Goal: Task Accomplishment & Management: Complete application form

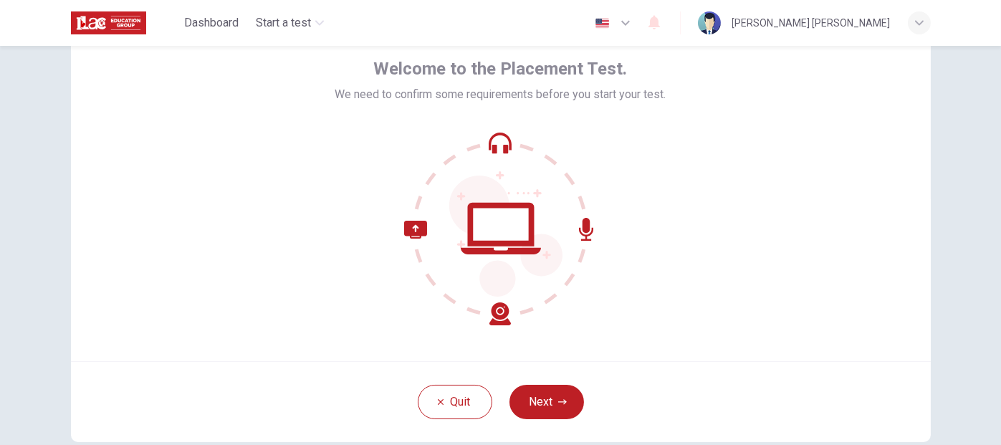
scroll to position [143, 0]
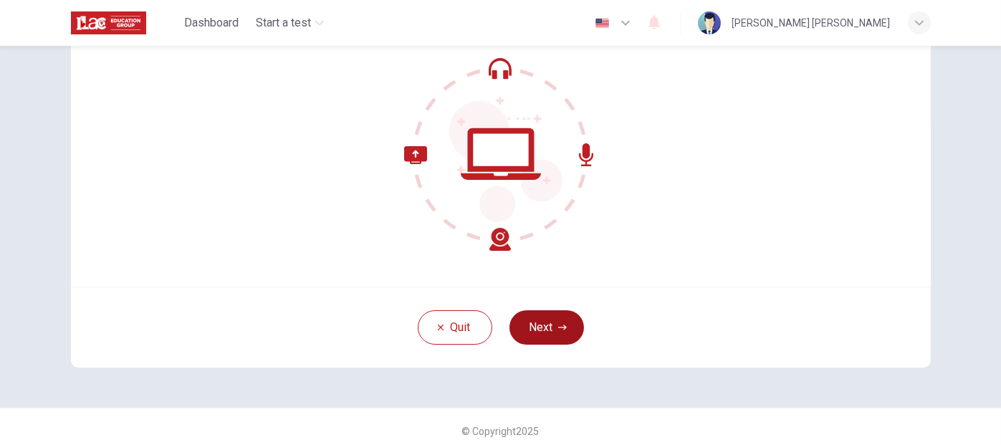
click at [532, 333] on button "Next" at bounding box center [547, 327] width 75 height 34
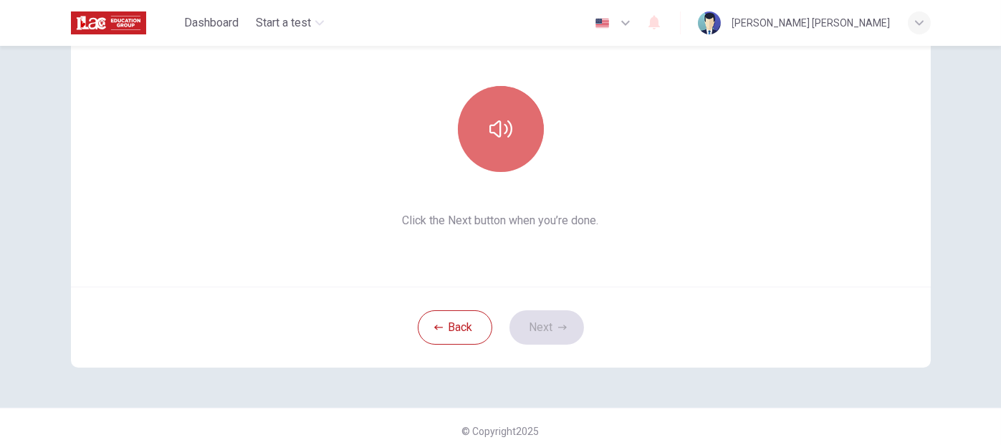
click at [497, 144] on button "button" at bounding box center [501, 129] width 86 height 86
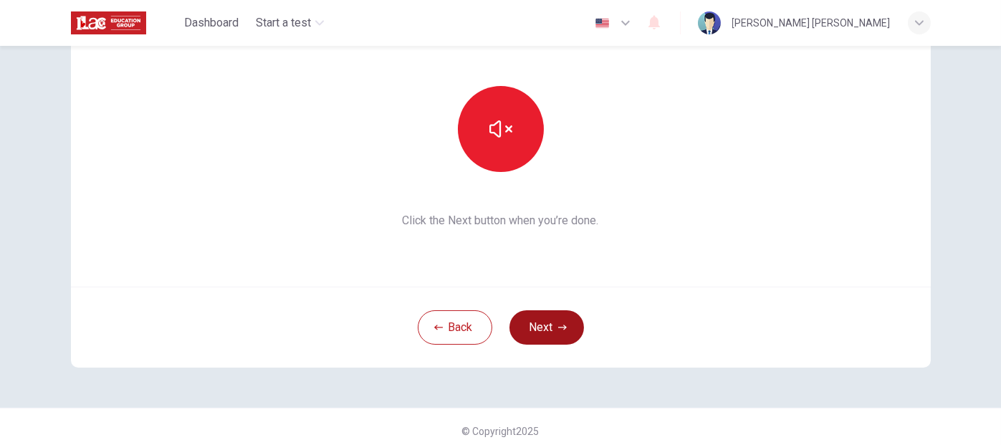
click at [543, 335] on button "Next" at bounding box center [547, 327] width 75 height 34
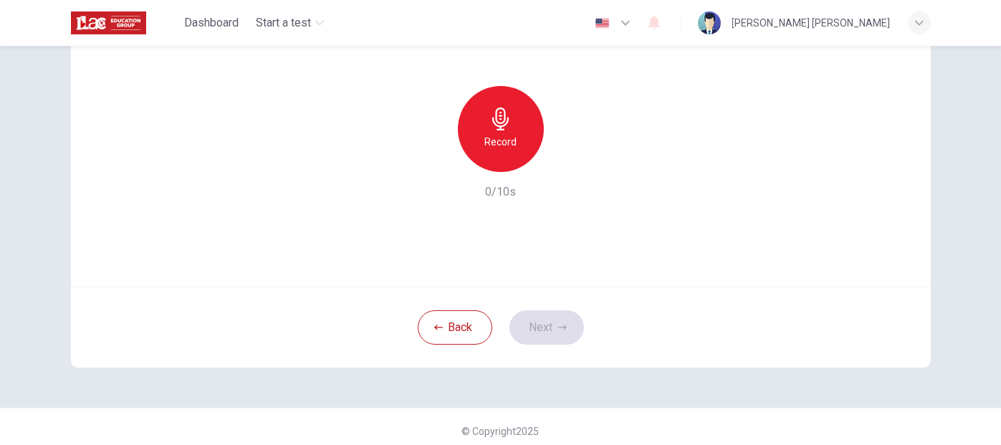
click at [523, 143] on div "Record" at bounding box center [501, 129] width 86 height 86
click at [544, 326] on button "Next" at bounding box center [547, 327] width 75 height 34
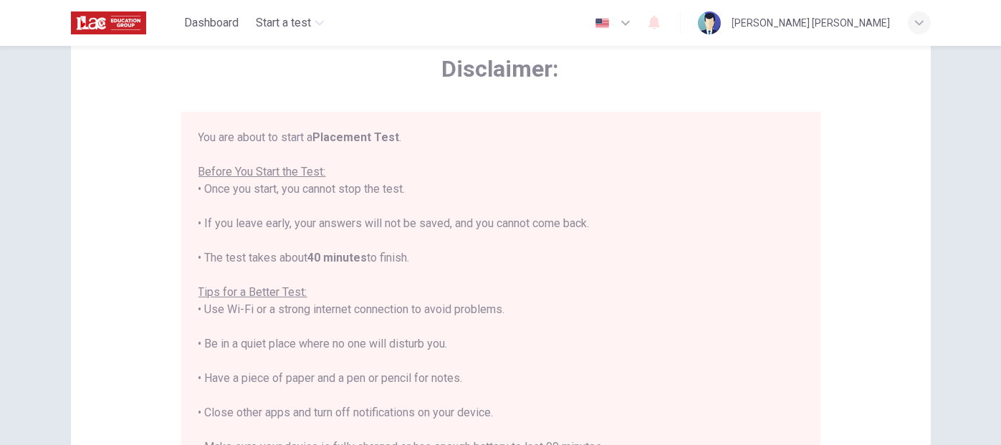
scroll to position [16, 0]
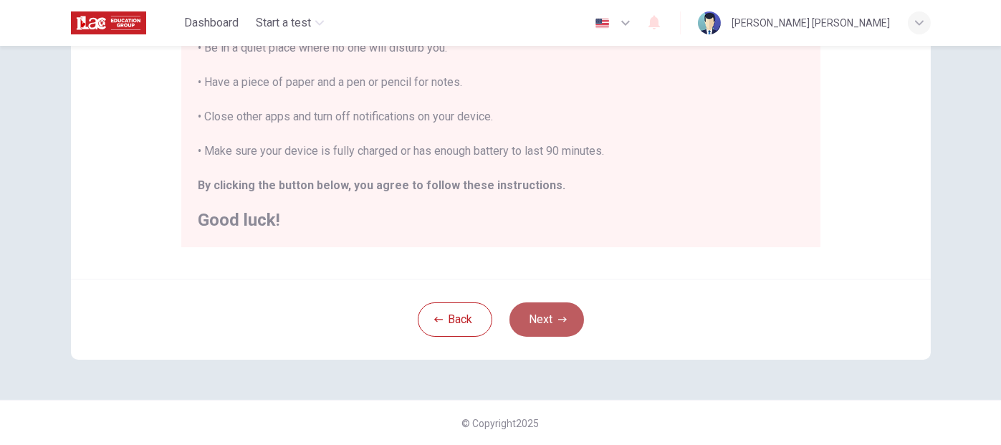
click at [556, 310] on button "Next" at bounding box center [547, 320] width 75 height 34
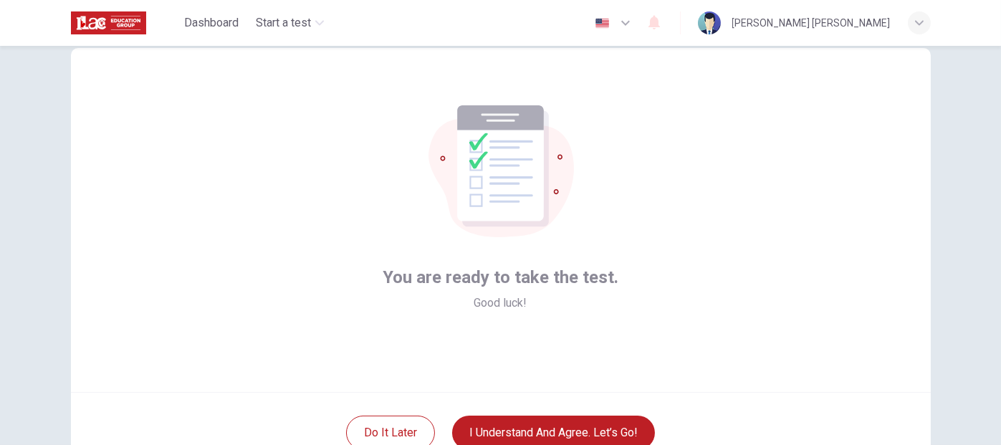
scroll to position [72, 0]
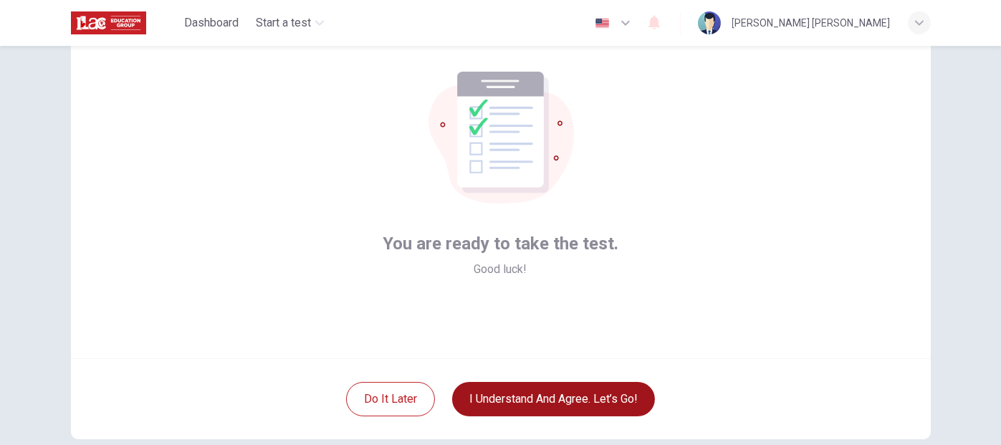
click at [623, 383] on button "I understand and agree. Let’s go!" at bounding box center [553, 399] width 203 height 34
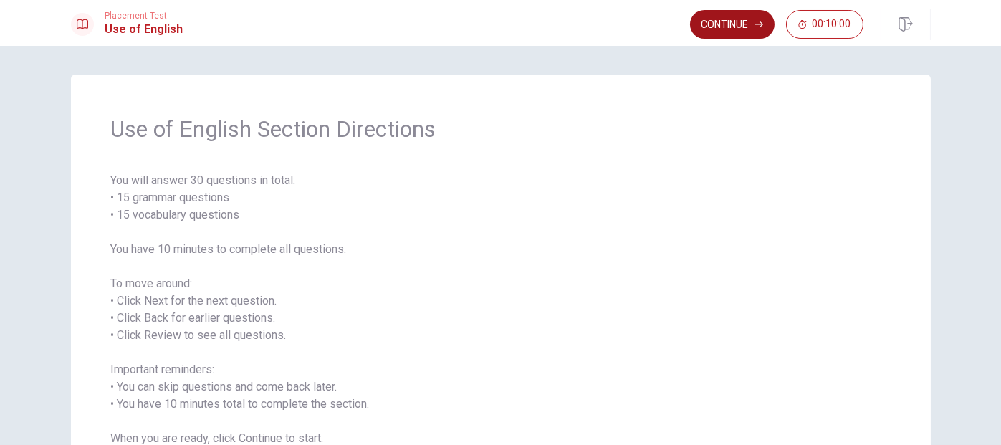
click at [734, 22] on button "Continue" at bounding box center [732, 24] width 85 height 29
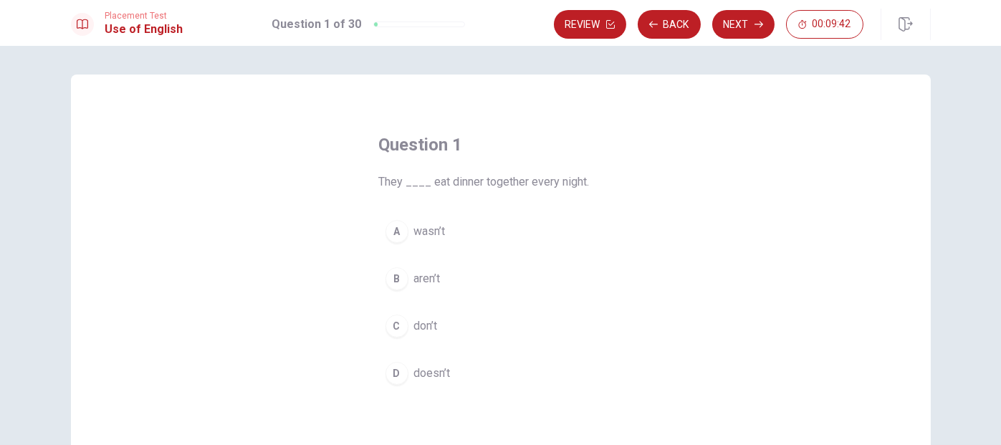
click at [396, 323] on div "C" at bounding box center [397, 326] width 23 height 23
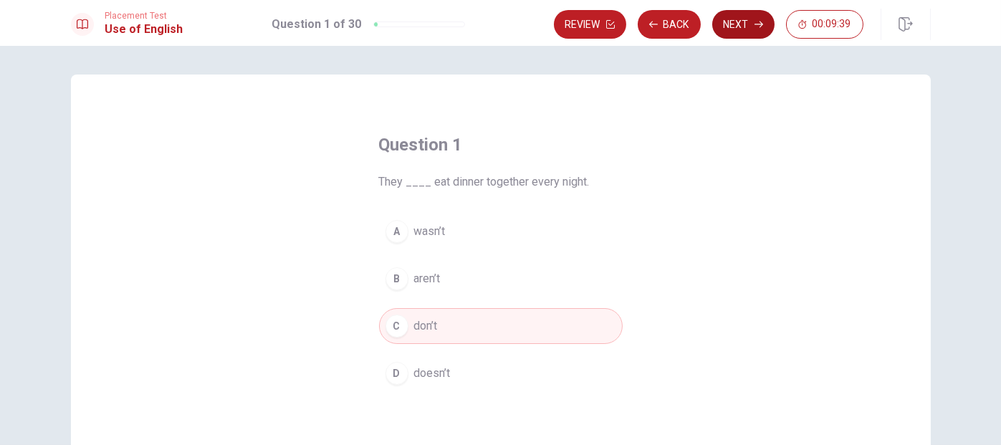
click at [742, 20] on button "Next" at bounding box center [744, 24] width 62 height 29
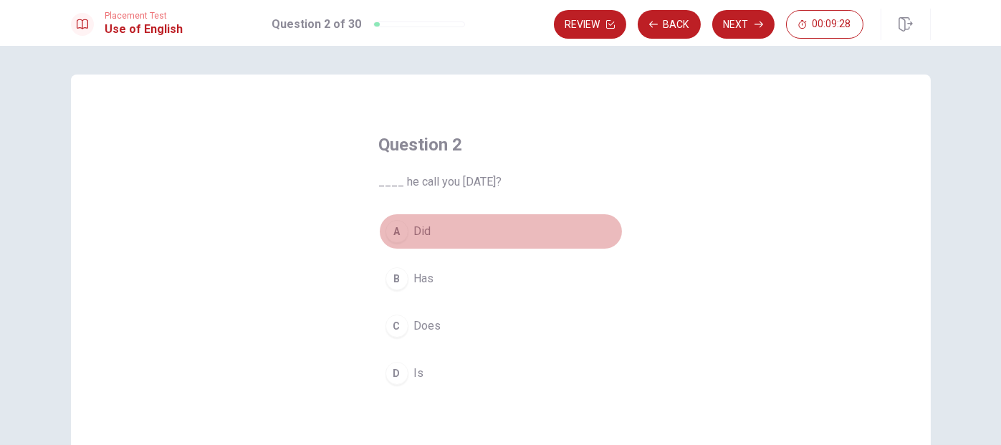
click at [421, 234] on span "Did" at bounding box center [422, 231] width 17 height 17
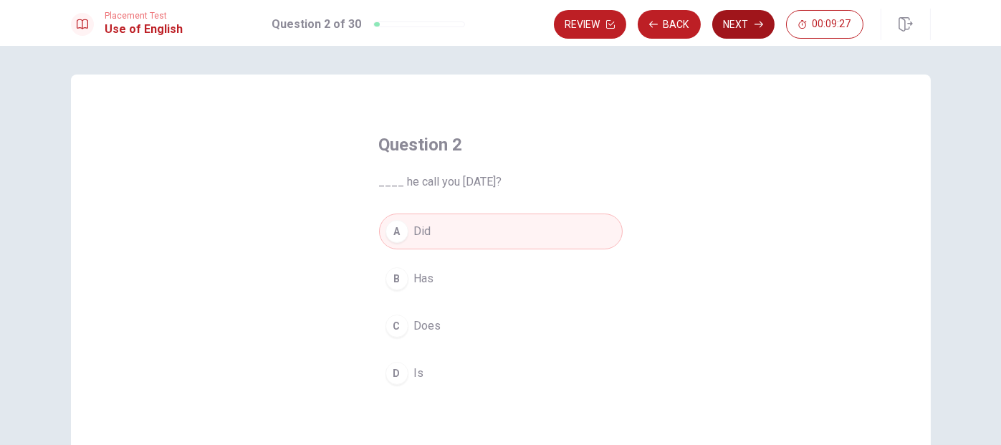
click at [764, 33] on button "Next" at bounding box center [744, 24] width 62 height 29
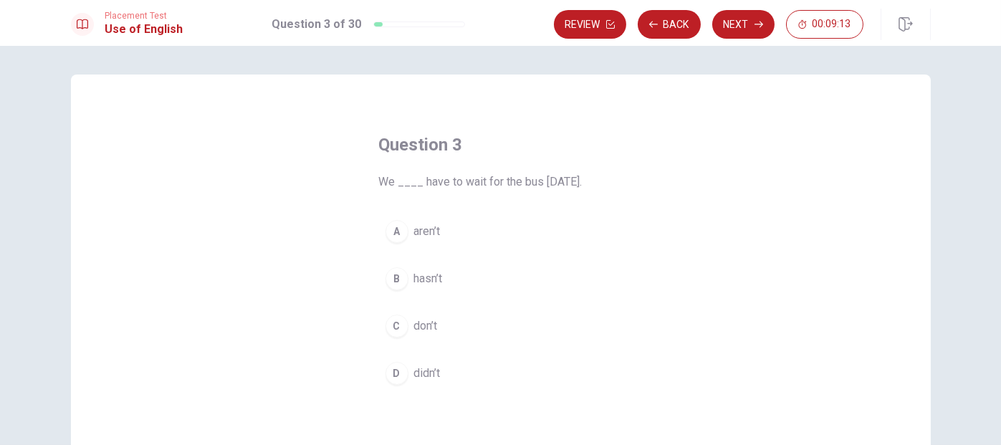
click at [436, 376] on span "didn’t" at bounding box center [427, 373] width 27 height 17
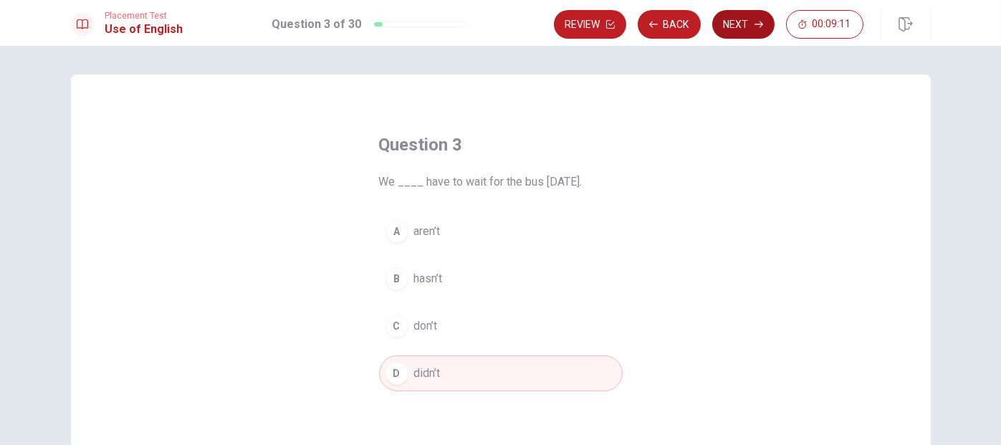
click at [759, 17] on button "Next" at bounding box center [744, 24] width 62 height 29
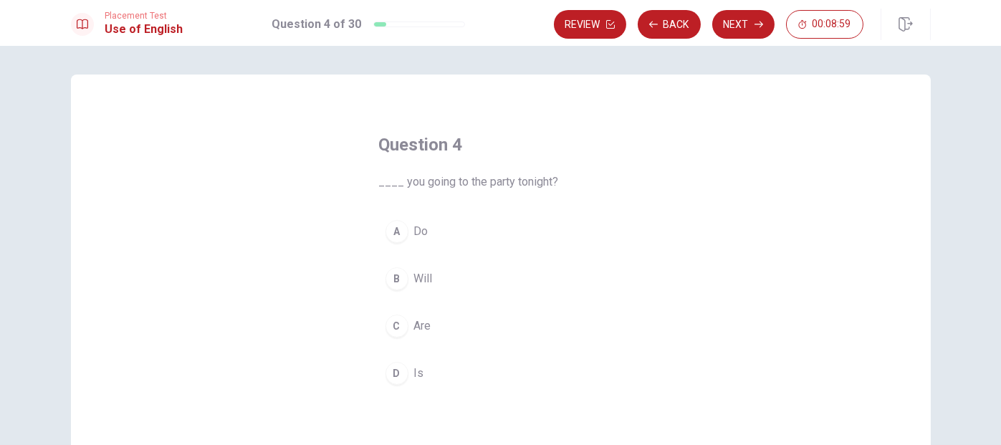
click at [427, 284] on span "Will" at bounding box center [423, 278] width 19 height 17
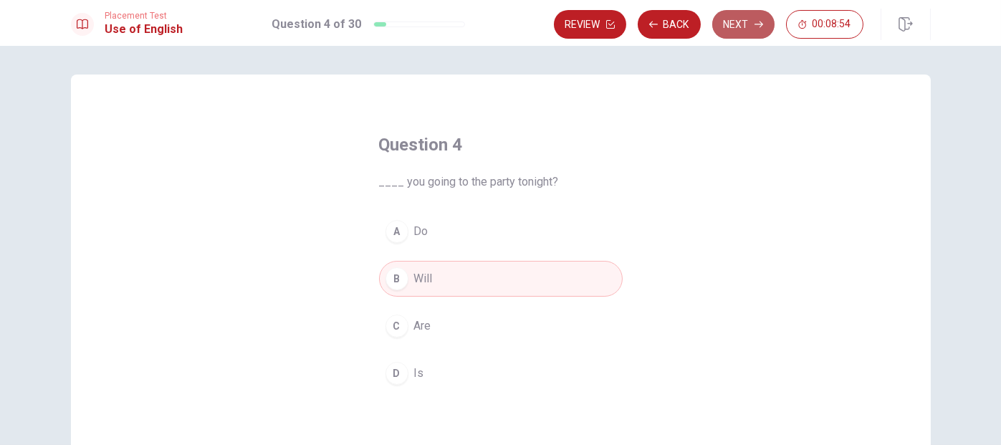
click at [745, 24] on button "Next" at bounding box center [744, 24] width 62 height 29
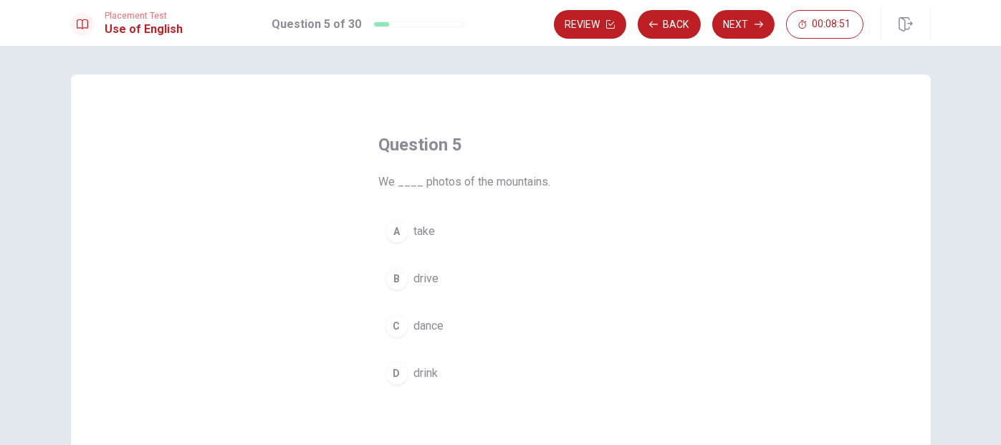
click at [423, 232] on span "take" at bounding box center [425, 231] width 22 height 17
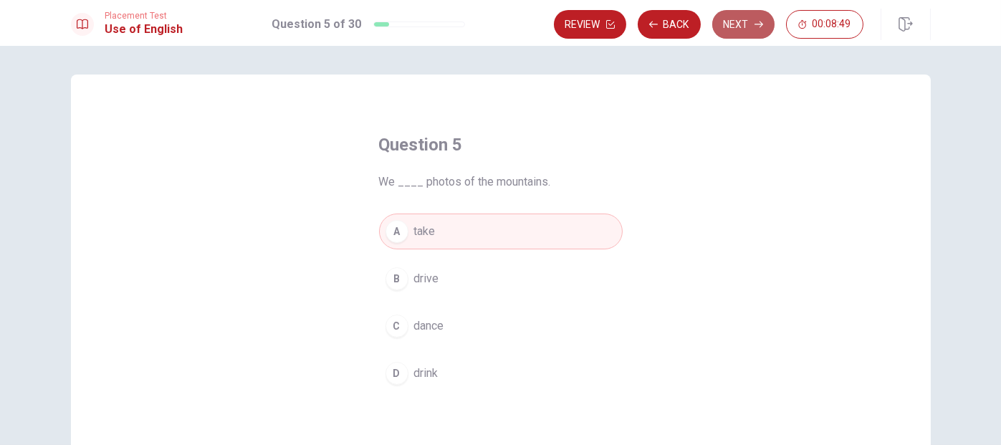
click at [740, 19] on button "Next" at bounding box center [744, 24] width 62 height 29
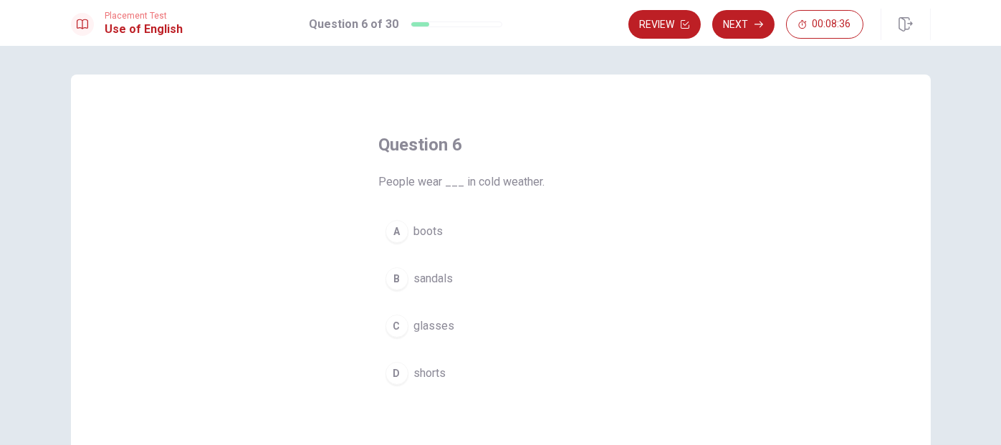
click at [434, 233] on span "boots" at bounding box center [428, 231] width 29 height 17
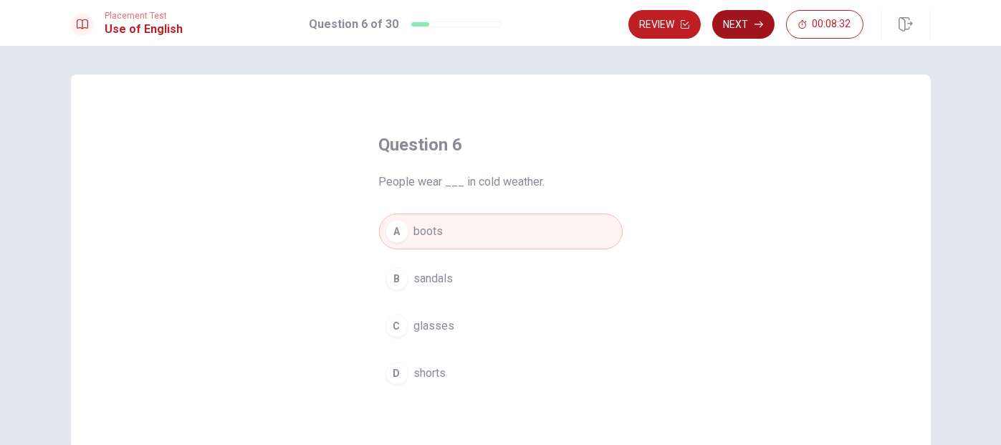
click at [751, 26] on button "Next" at bounding box center [744, 24] width 62 height 29
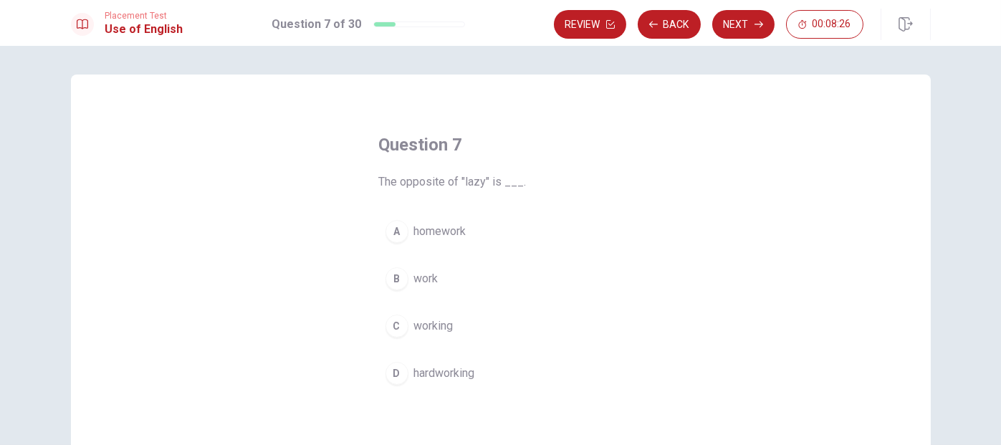
click at [454, 373] on span "hardworking" at bounding box center [444, 373] width 61 height 17
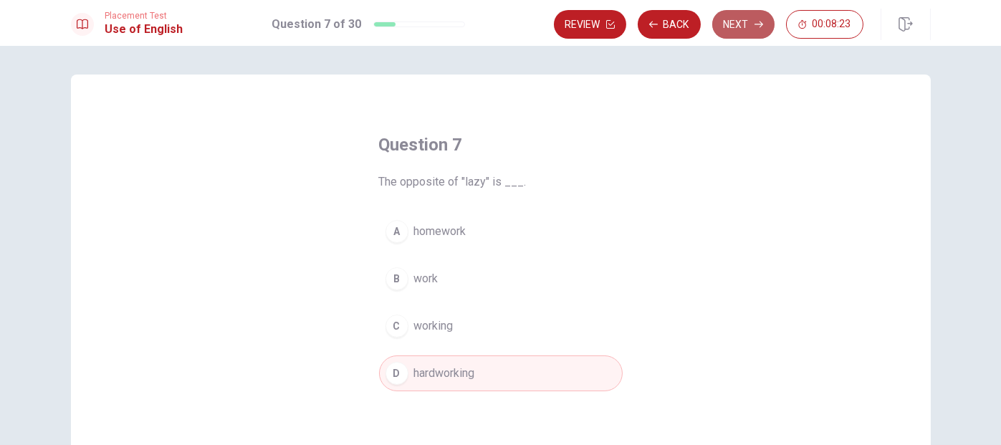
click at [746, 32] on button "Next" at bounding box center [744, 24] width 62 height 29
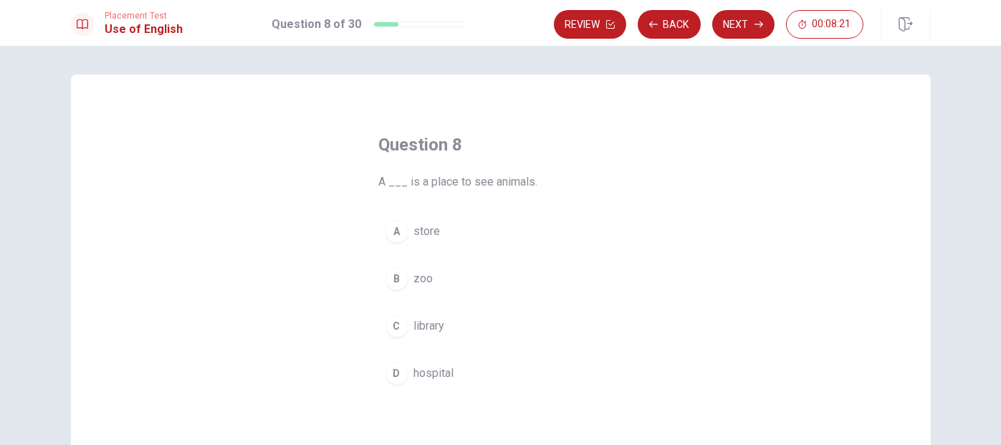
click at [424, 278] on span "zoo" at bounding box center [423, 278] width 19 height 17
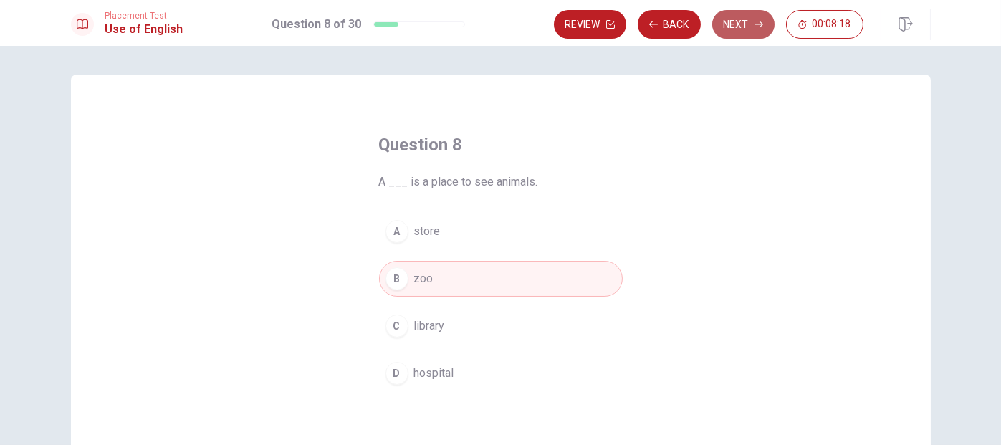
click at [739, 26] on button "Next" at bounding box center [744, 24] width 62 height 29
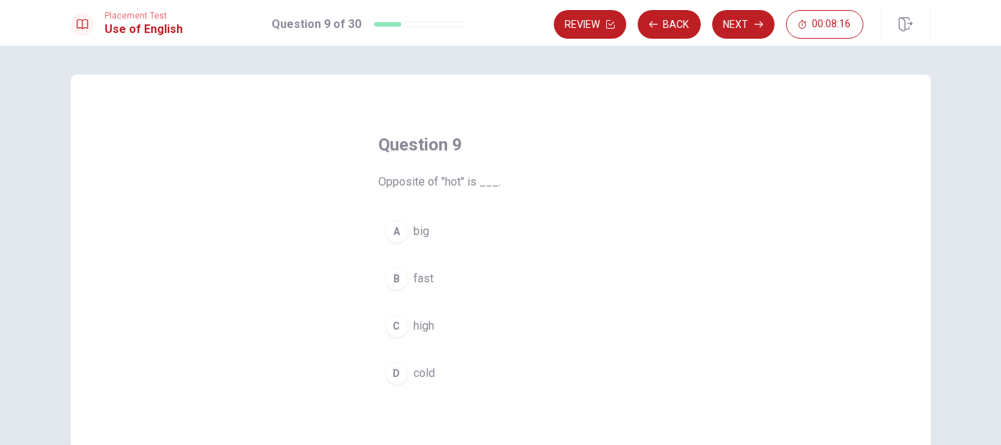
click at [432, 356] on button "D cold" at bounding box center [501, 374] width 244 height 36
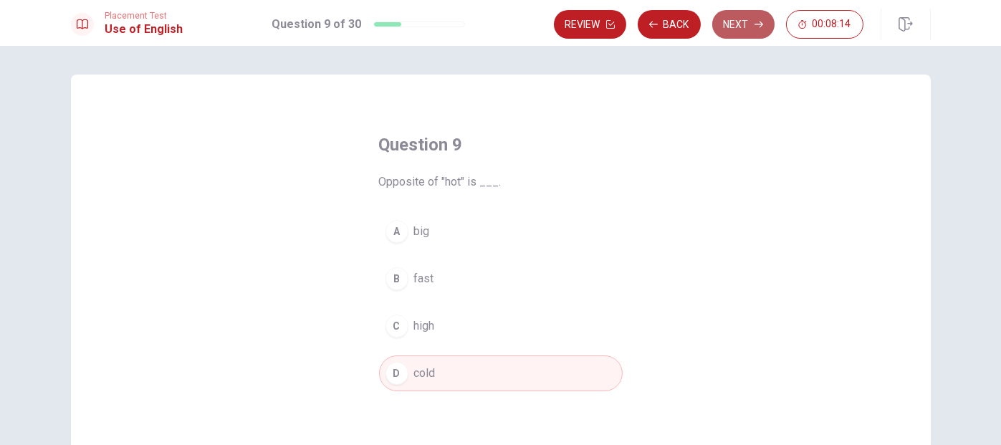
click at [749, 28] on button "Next" at bounding box center [744, 24] width 62 height 29
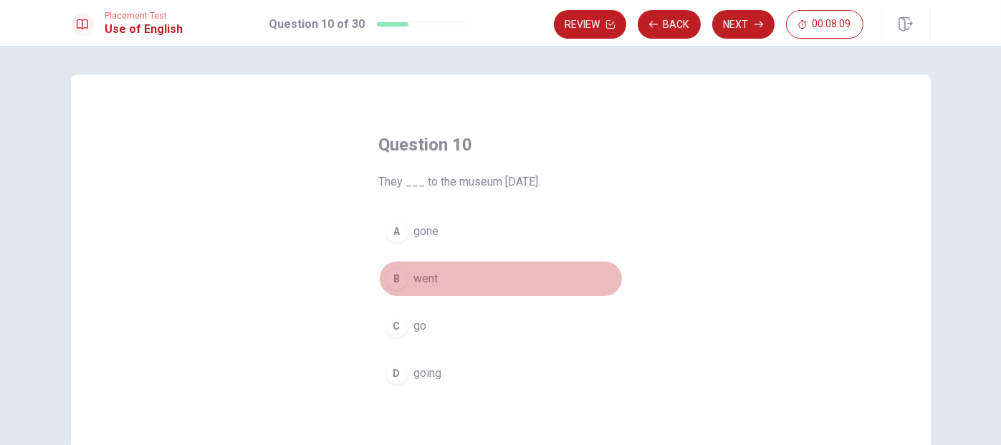
click at [438, 278] on button "B went" at bounding box center [501, 279] width 244 height 36
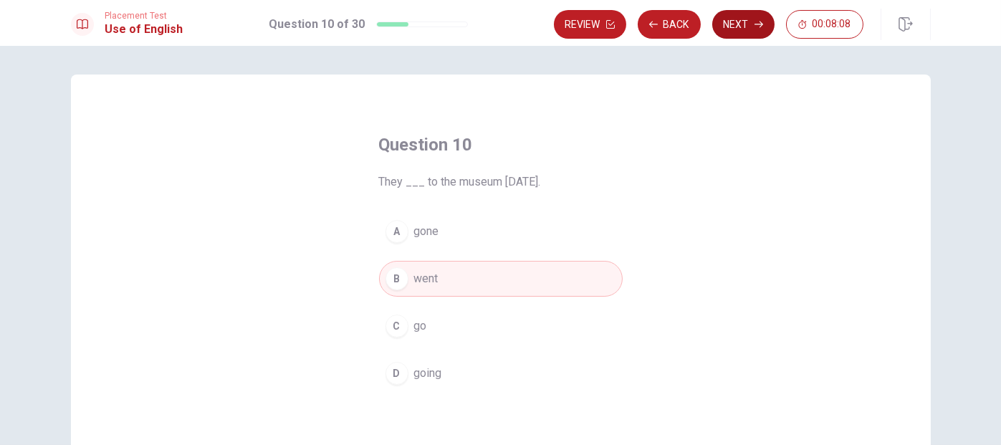
click at [737, 29] on button "Next" at bounding box center [744, 24] width 62 height 29
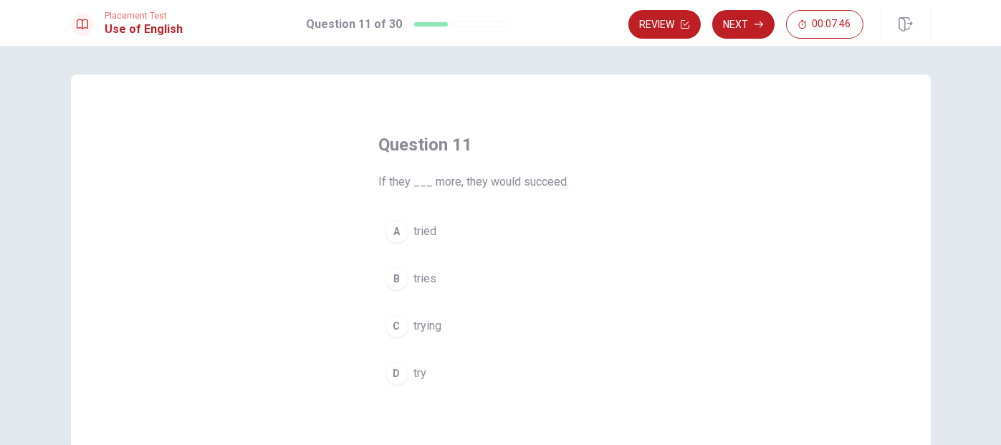
click at [419, 229] on span "tried" at bounding box center [425, 231] width 23 height 17
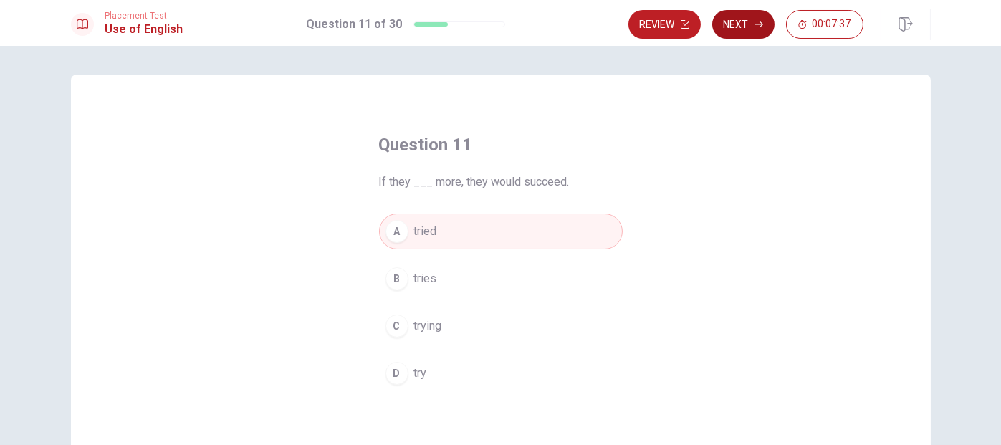
click at [748, 34] on button "Next" at bounding box center [744, 24] width 62 height 29
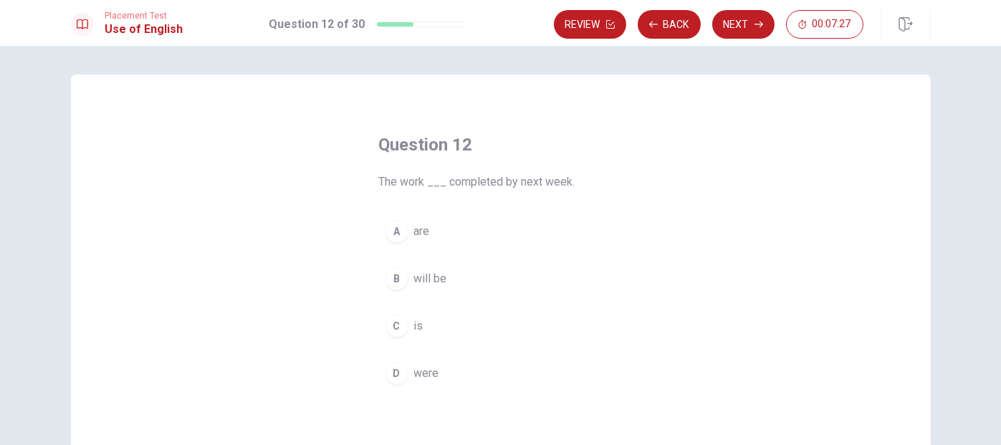
click at [430, 283] on span "will be" at bounding box center [430, 278] width 33 height 17
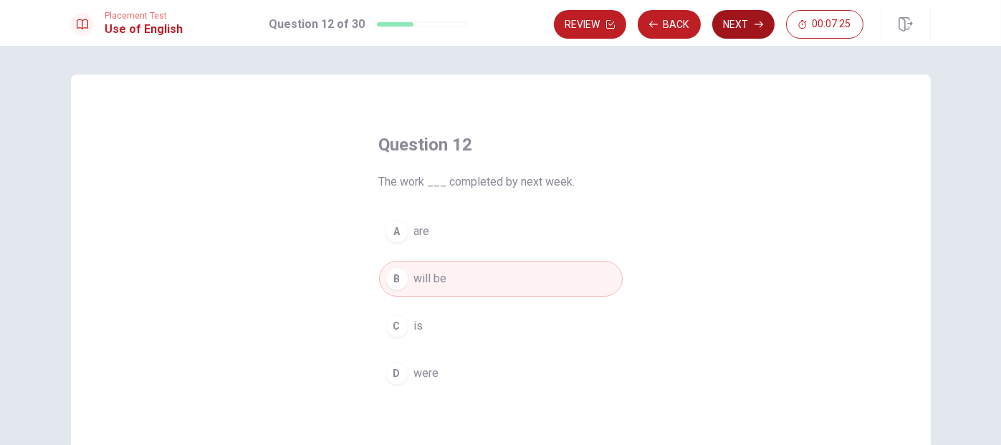
click at [741, 24] on button "Next" at bounding box center [744, 24] width 62 height 29
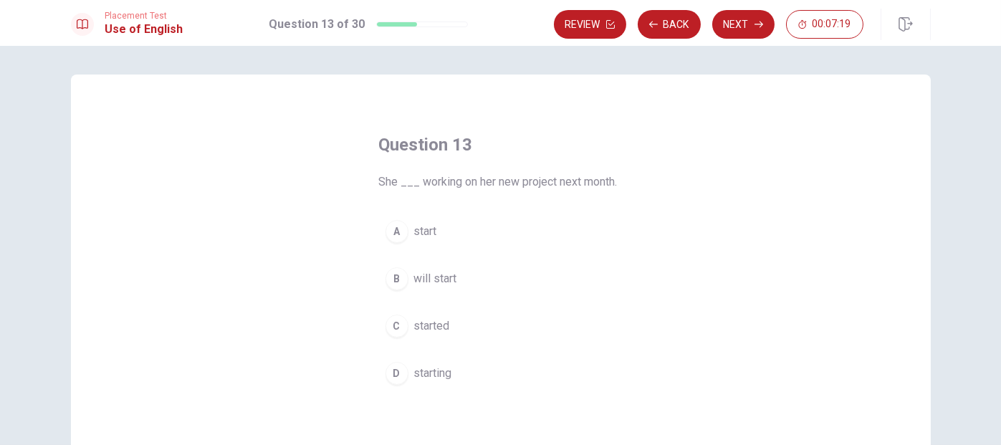
click at [443, 282] on span "will start" at bounding box center [435, 278] width 43 height 17
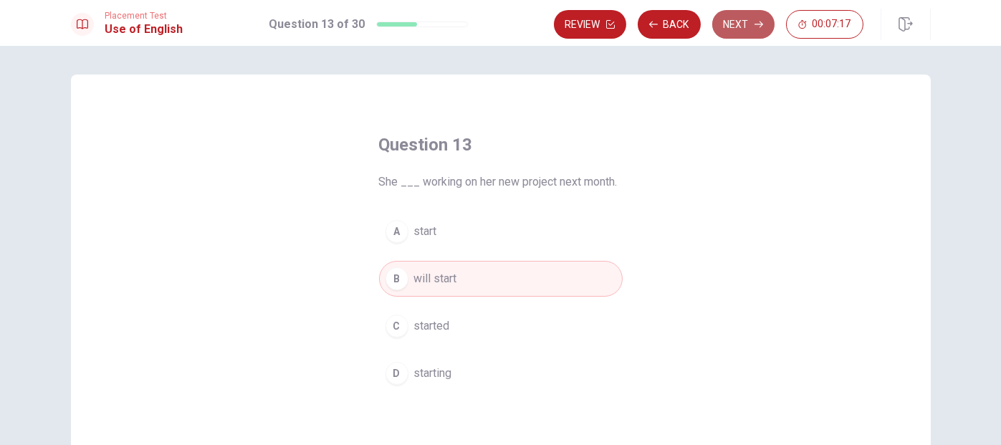
click at [751, 24] on button "Next" at bounding box center [744, 24] width 62 height 29
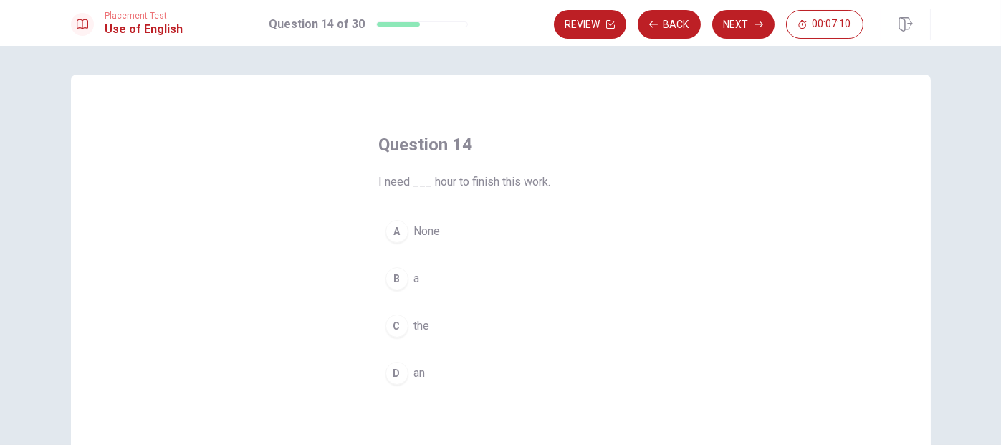
click at [426, 374] on button "D an" at bounding box center [501, 374] width 244 height 36
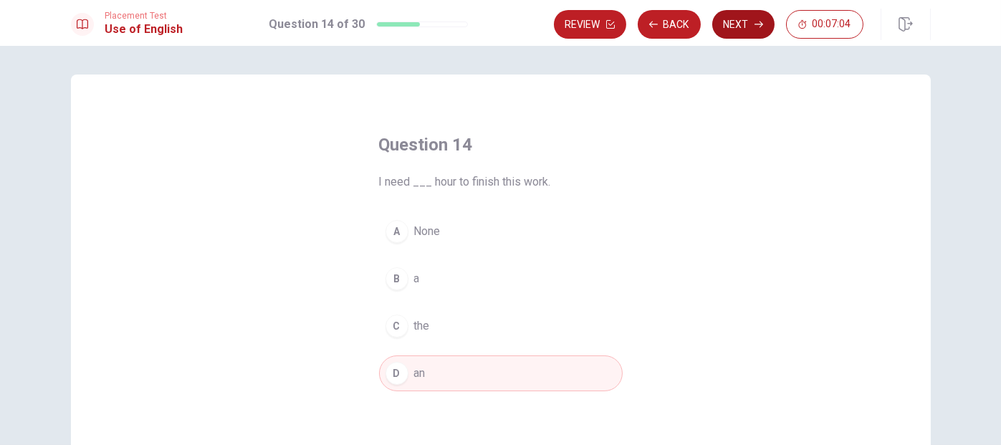
click at [749, 25] on button "Next" at bounding box center [744, 24] width 62 height 29
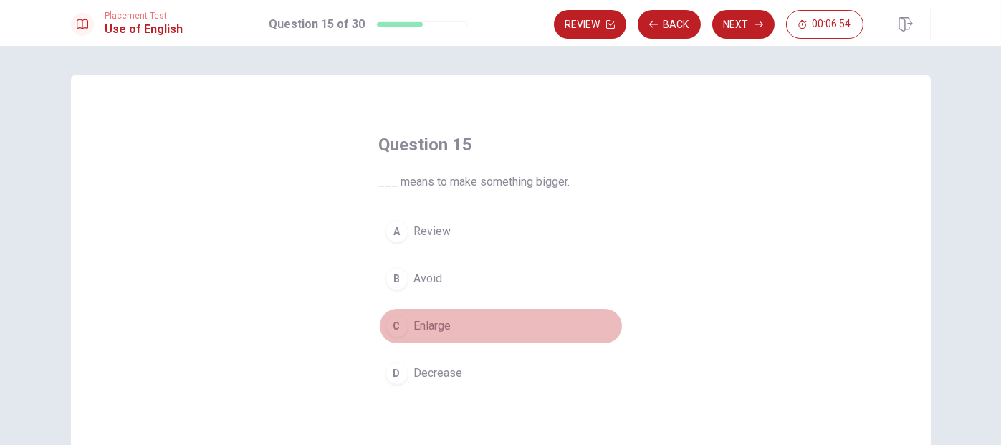
click at [440, 328] on span "Enlarge" at bounding box center [432, 326] width 37 height 17
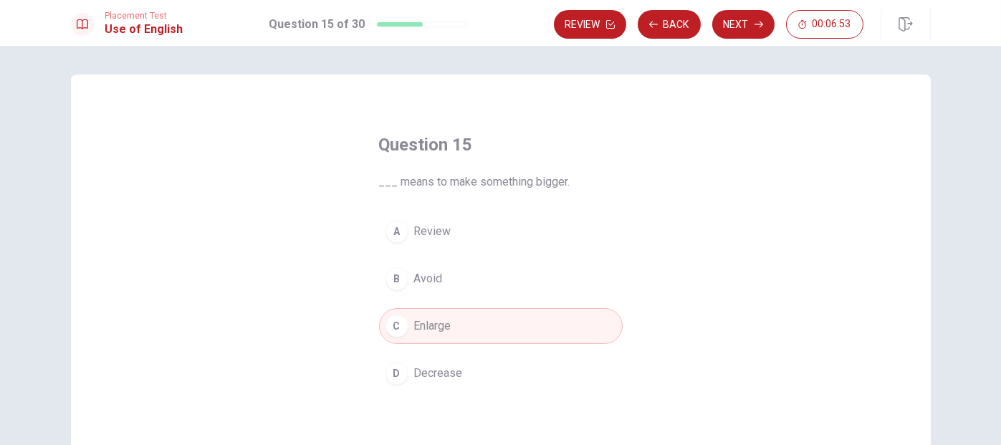
click at [741, 24] on button "Next" at bounding box center [744, 24] width 62 height 29
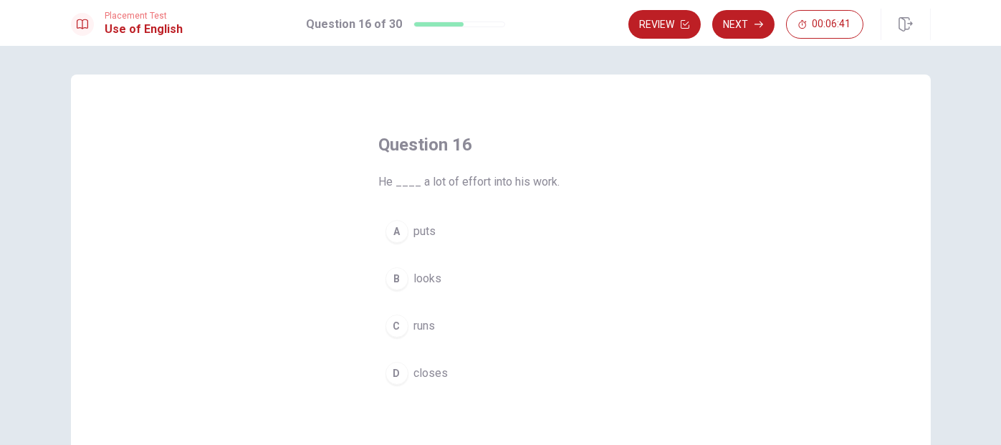
click at [428, 229] on span "puts" at bounding box center [425, 231] width 22 height 17
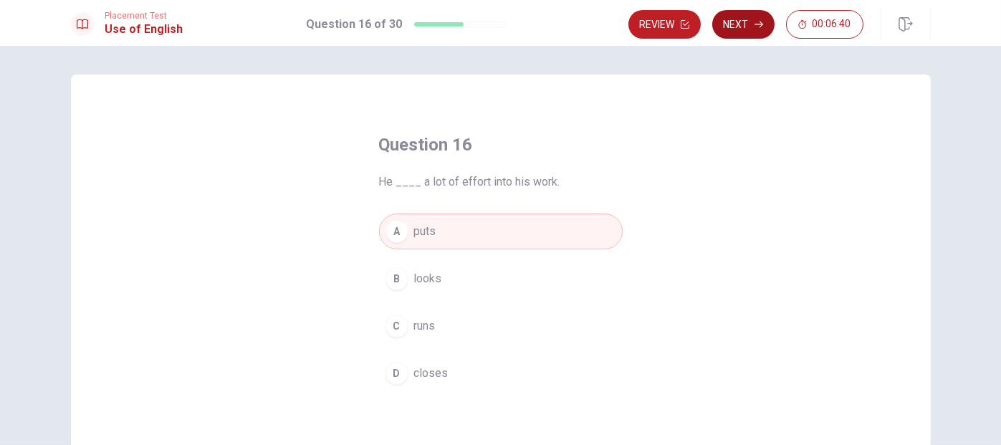
click at [746, 22] on button "Next" at bounding box center [744, 24] width 62 height 29
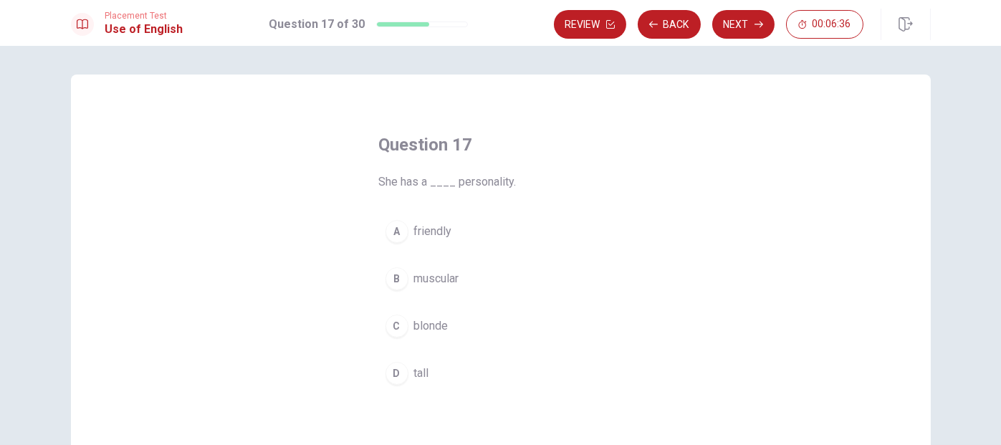
click at [440, 230] on span "friendly" at bounding box center [433, 231] width 38 height 17
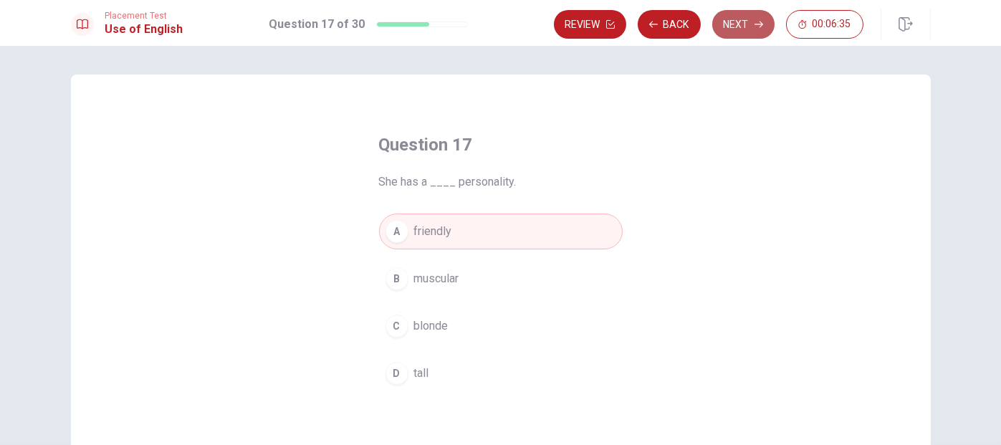
click at [746, 24] on button "Next" at bounding box center [744, 24] width 62 height 29
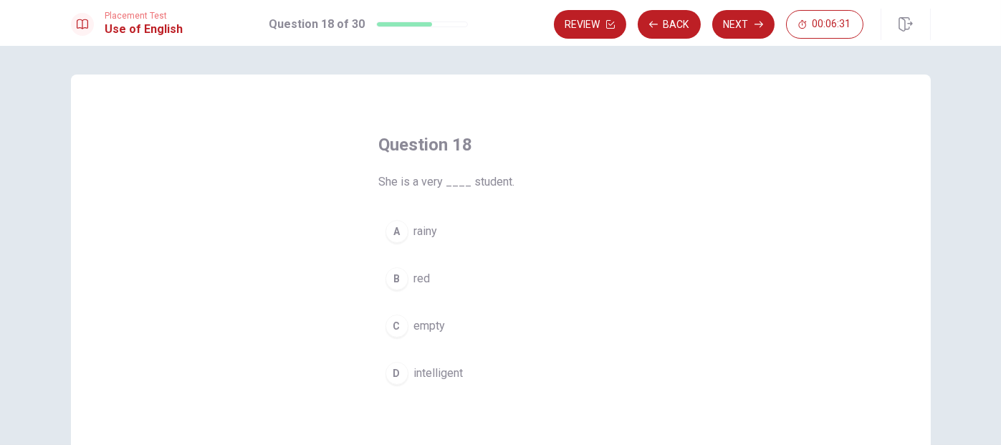
click at [445, 372] on span "intelligent" at bounding box center [438, 373] width 49 height 17
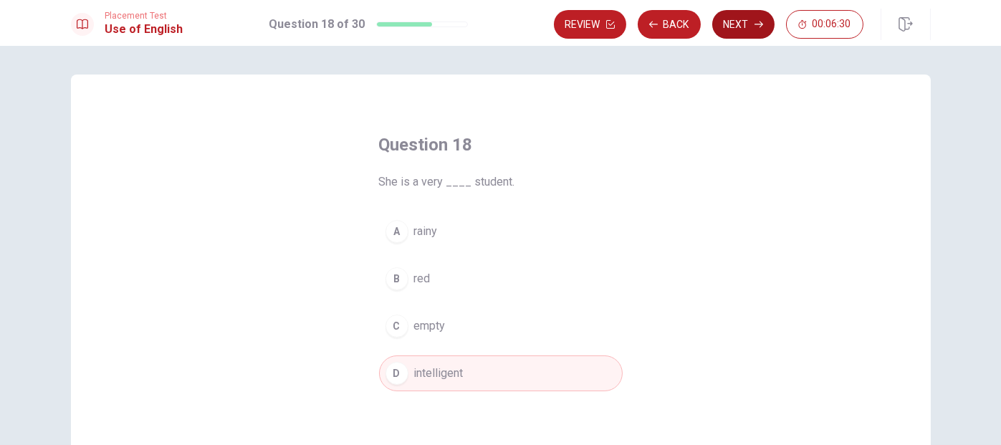
click at [749, 20] on button "Next" at bounding box center [744, 24] width 62 height 29
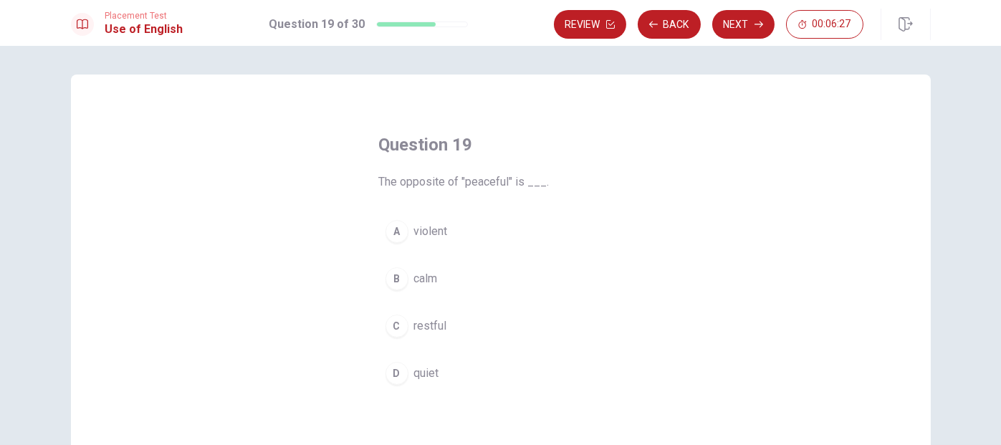
click at [439, 230] on span "violent" at bounding box center [431, 231] width 34 height 17
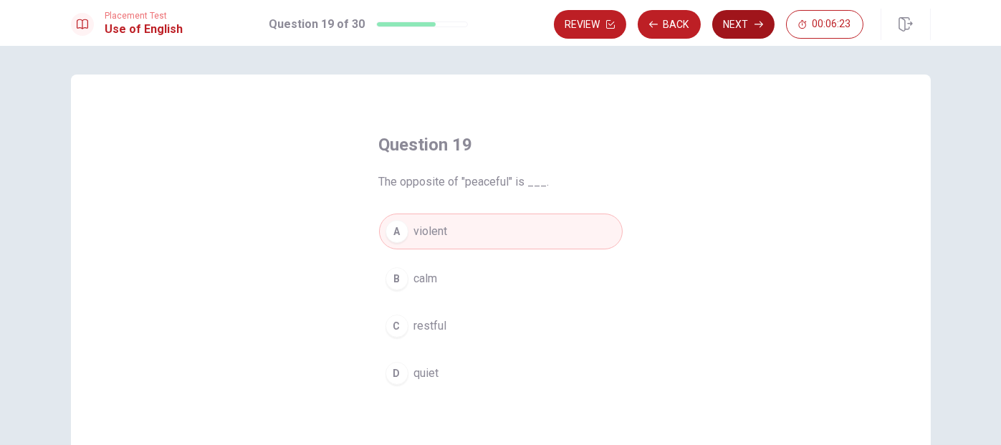
click at [747, 28] on button "Next" at bounding box center [744, 24] width 62 height 29
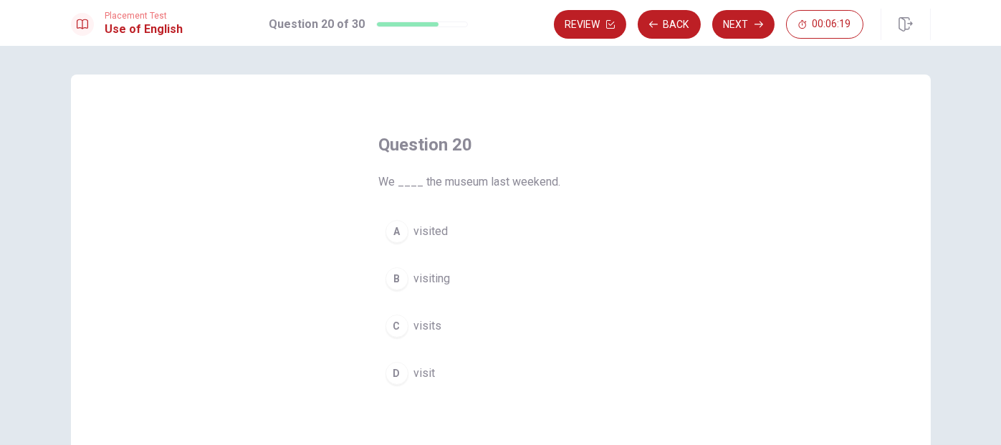
click at [439, 227] on span "visited" at bounding box center [431, 231] width 34 height 17
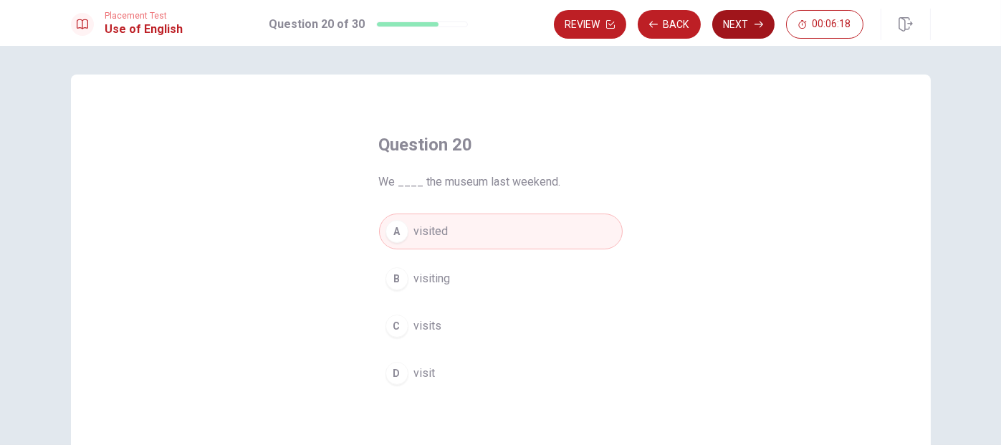
click at [726, 18] on button "Next" at bounding box center [744, 24] width 62 height 29
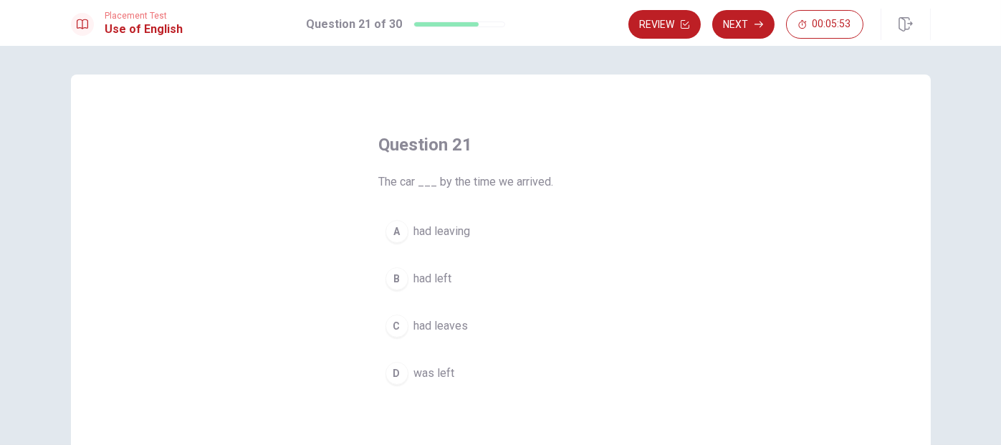
click at [449, 282] on button "B had left" at bounding box center [501, 279] width 244 height 36
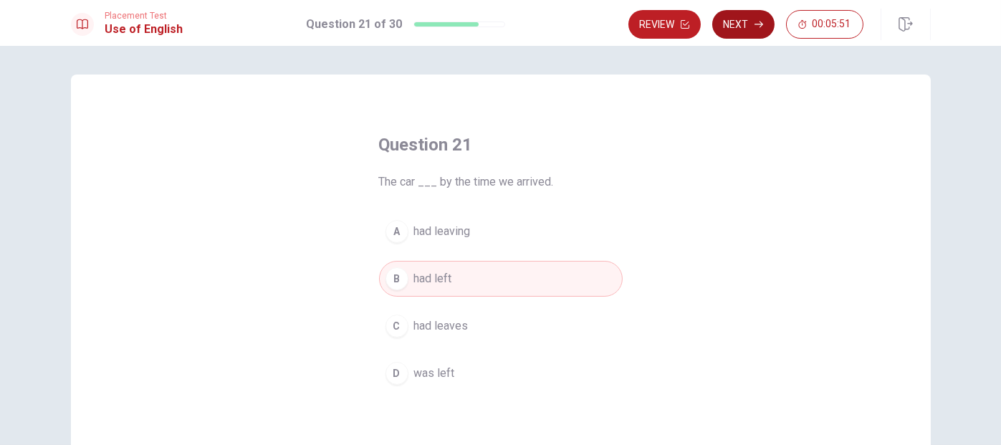
click at [751, 32] on button "Next" at bounding box center [744, 24] width 62 height 29
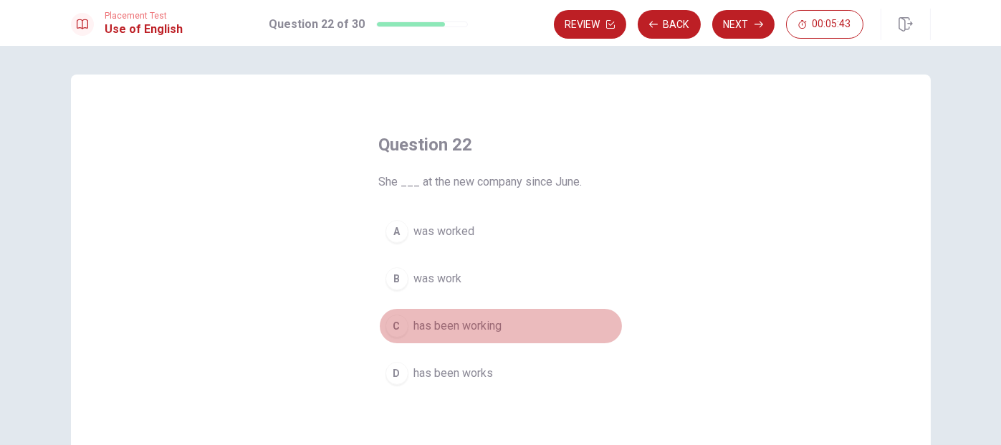
click at [485, 325] on span "has been working" at bounding box center [458, 326] width 88 height 17
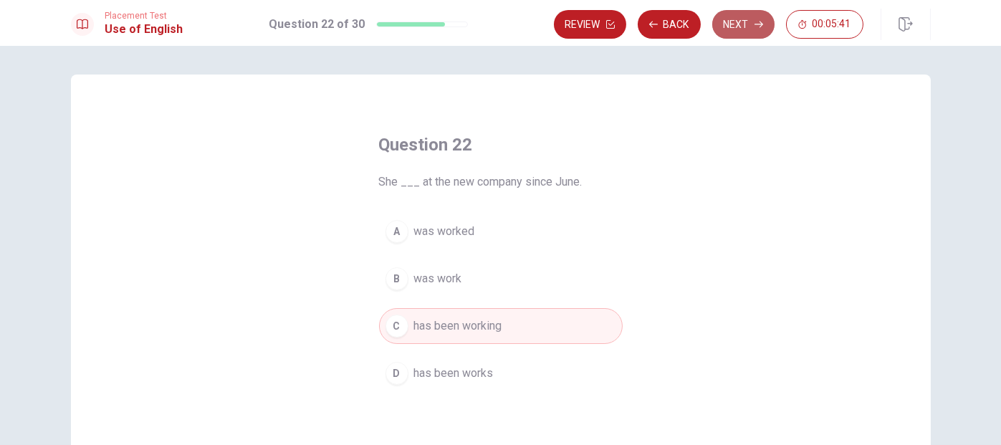
click at [744, 23] on button "Next" at bounding box center [744, 24] width 62 height 29
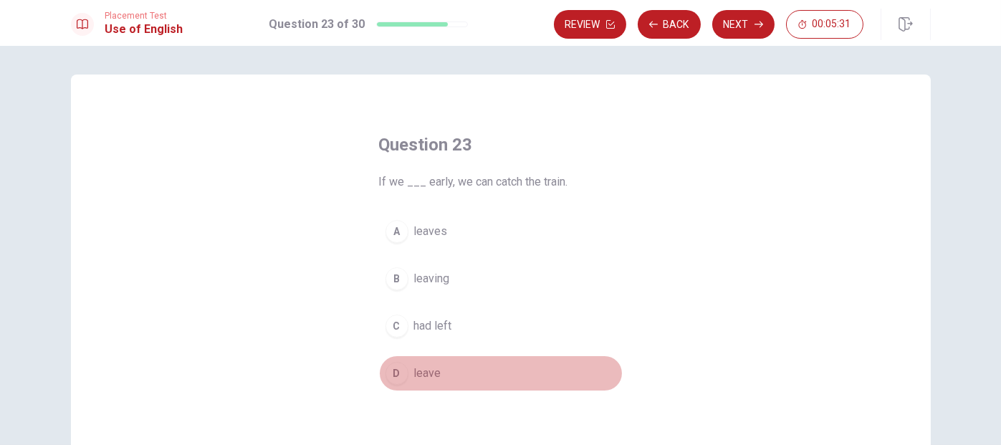
click at [424, 376] on span "leave" at bounding box center [427, 373] width 27 height 17
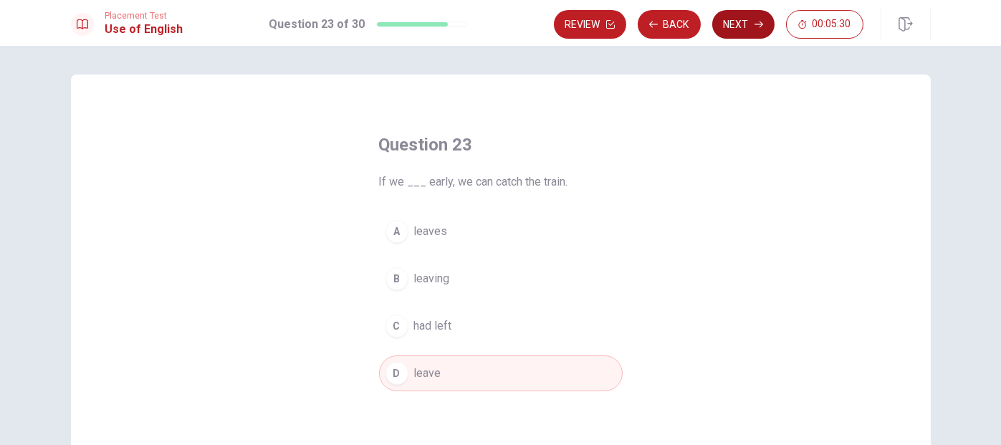
click at [734, 22] on button "Next" at bounding box center [744, 24] width 62 height 29
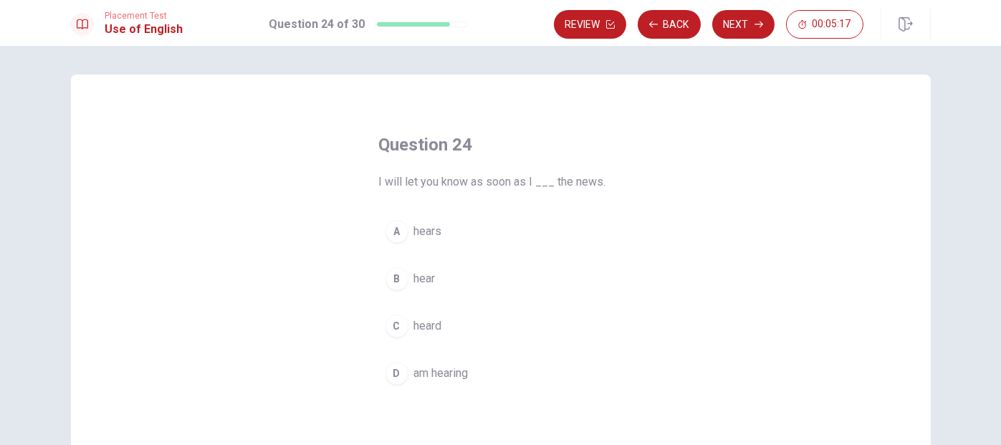
click at [421, 284] on span "hear" at bounding box center [425, 278] width 22 height 17
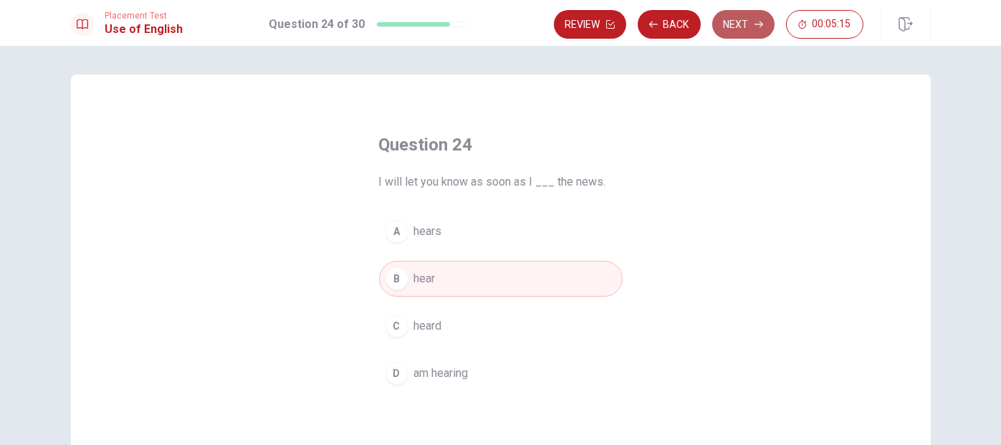
click at [746, 21] on button "Next" at bounding box center [744, 24] width 62 height 29
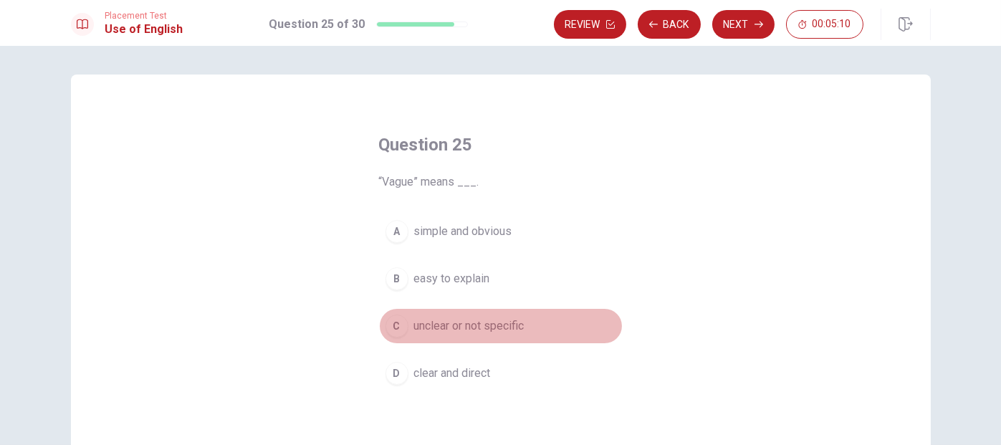
click at [452, 328] on span "unclear or not specific" at bounding box center [469, 326] width 110 height 17
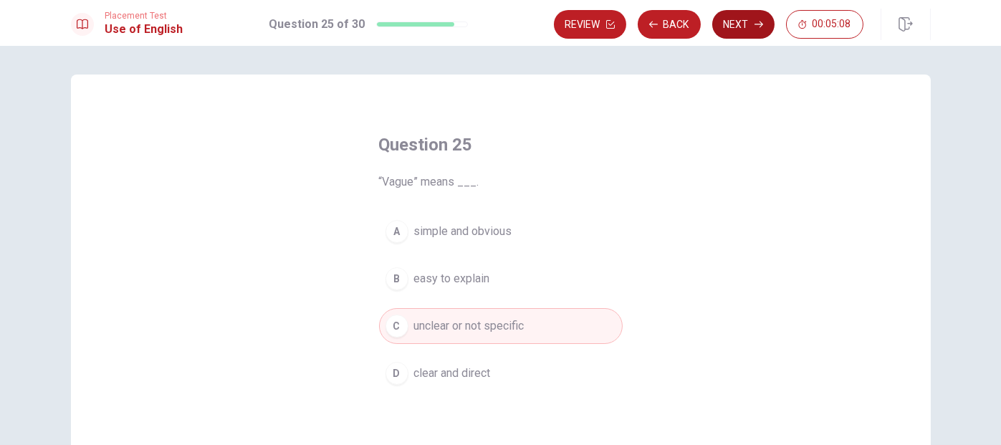
click at [728, 24] on button "Next" at bounding box center [744, 24] width 62 height 29
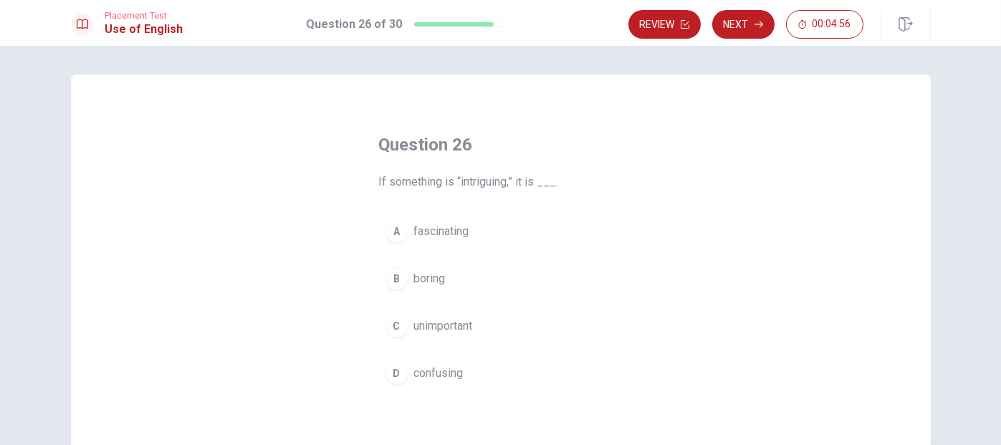
click at [457, 234] on span "fascinating" at bounding box center [441, 231] width 55 height 17
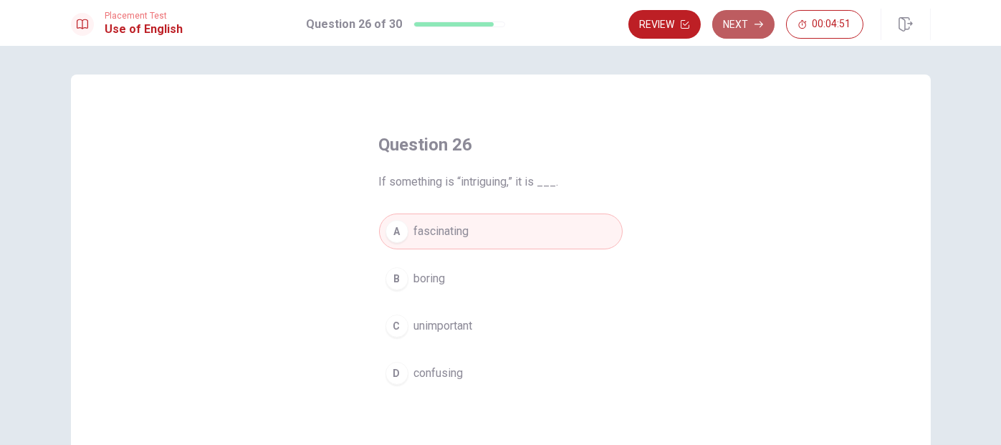
click at [735, 22] on button "Next" at bounding box center [744, 24] width 62 height 29
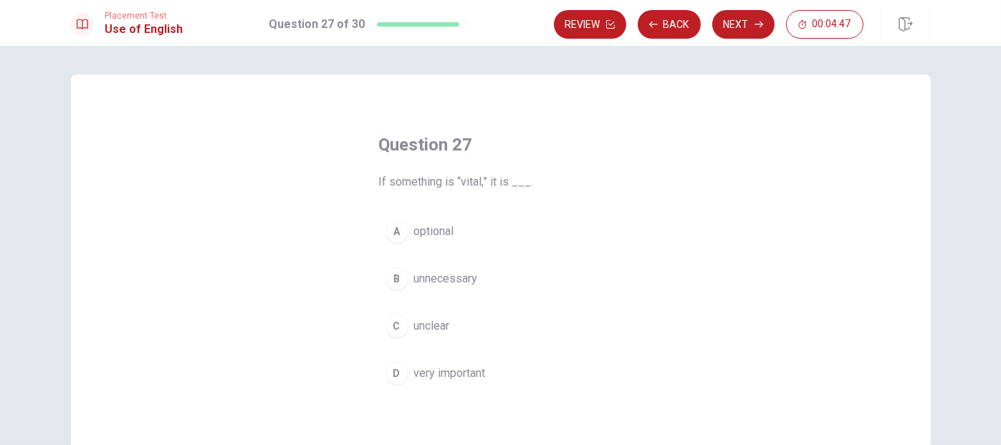
click at [449, 372] on span "very important" at bounding box center [450, 373] width 72 height 17
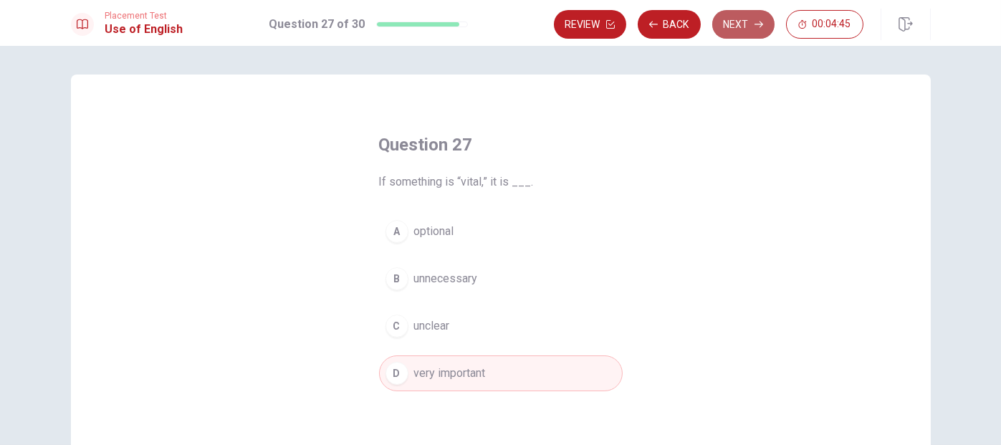
click at [741, 25] on button "Next" at bounding box center [744, 24] width 62 height 29
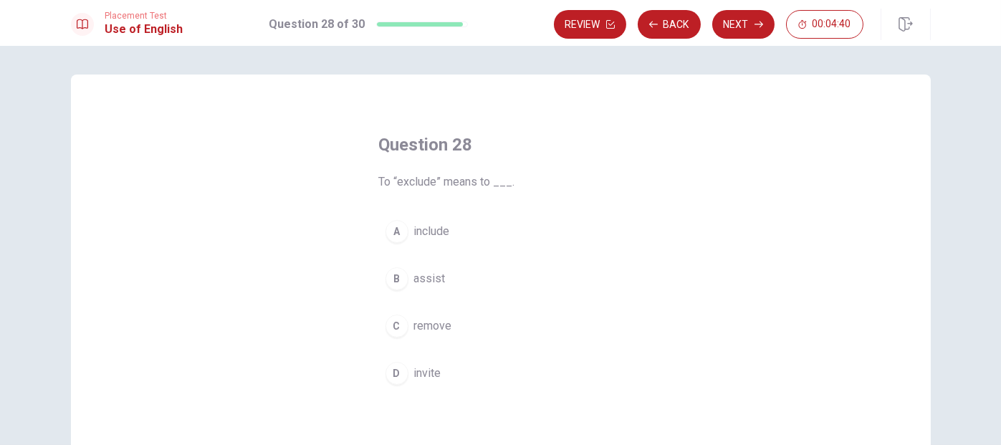
click at [443, 325] on span "remove" at bounding box center [433, 326] width 38 height 17
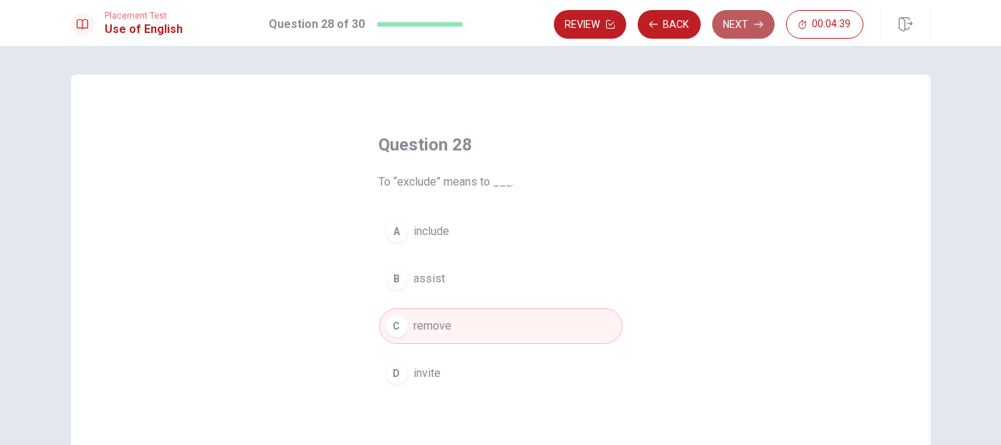
click at [733, 22] on button "Next" at bounding box center [744, 24] width 62 height 29
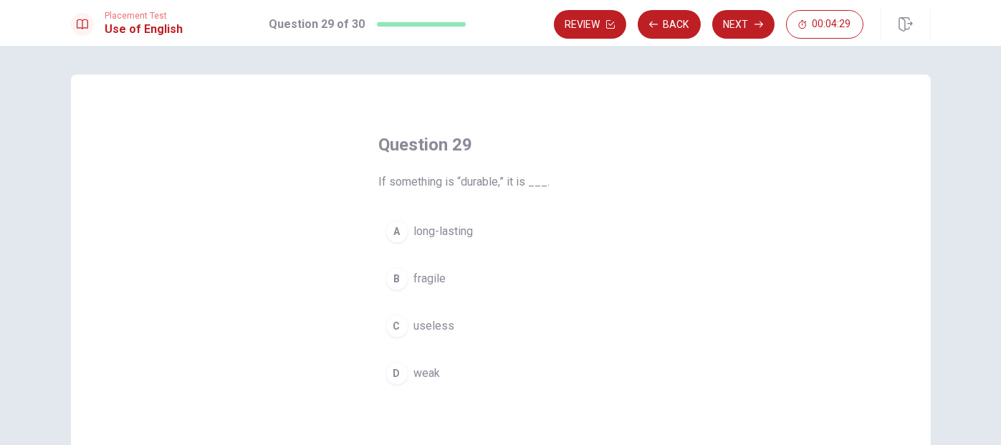
click at [439, 234] on span "long-lasting" at bounding box center [443, 231] width 59 height 17
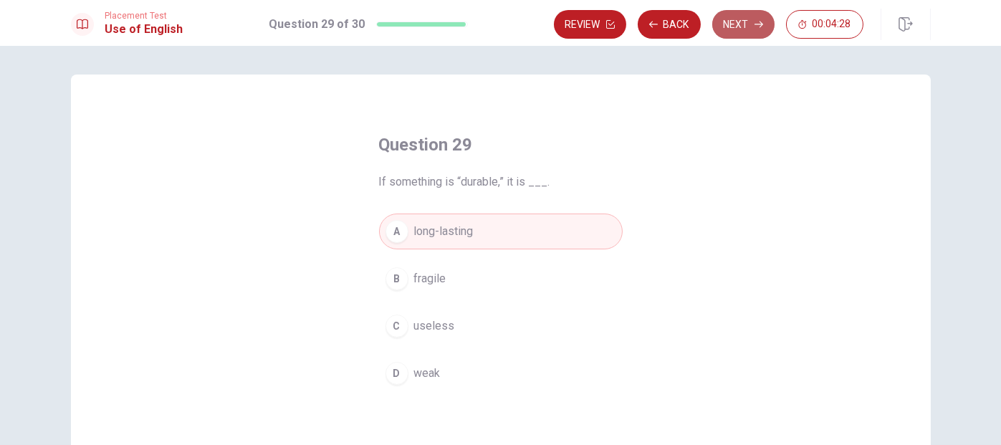
click at [742, 22] on button "Next" at bounding box center [744, 24] width 62 height 29
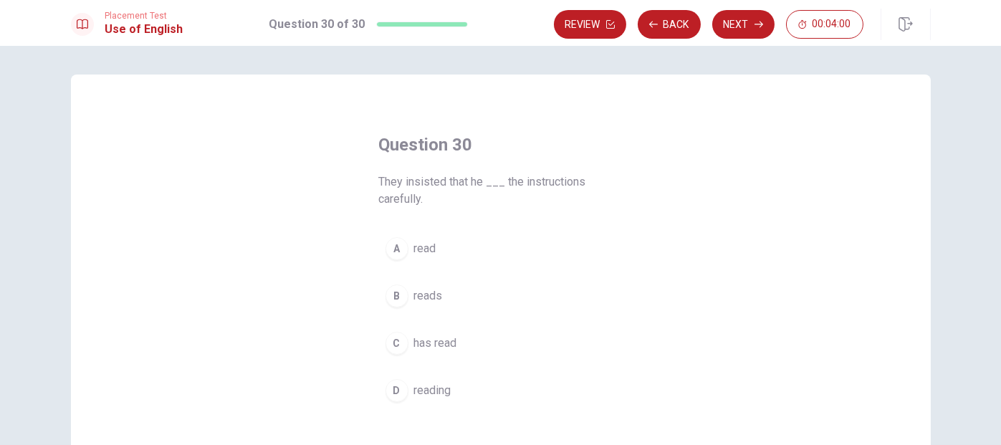
click at [436, 252] on button "A read" at bounding box center [501, 249] width 244 height 36
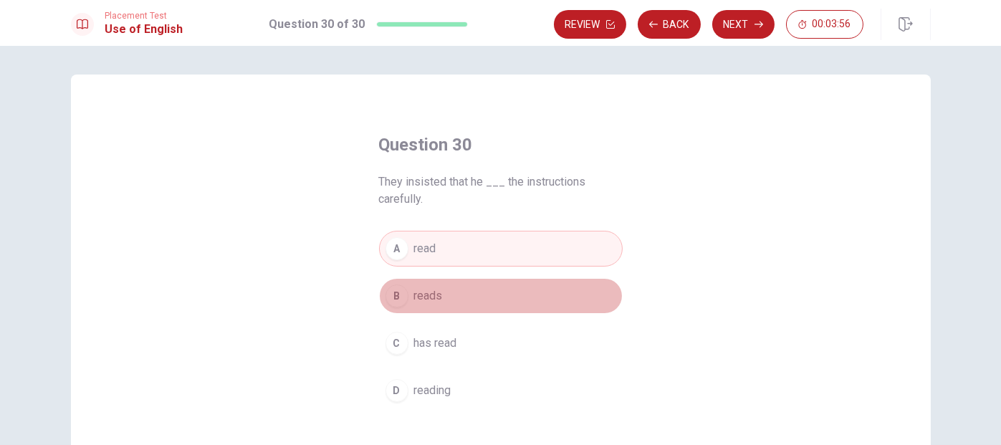
click at [453, 292] on button "B reads" at bounding box center [501, 296] width 244 height 36
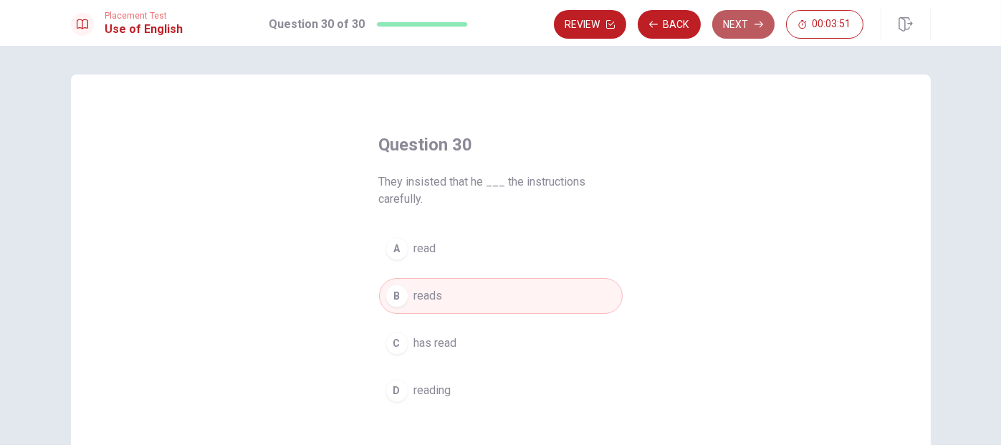
click at [746, 29] on button "Next" at bounding box center [744, 24] width 62 height 29
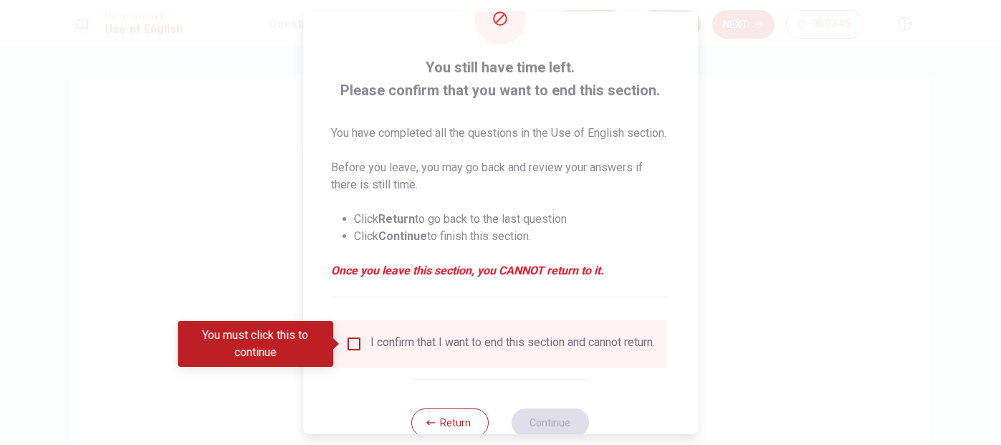
scroll to position [72, 0]
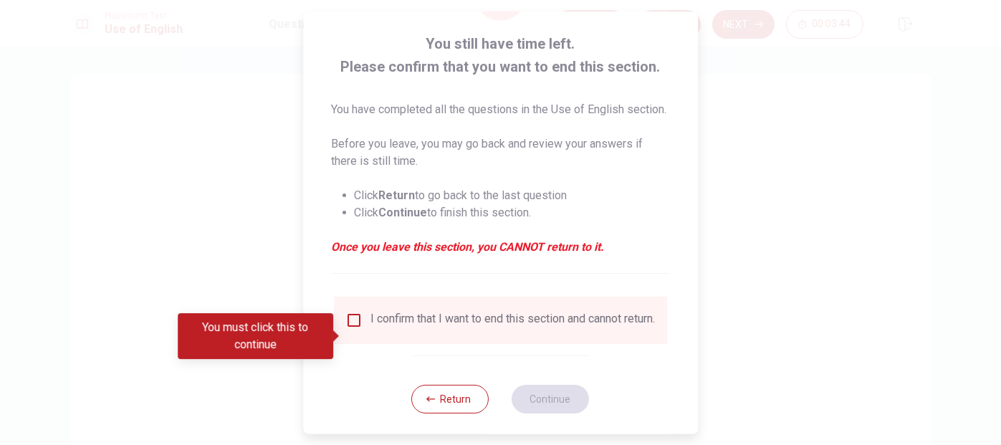
click at [350, 328] on input "You must click this to continue" at bounding box center [354, 319] width 17 height 17
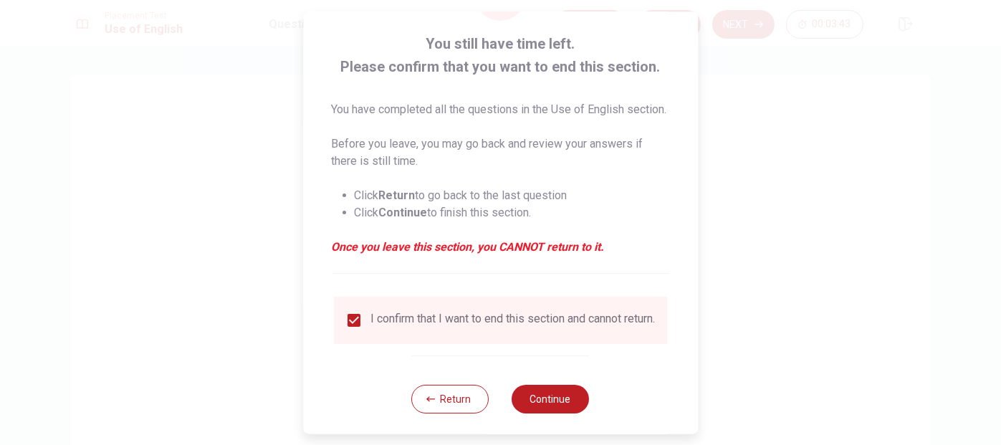
scroll to position [107, 0]
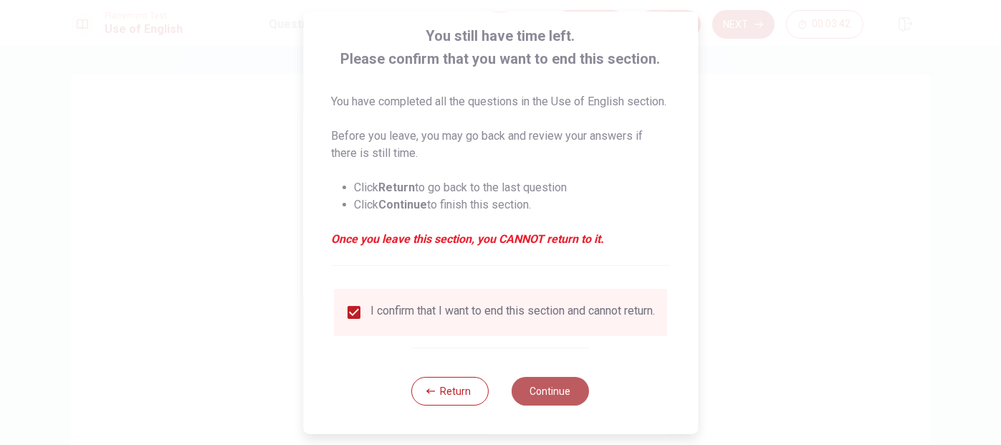
click at [561, 384] on button "Continue" at bounding box center [551, 390] width 77 height 29
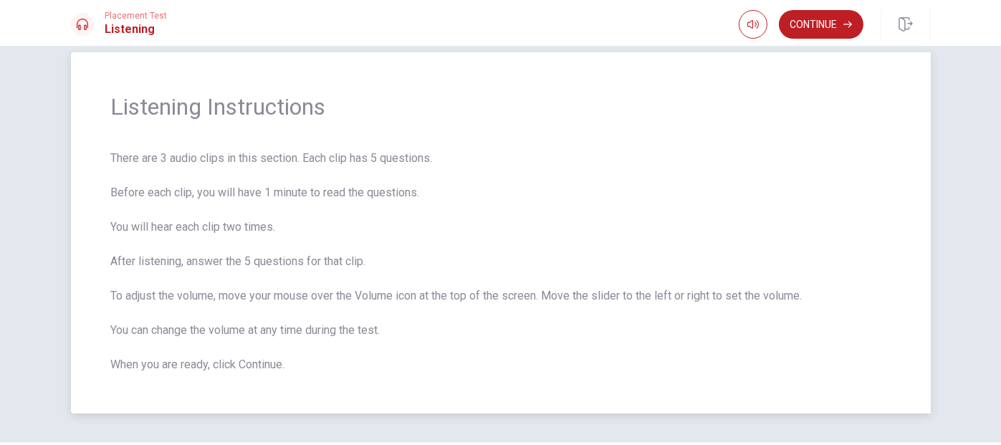
scroll to position [0, 0]
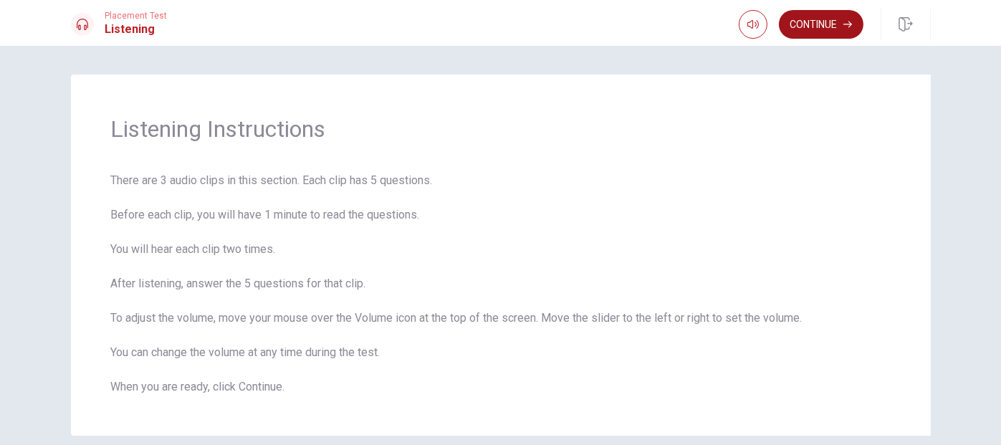
click at [822, 19] on button "Continue" at bounding box center [821, 24] width 85 height 29
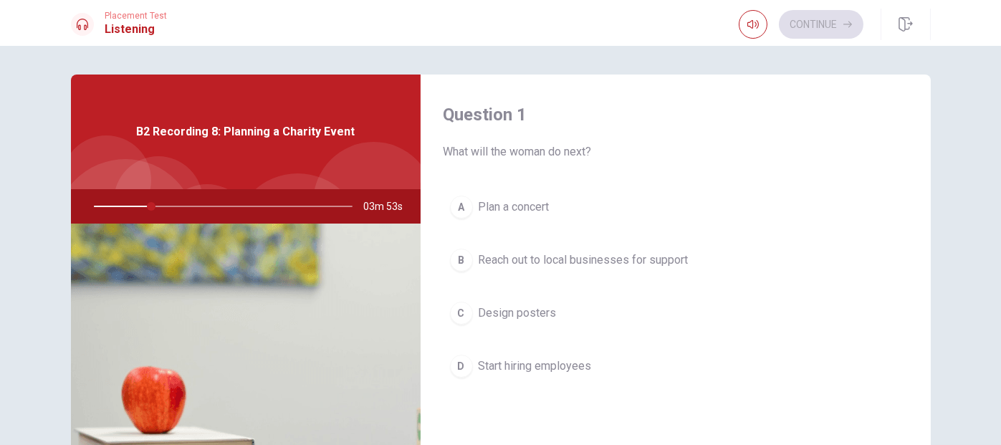
click at [665, 135] on div "Question 1 What will the woman do next?" at bounding box center [676, 131] width 465 height 57
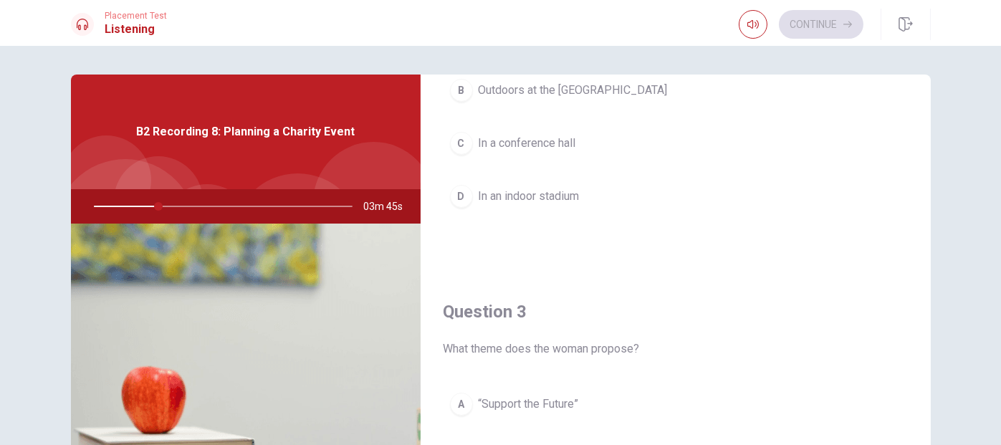
scroll to position [358, 0]
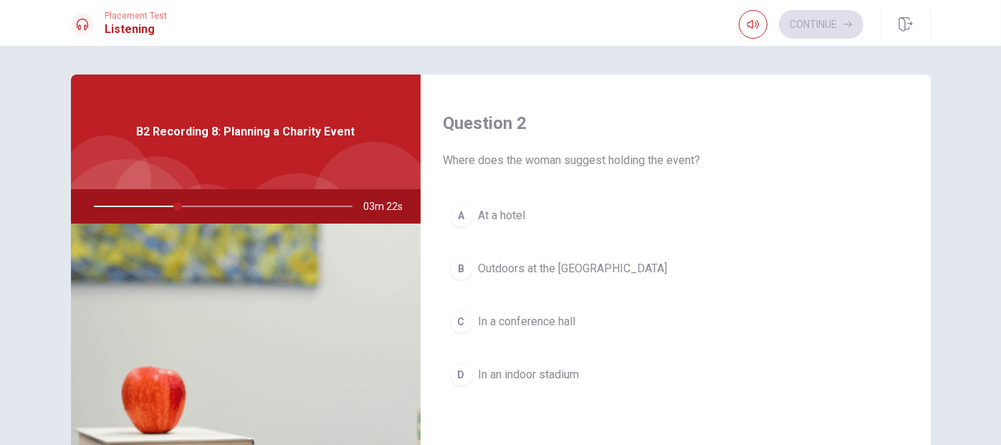
click at [460, 265] on div "B" at bounding box center [461, 268] width 23 height 23
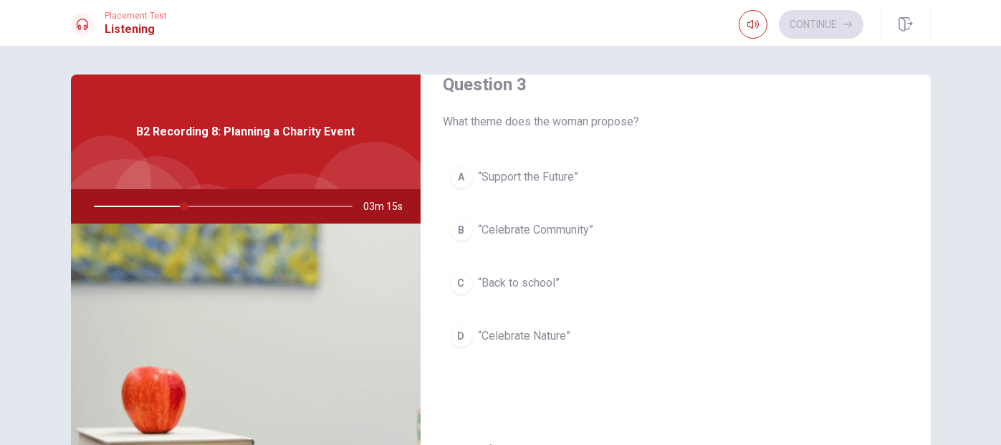
scroll to position [789, 0]
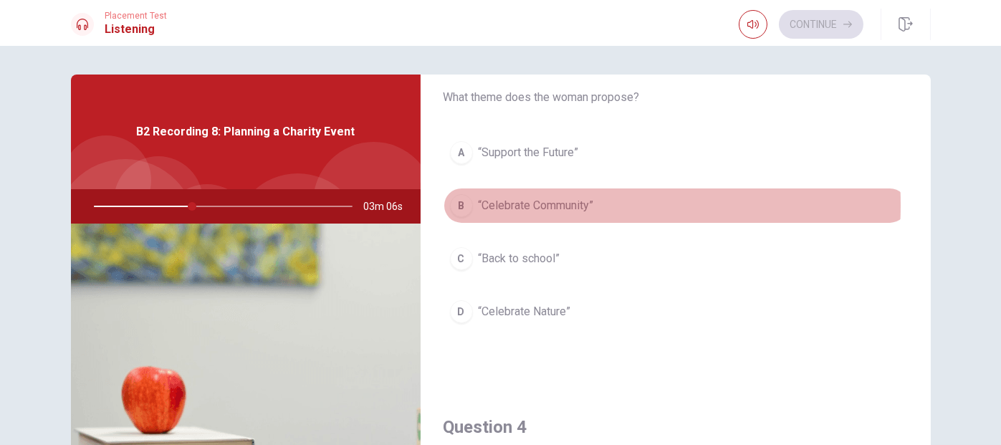
click at [487, 201] on span "“Celebrate Community”" at bounding box center [536, 205] width 115 height 17
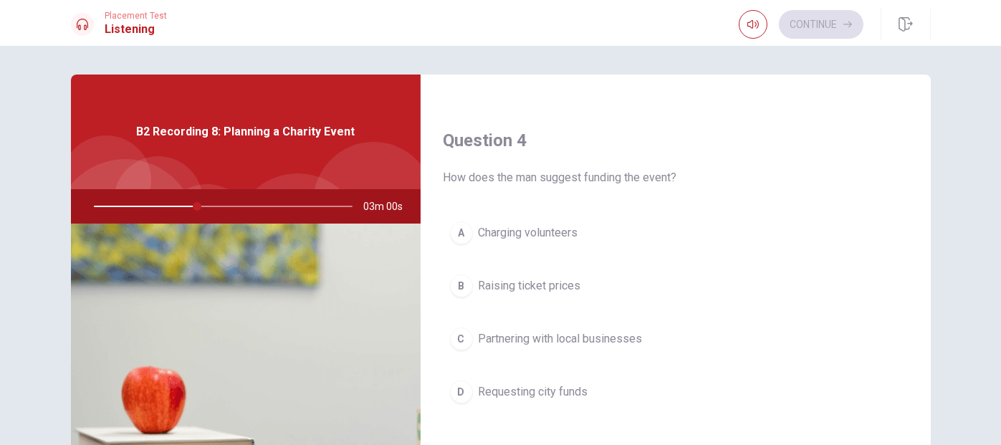
scroll to position [1147, 0]
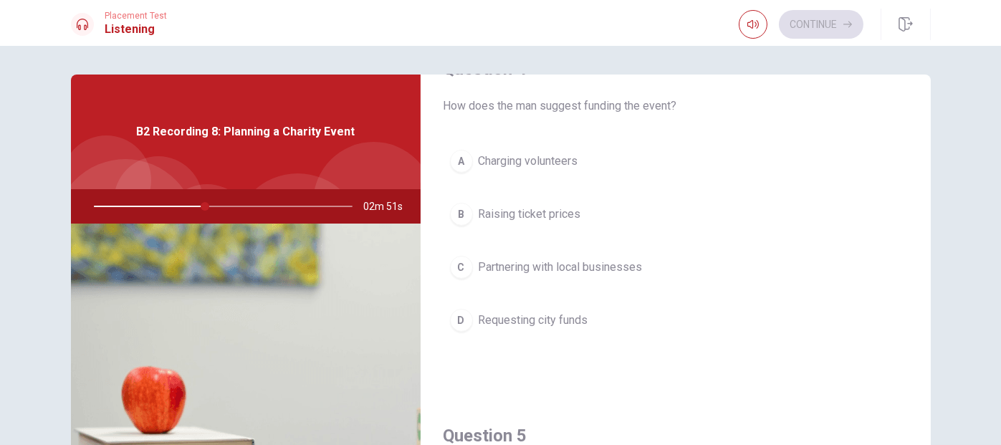
click at [624, 262] on span "Partnering with local businesses" at bounding box center [561, 267] width 164 height 17
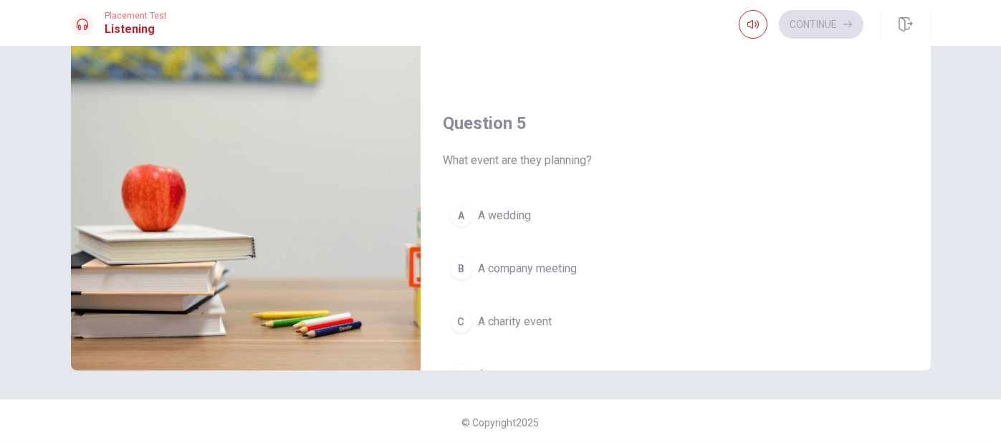
scroll to position [1328, 0]
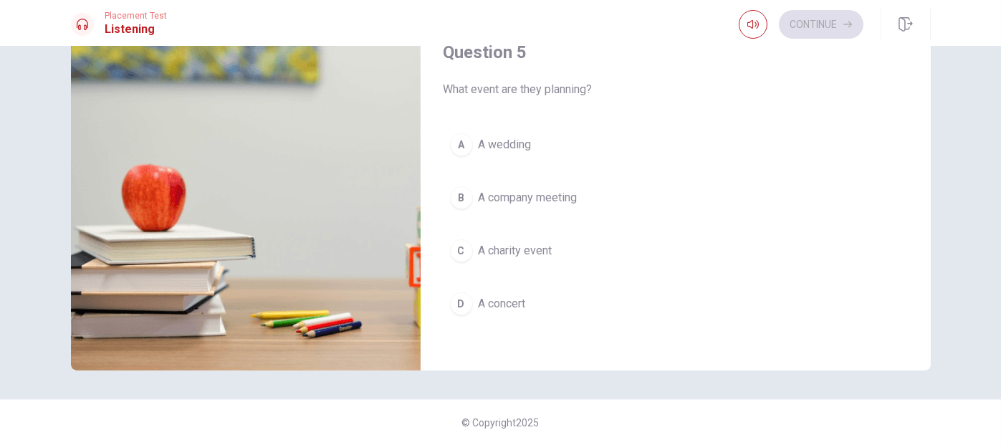
click at [487, 247] on span "A charity event" at bounding box center [516, 250] width 74 height 17
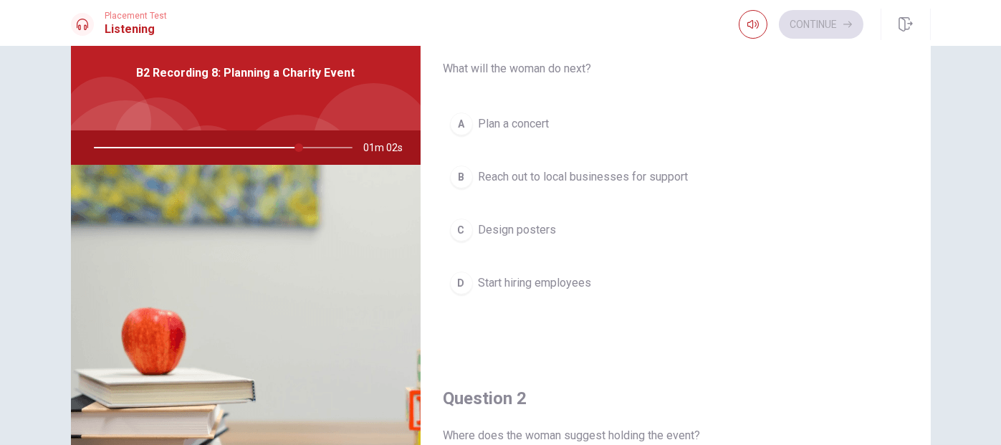
scroll to position [0, 0]
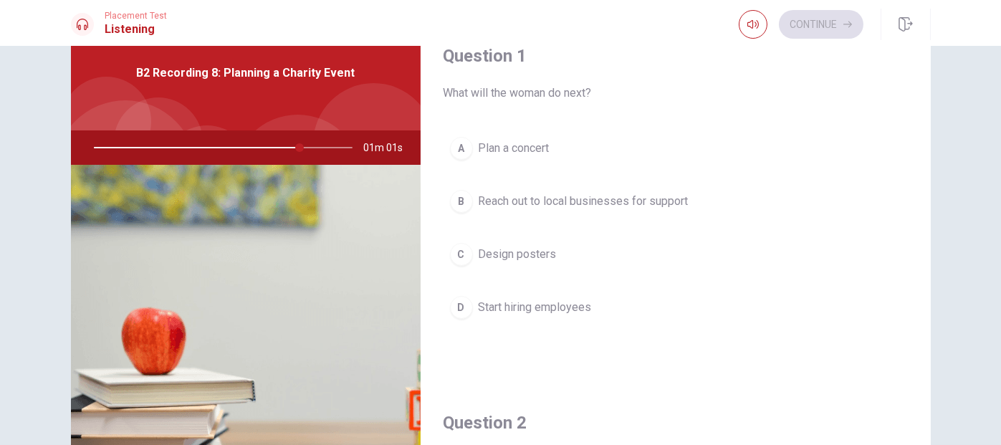
click at [522, 201] on span "Reach out to local businesses for support" at bounding box center [584, 201] width 210 height 17
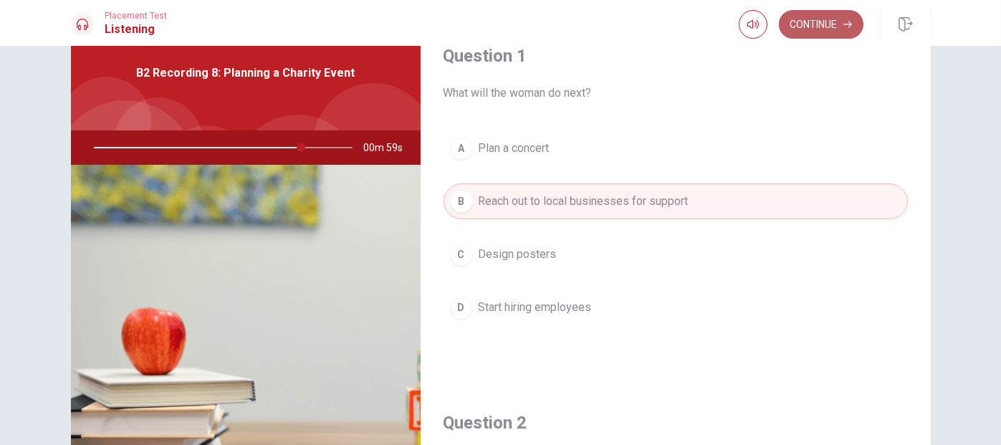
click at [844, 29] on button "Continue" at bounding box center [821, 24] width 85 height 29
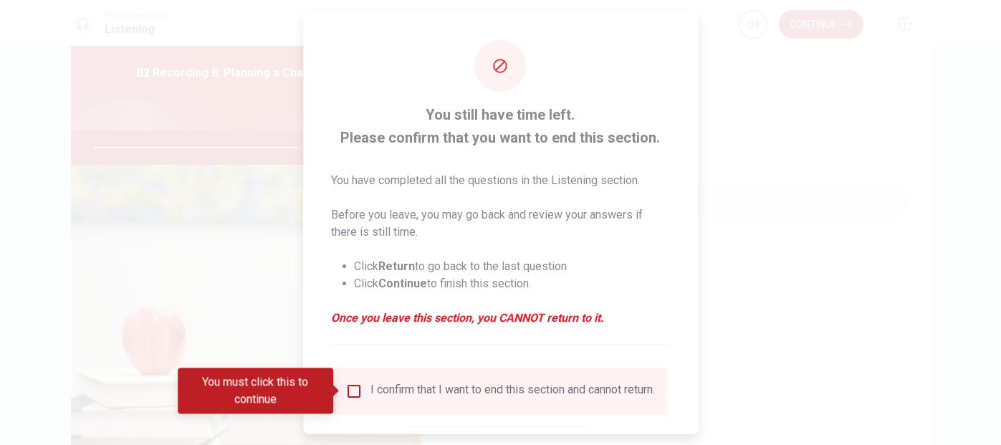
click at [352, 391] on input "You must click this to continue" at bounding box center [354, 391] width 17 height 17
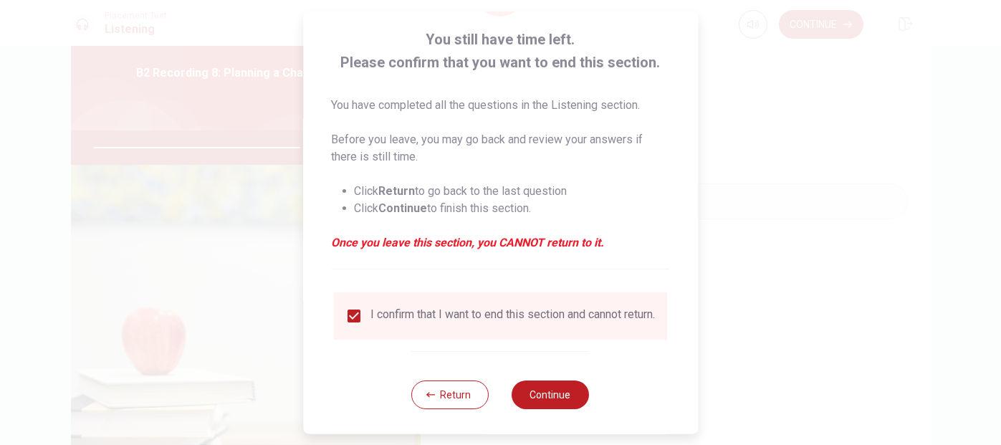
scroll to position [90, 0]
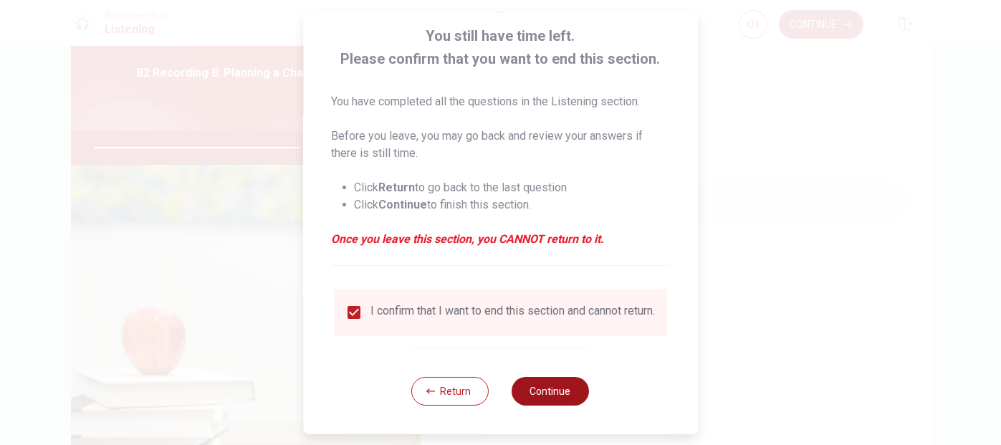
click at [572, 385] on button "Continue" at bounding box center [551, 390] width 77 height 29
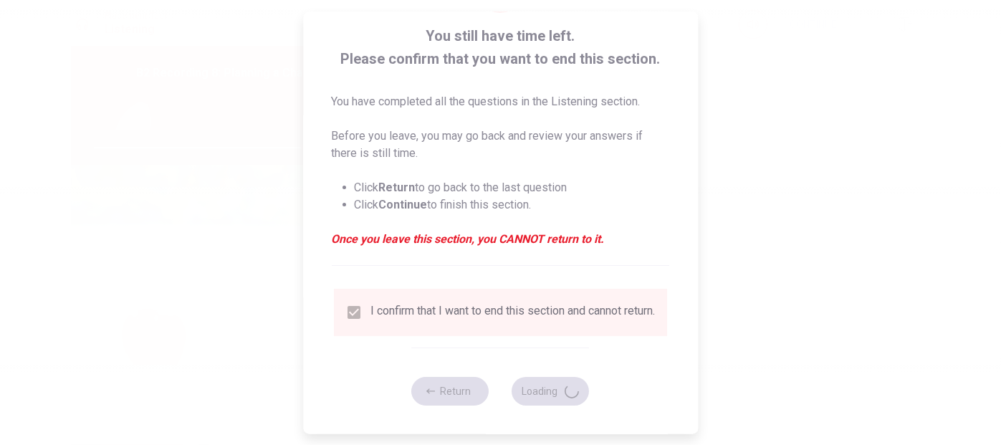
type input "82"
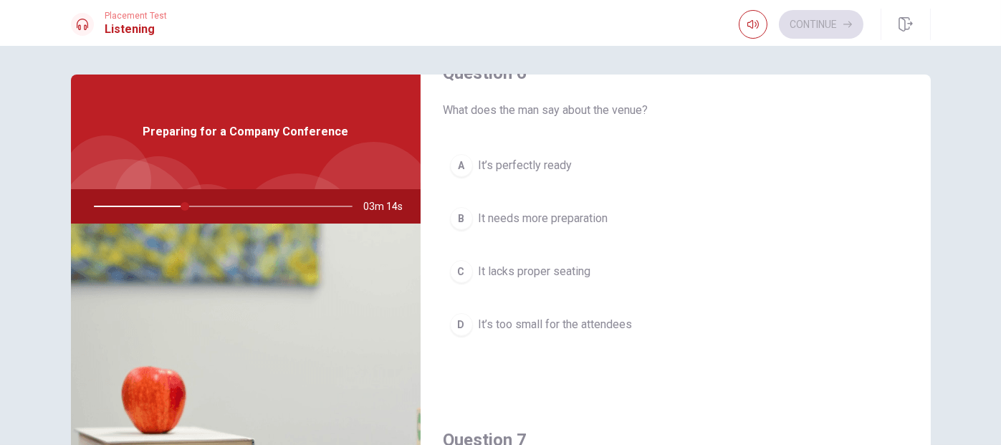
scroll to position [0, 0]
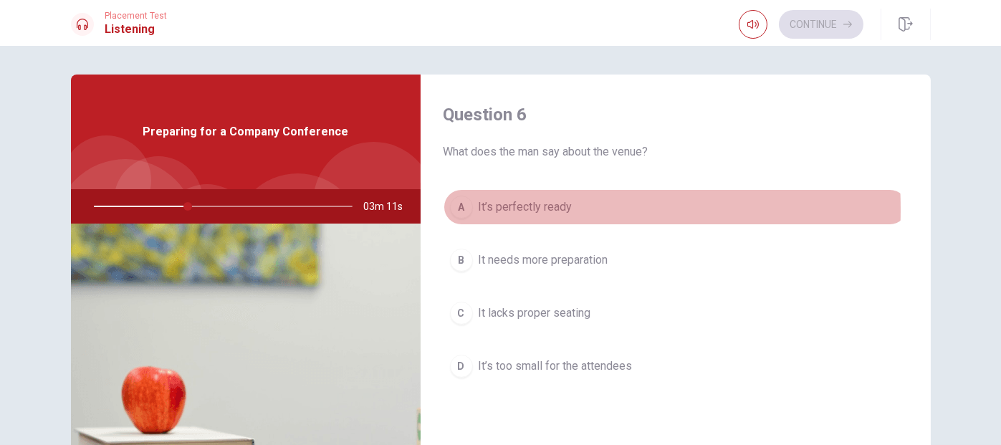
click at [455, 209] on div "A" at bounding box center [461, 207] width 23 height 23
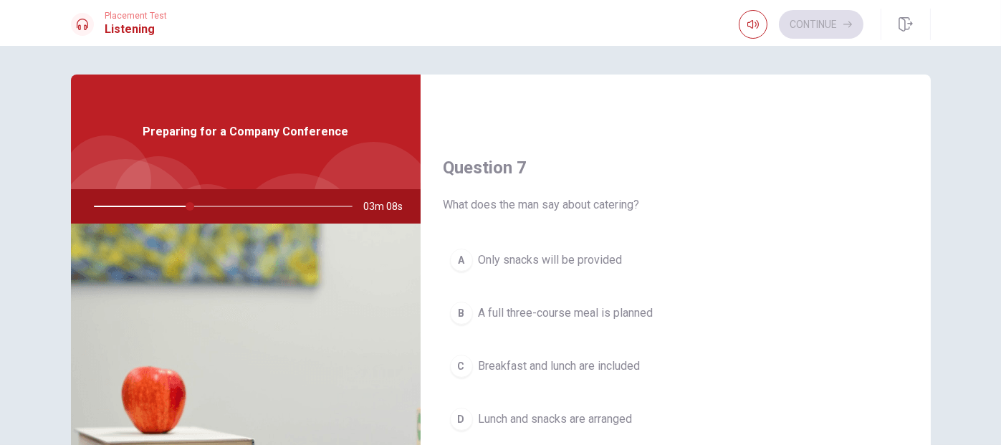
scroll to position [358, 0]
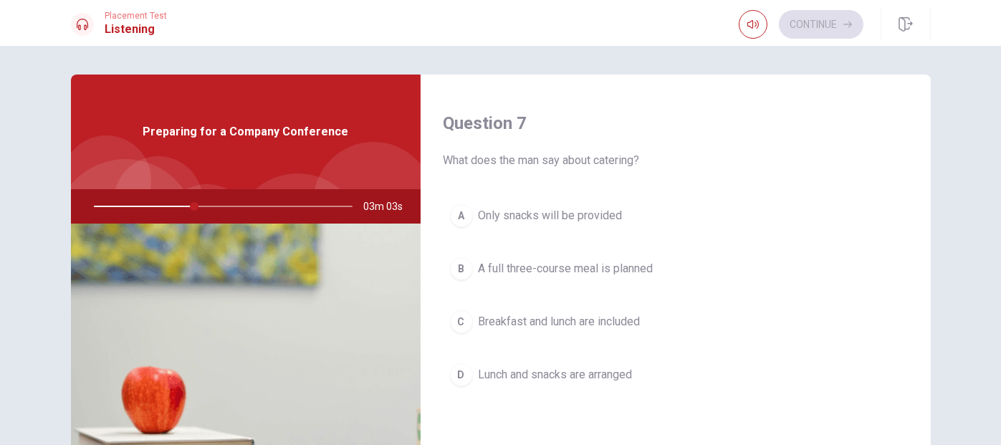
click at [455, 372] on div "D" at bounding box center [461, 374] width 23 height 23
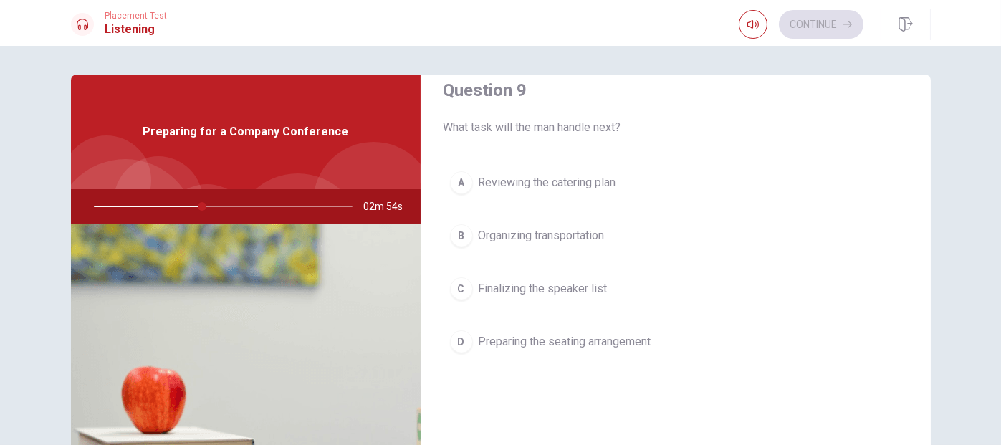
scroll to position [1147, 0]
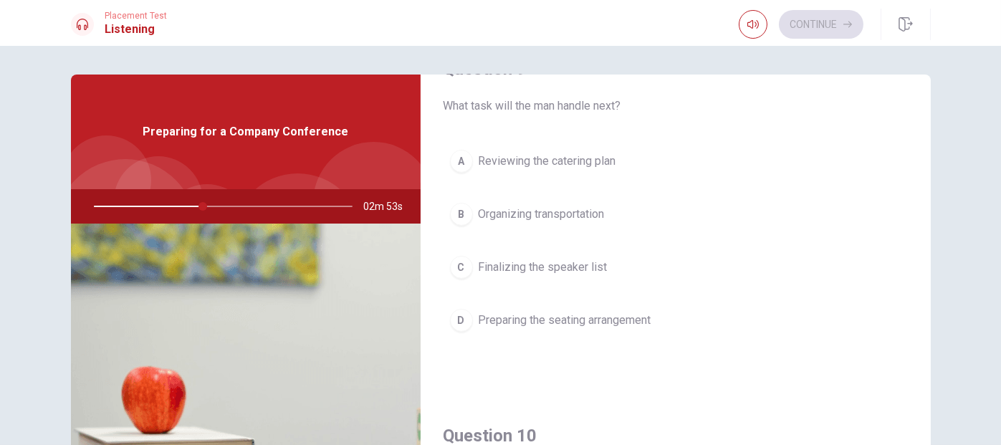
click at [463, 267] on div "C" at bounding box center [461, 267] width 23 height 23
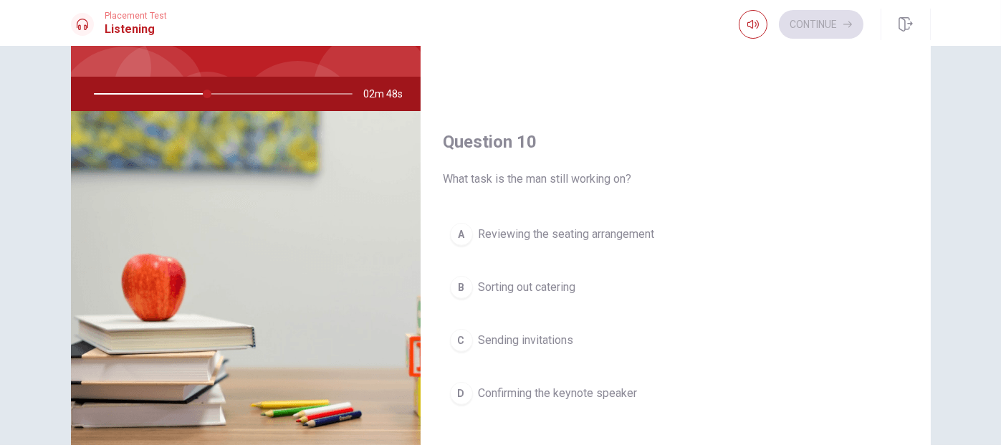
scroll to position [143, 0]
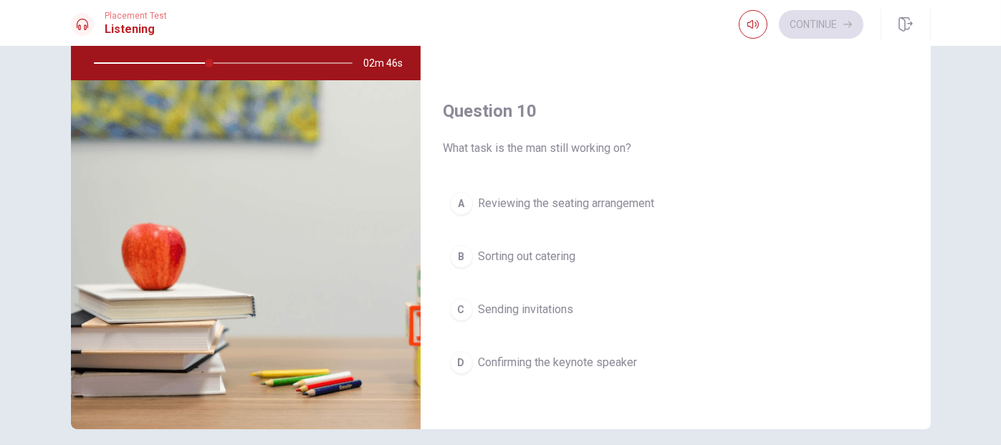
click at [460, 305] on div "C" at bounding box center [461, 309] width 23 height 23
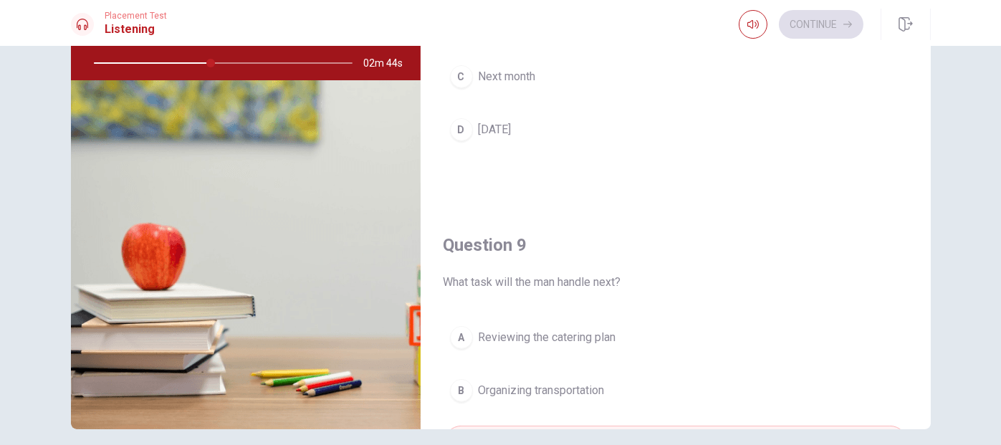
scroll to position [541, 0]
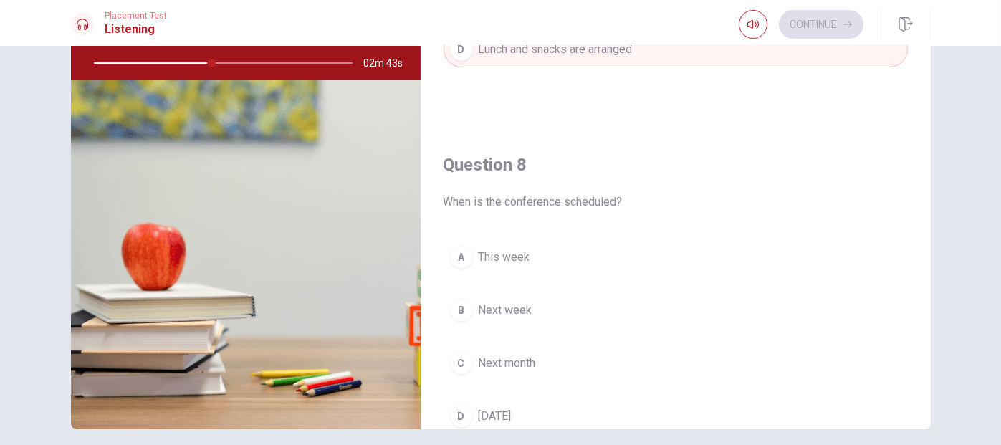
click at [460, 356] on div "C" at bounding box center [461, 363] width 23 height 23
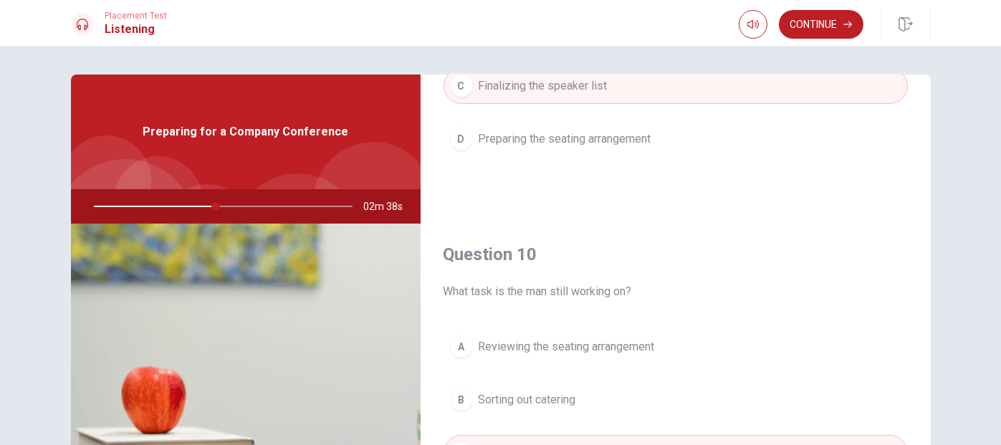
scroll to position [202, 0]
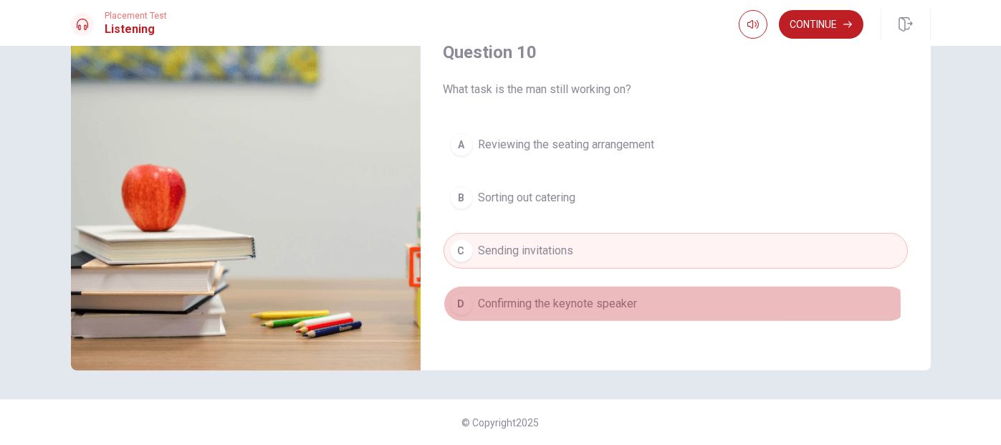
click at [451, 297] on div "D" at bounding box center [461, 303] width 23 height 23
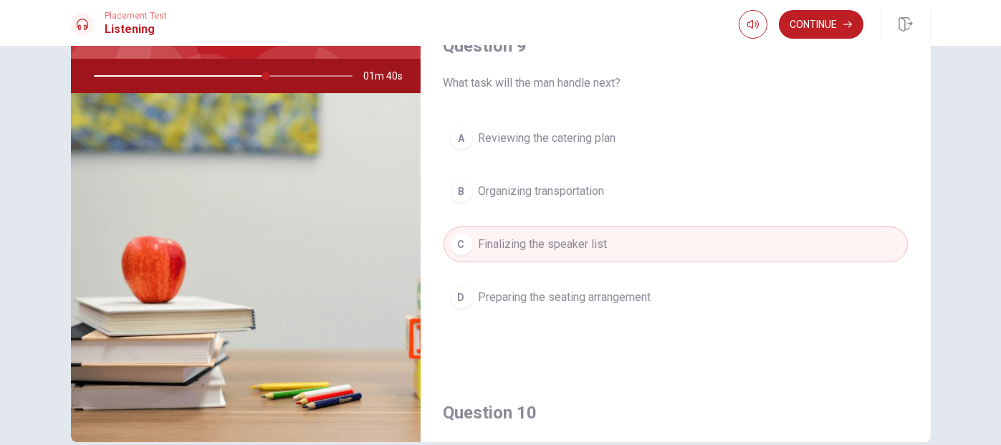
scroll to position [1042, 0]
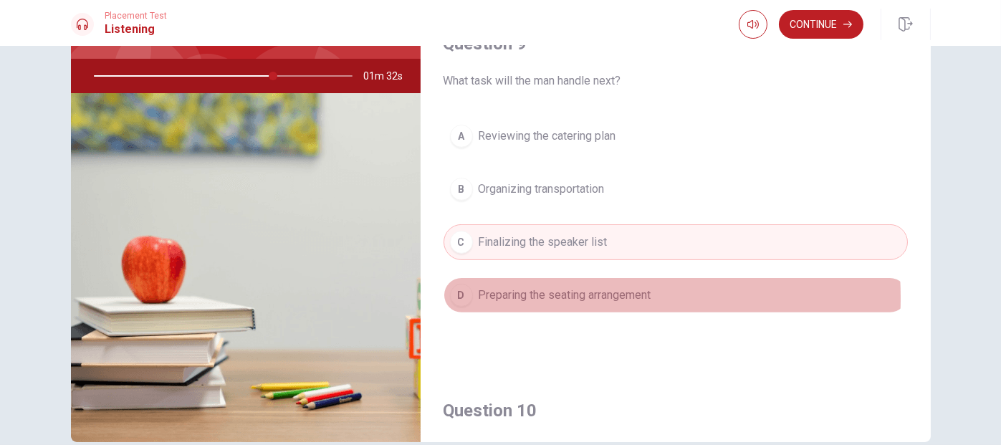
click at [515, 291] on span "Preparing the seating arrangement" at bounding box center [565, 295] width 173 height 17
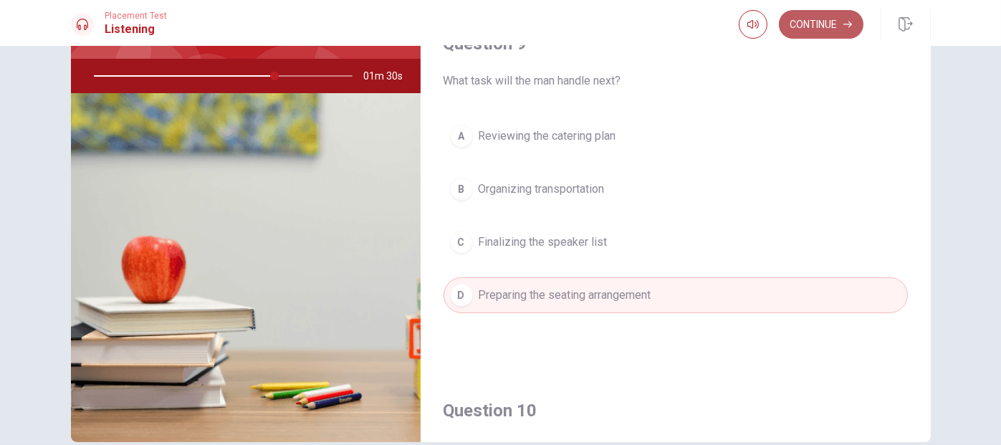
click at [843, 24] on button "Continue" at bounding box center [821, 24] width 85 height 29
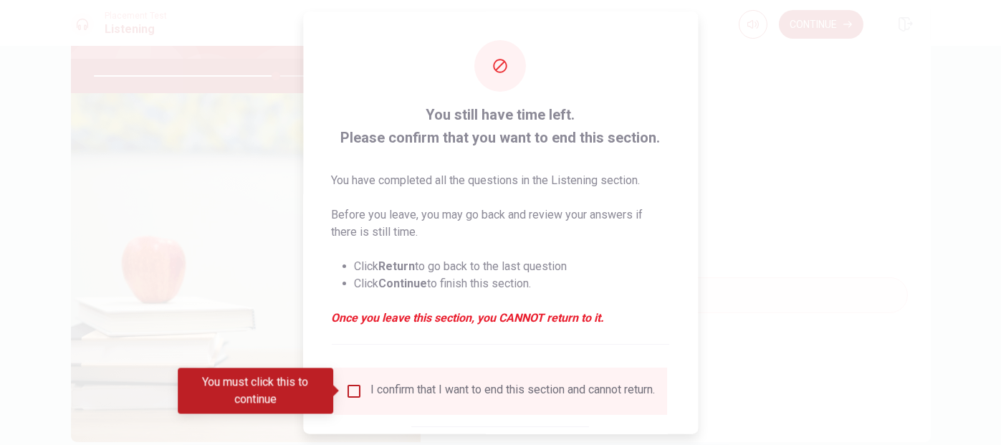
click at [356, 390] on input "You must click this to continue" at bounding box center [354, 391] width 17 height 17
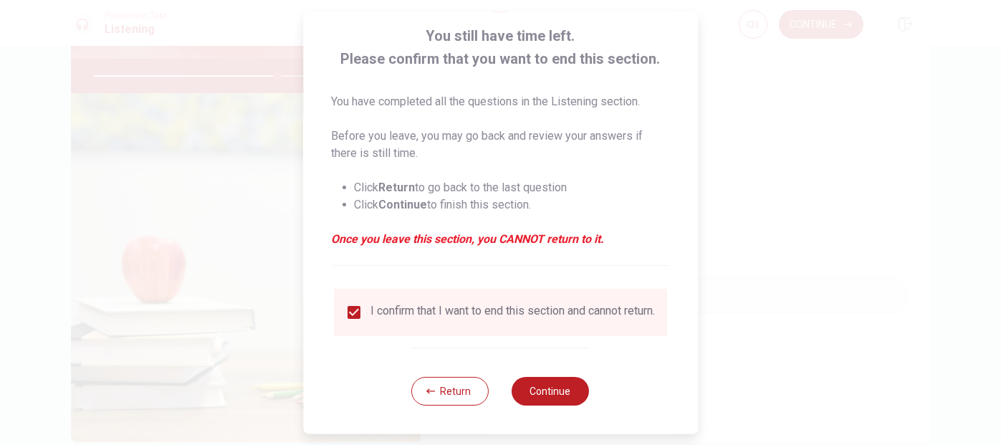
scroll to position [90, 0]
click at [563, 389] on button "Continue" at bounding box center [551, 390] width 77 height 29
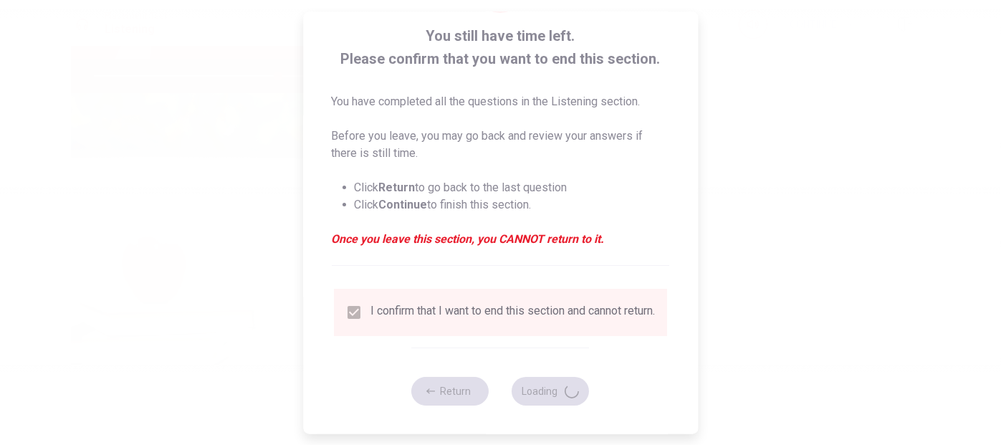
type input "72"
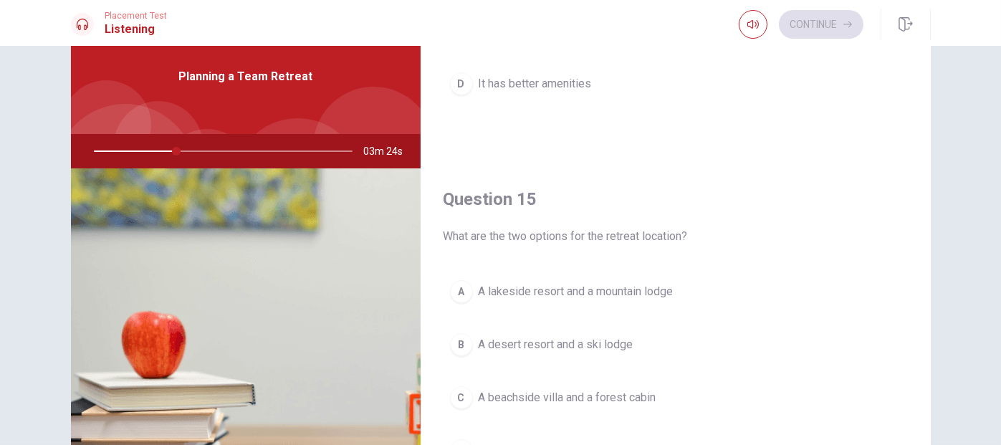
scroll to position [143, 0]
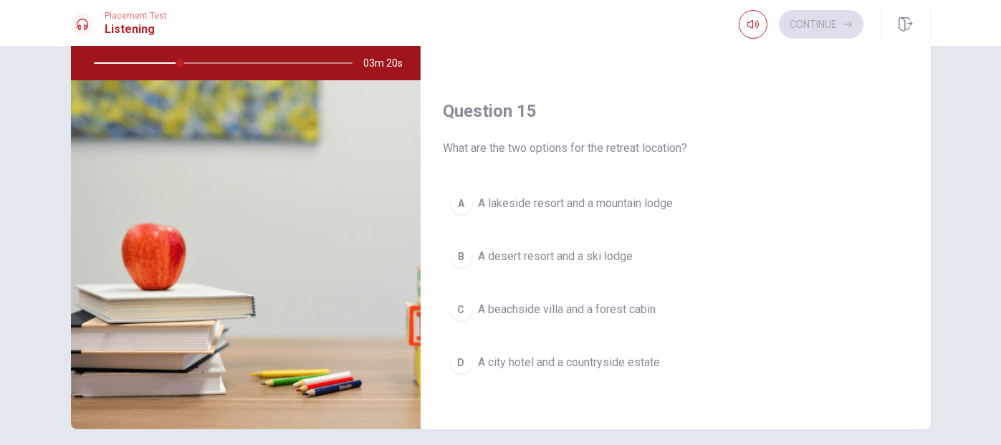
click at [523, 203] on span "A lakeside resort and a mountain lodge" at bounding box center [576, 203] width 195 height 17
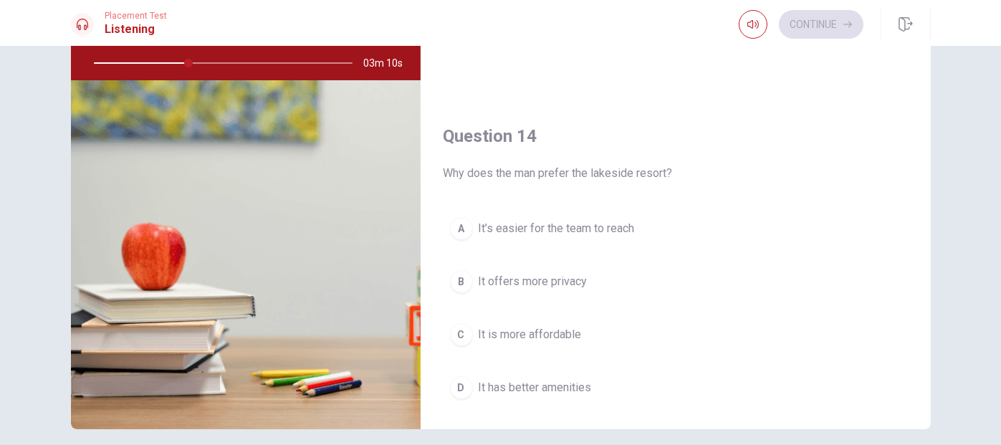
scroll to position [971, 0]
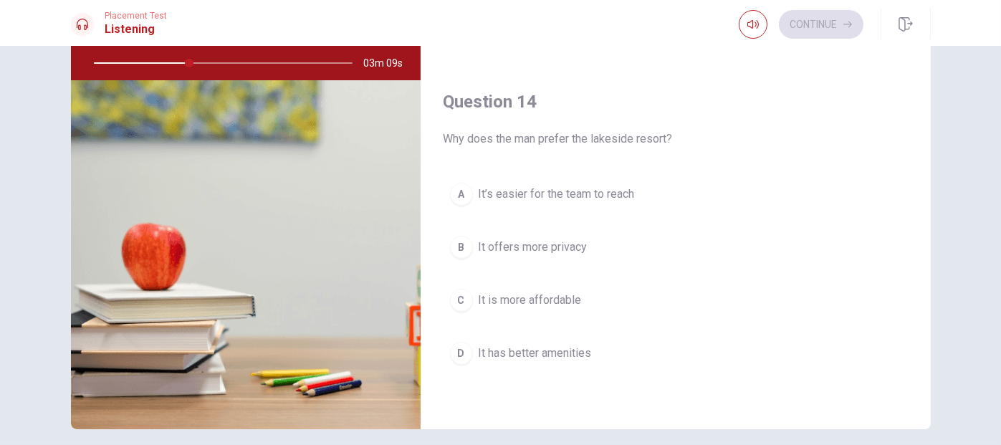
click at [459, 193] on div "A" at bounding box center [461, 194] width 23 height 23
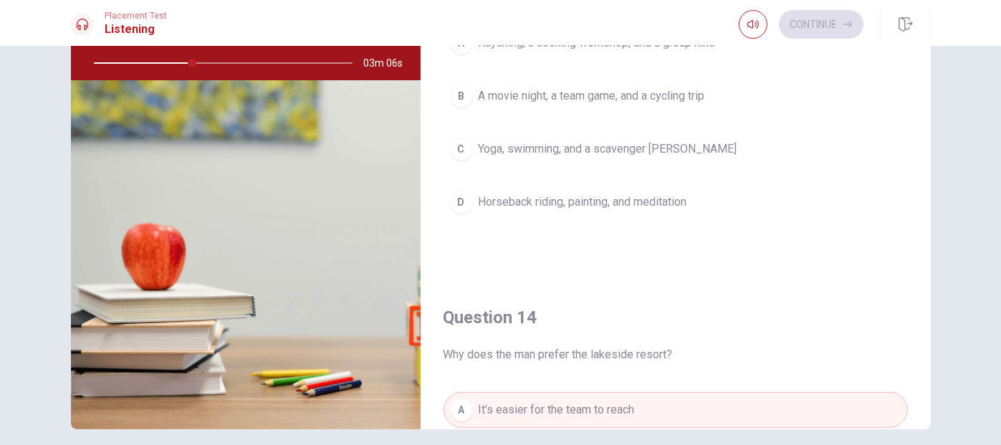
scroll to position [611, 0]
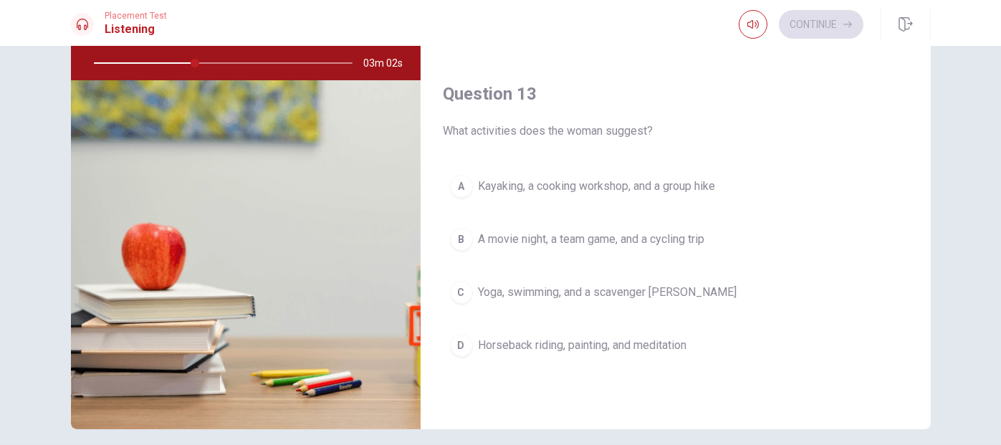
click at [457, 183] on div "A" at bounding box center [461, 186] width 23 height 23
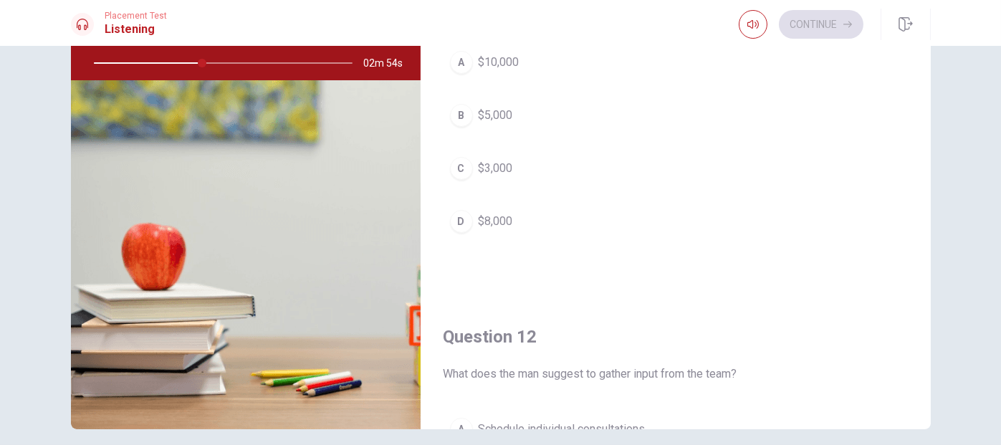
scroll to position [0, 0]
click at [464, 120] on div "B" at bounding box center [461, 116] width 23 height 23
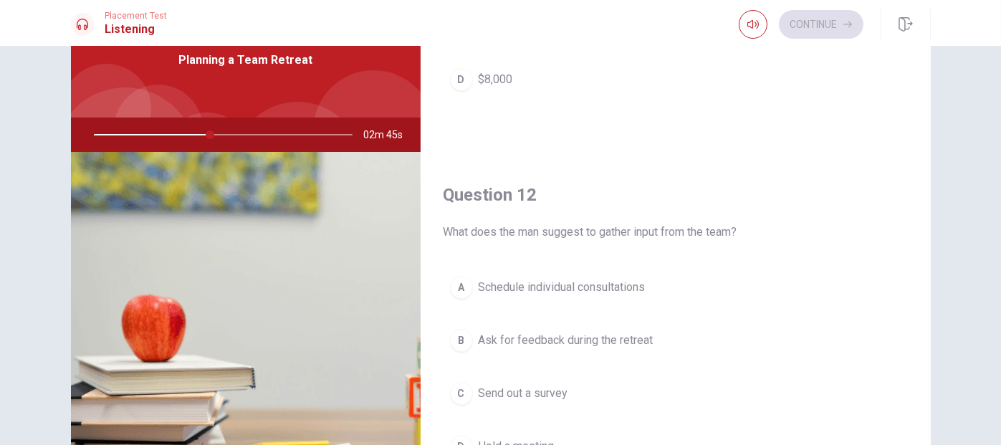
scroll to position [287, 0]
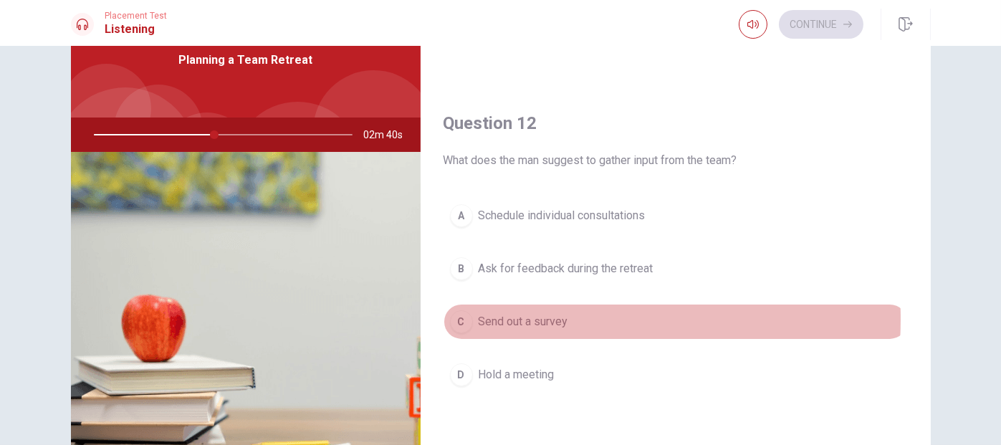
click at [503, 316] on span "Send out a survey" at bounding box center [524, 321] width 90 height 17
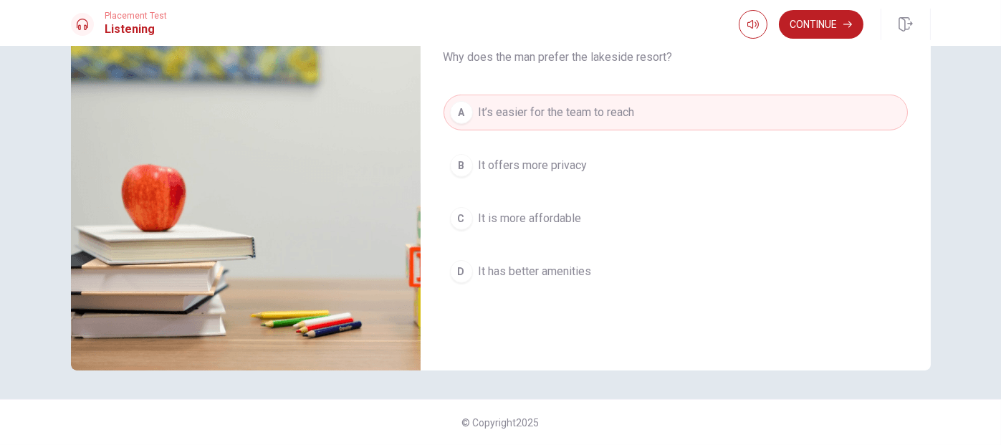
scroll to position [971, 0]
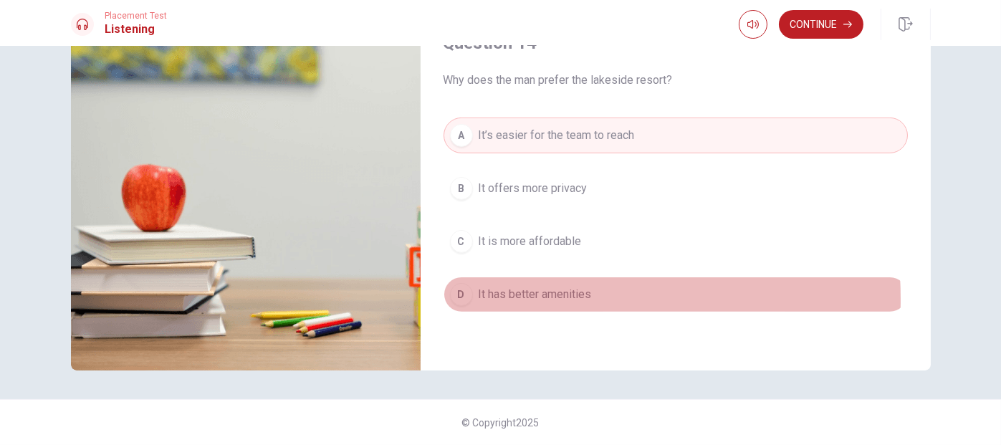
click at [487, 293] on span "It has better amenities" at bounding box center [535, 294] width 113 height 17
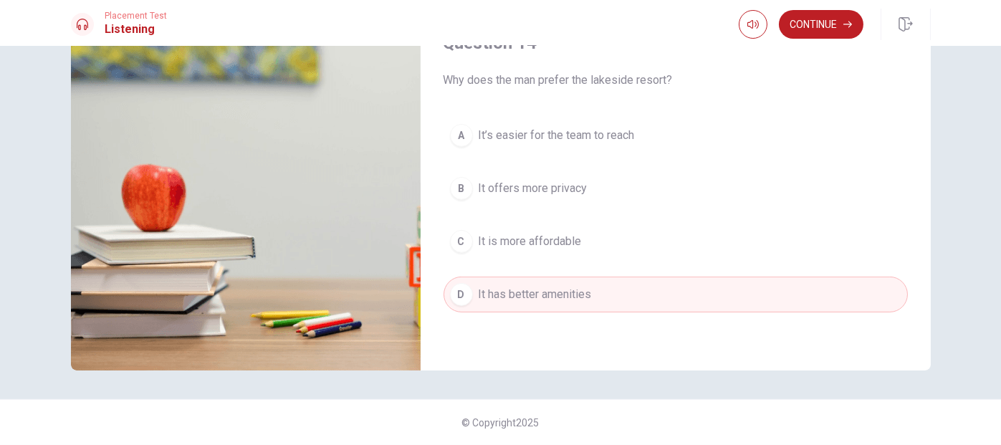
click at [545, 134] on span "It’s easier for the team to reach" at bounding box center [557, 135] width 156 height 17
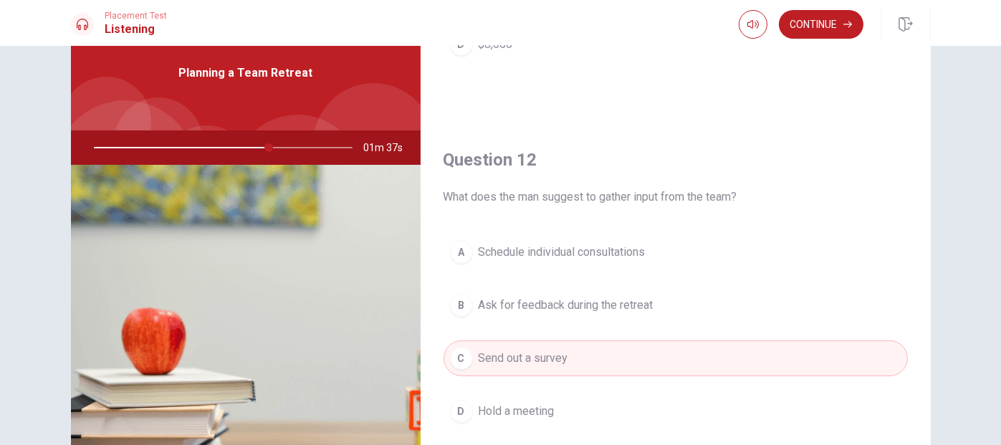
scroll to position [287, 0]
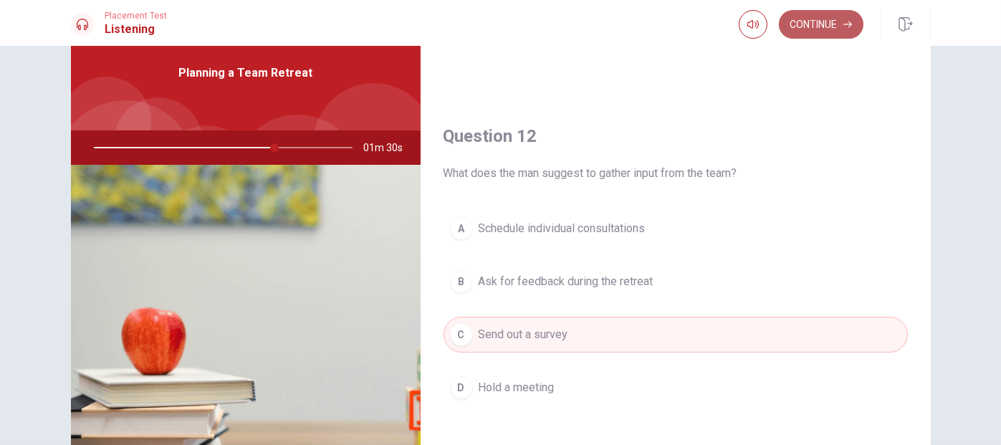
click at [833, 28] on button "Continue" at bounding box center [821, 24] width 85 height 29
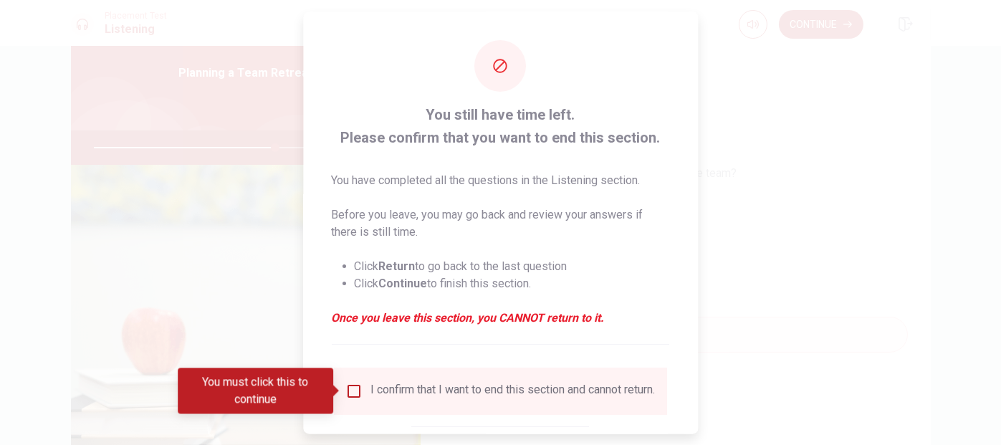
click at [354, 389] on input "You must click this to continue" at bounding box center [354, 391] width 17 height 17
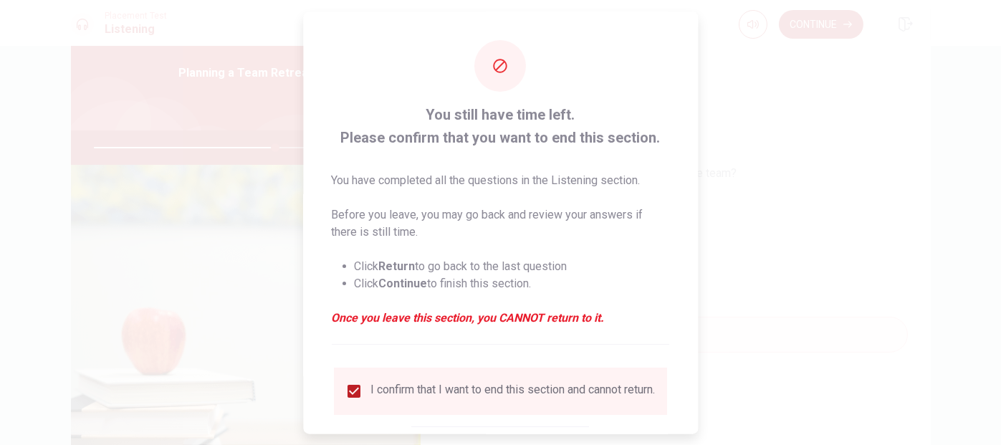
scroll to position [90, 0]
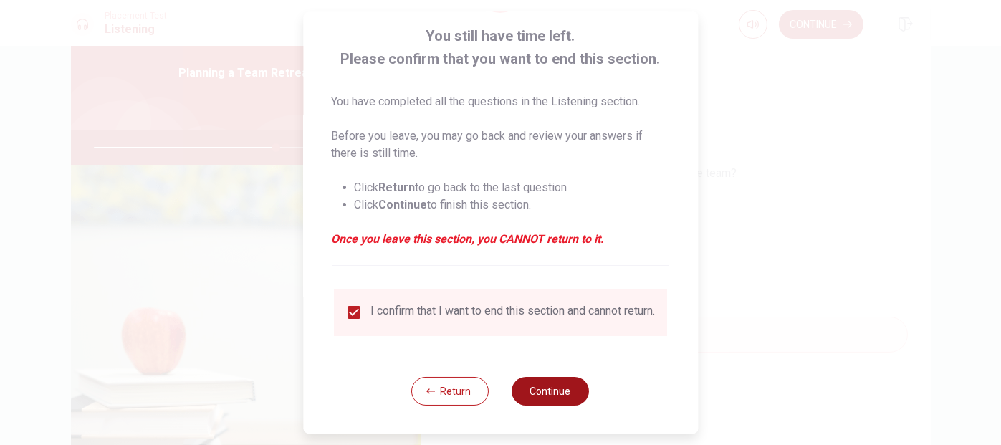
click at [571, 386] on button "Continue" at bounding box center [551, 390] width 77 height 29
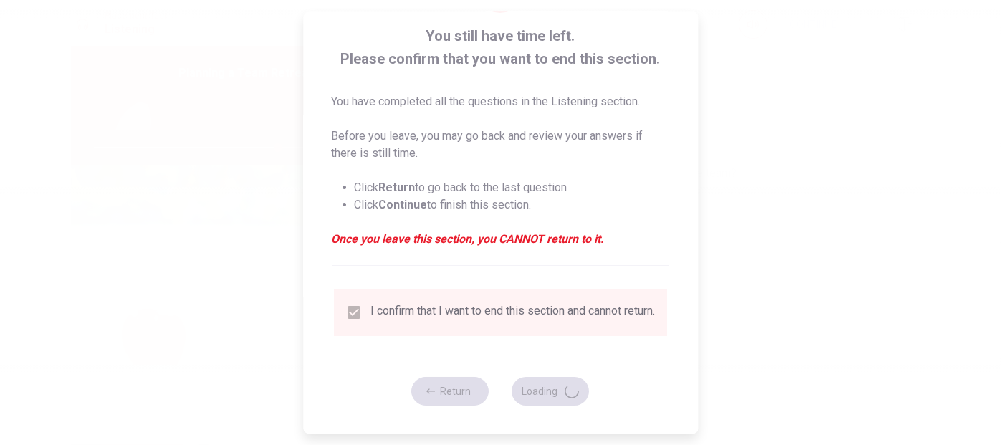
type input "72"
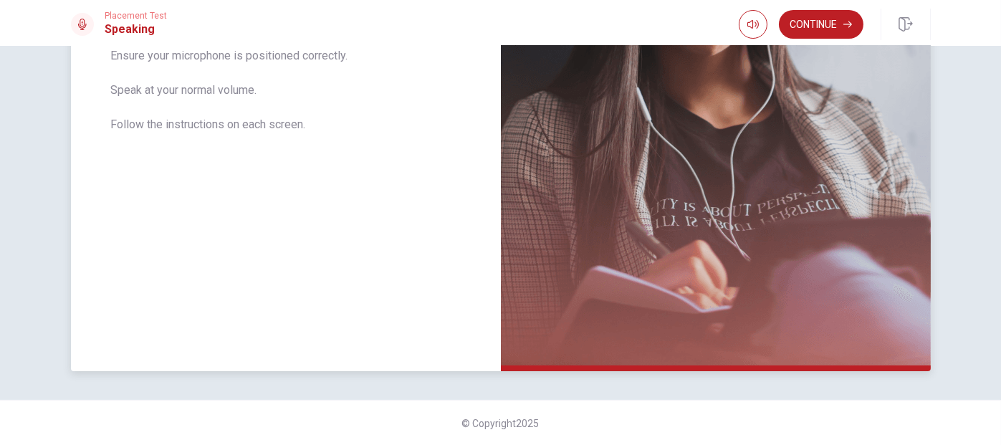
scroll to position [0, 0]
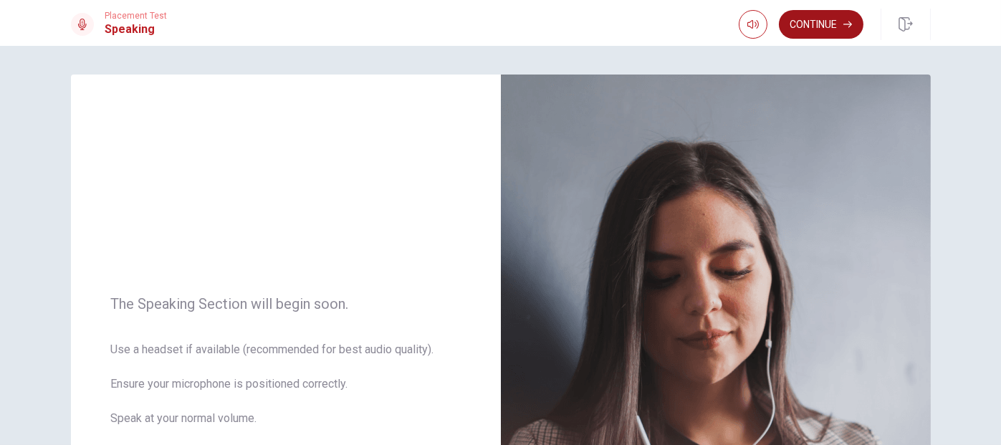
click at [805, 32] on button "Continue" at bounding box center [821, 24] width 85 height 29
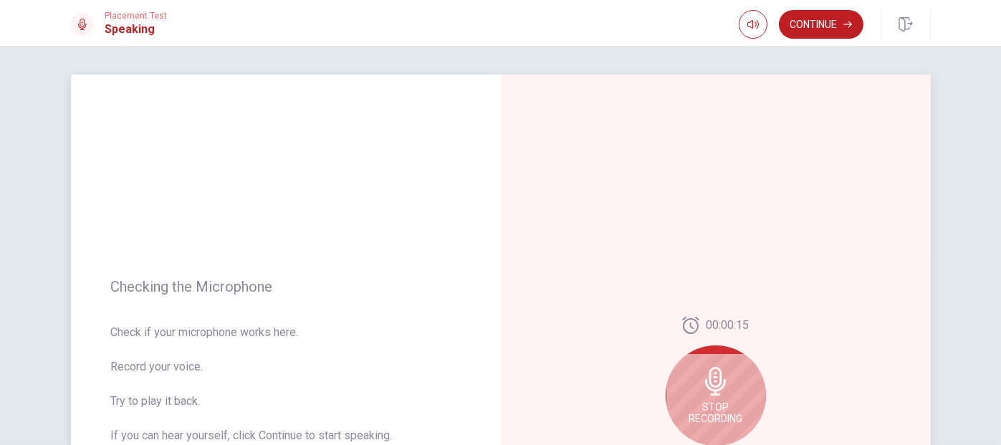
scroll to position [143, 0]
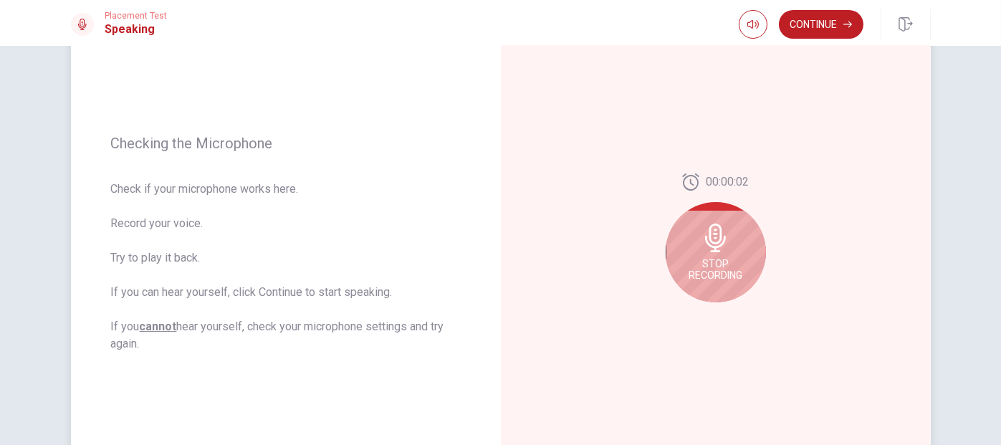
click at [721, 232] on icon at bounding box center [716, 238] width 29 height 29
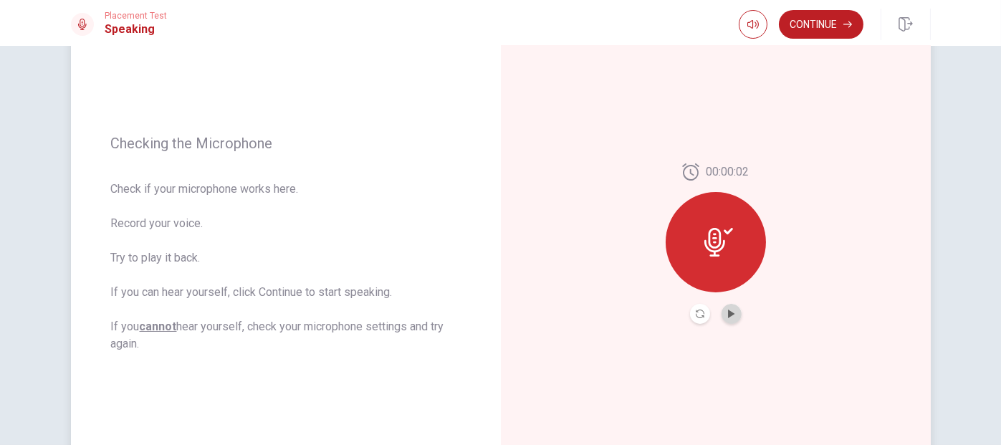
click at [732, 318] on button "Play Audio" at bounding box center [732, 314] width 20 height 20
click at [707, 257] on div at bounding box center [716, 242] width 100 height 100
click at [728, 227] on div at bounding box center [716, 242] width 100 height 100
click at [696, 311] on icon "Record Again" at bounding box center [700, 314] width 9 height 9
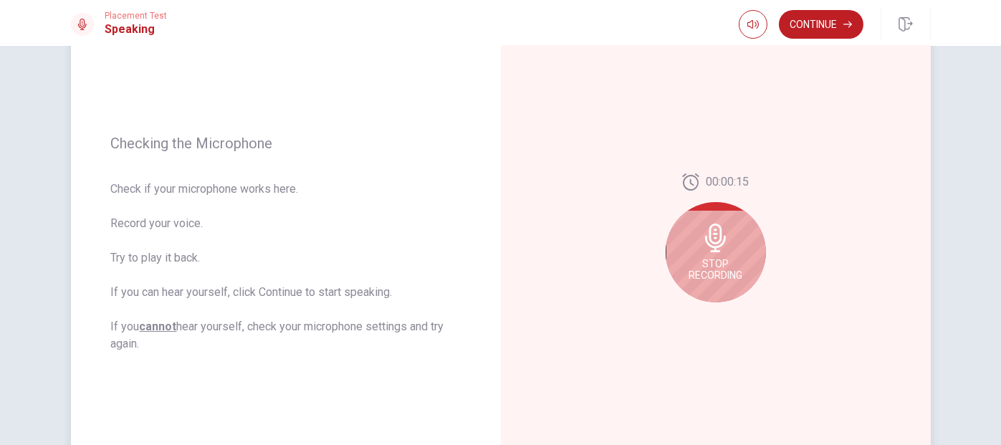
click at [715, 260] on span "Stop Recording" at bounding box center [716, 269] width 54 height 23
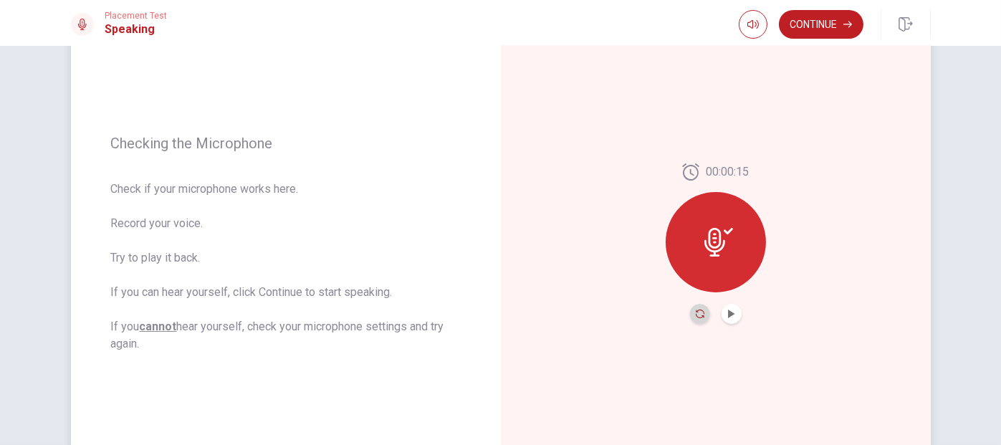
click at [700, 310] on icon "Record Again" at bounding box center [700, 314] width 9 height 9
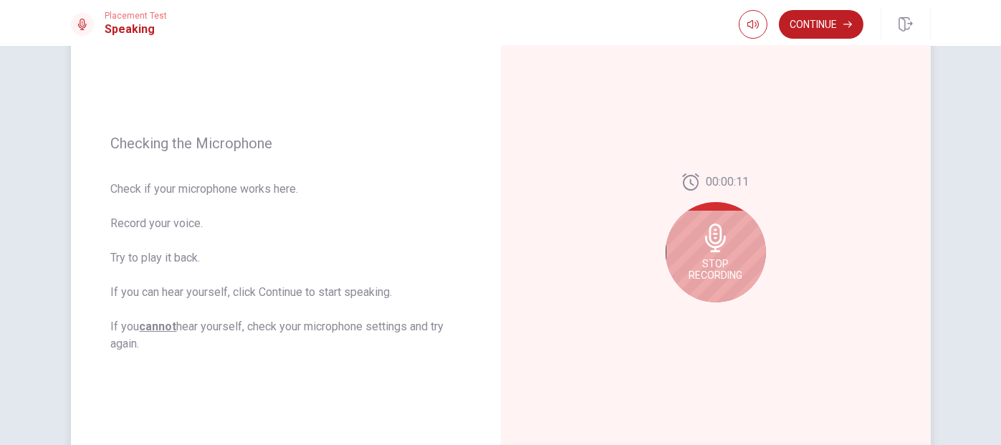
click at [709, 266] on span "Stop Recording" at bounding box center [716, 269] width 54 height 23
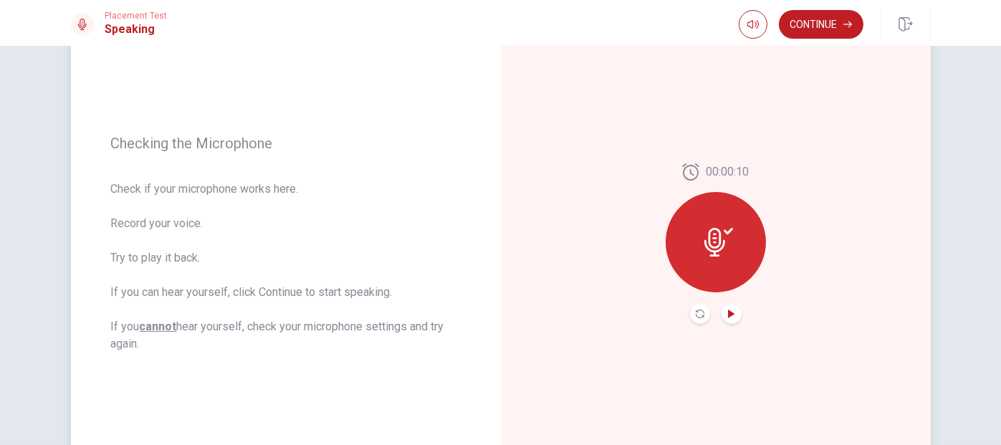
click at [730, 311] on icon "Play Audio" at bounding box center [732, 314] width 9 height 9
click at [691, 314] on button "Record Again" at bounding box center [700, 314] width 20 height 20
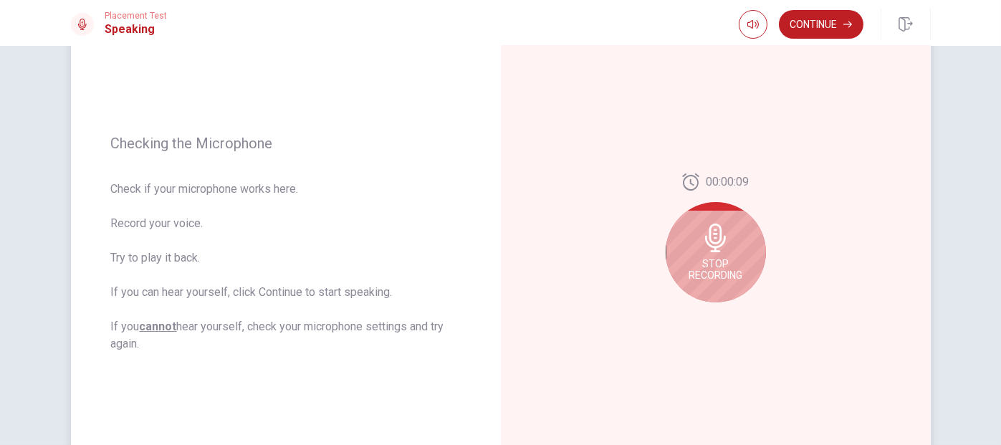
click at [906, 320] on div "00:00:09 Stop Recording" at bounding box center [716, 243] width 430 height 625
click at [705, 255] on div "Stop Recording" at bounding box center [716, 252] width 100 height 100
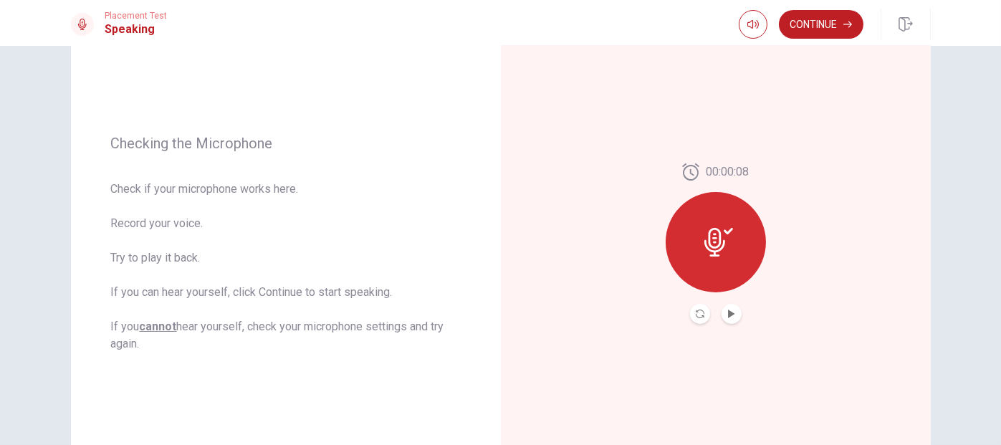
click at [694, 319] on button "Record Again" at bounding box center [700, 314] width 20 height 20
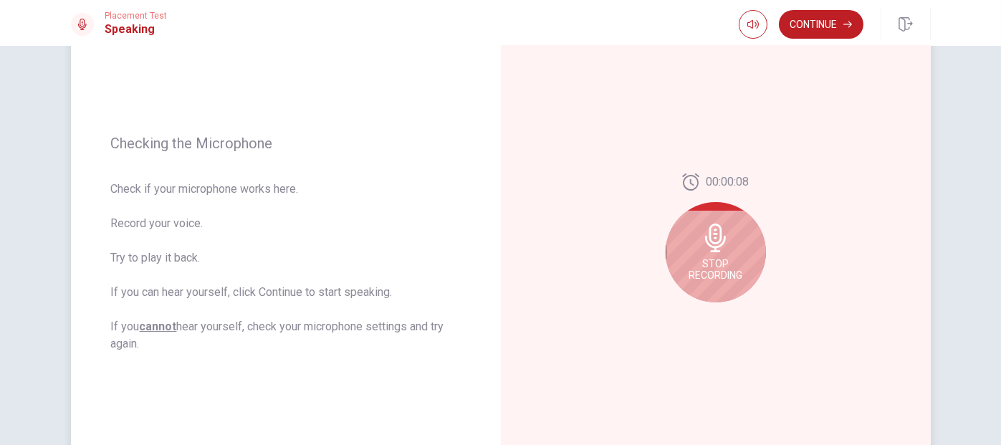
click at [720, 262] on span "Stop Recording" at bounding box center [716, 269] width 54 height 23
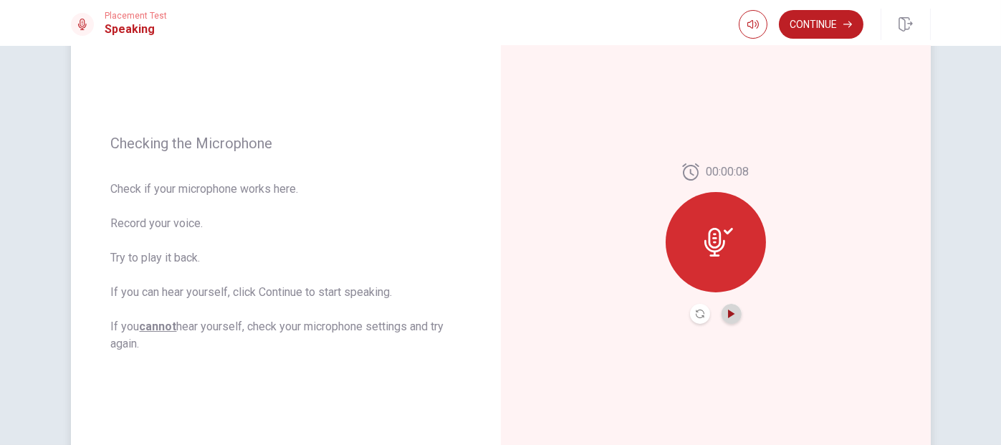
click at [729, 311] on icon "Play Audio" at bounding box center [732, 314] width 9 height 9
click at [821, 26] on button "Continue" at bounding box center [821, 24] width 85 height 29
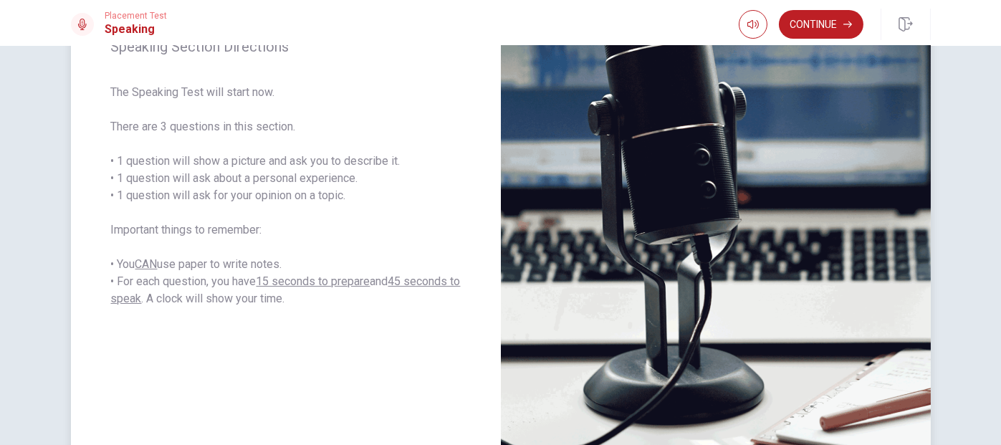
scroll to position [215, 0]
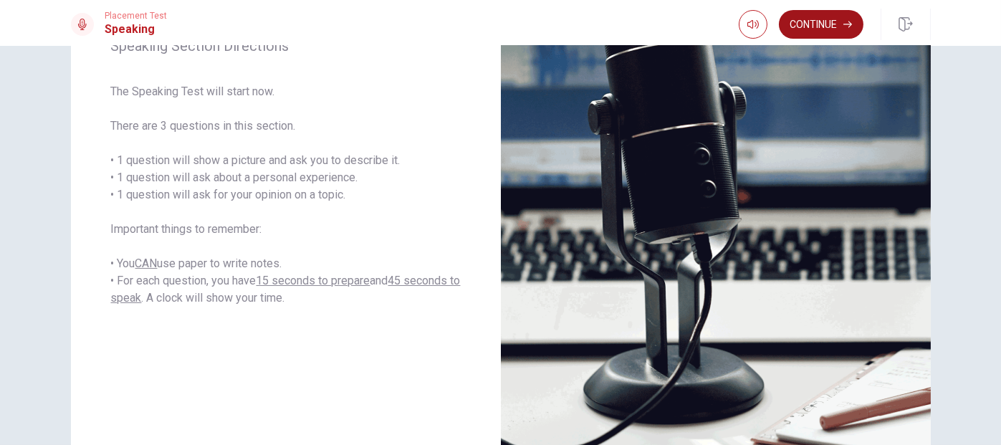
click at [837, 25] on button "Continue" at bounding box center [821, 24] width 85 height 29
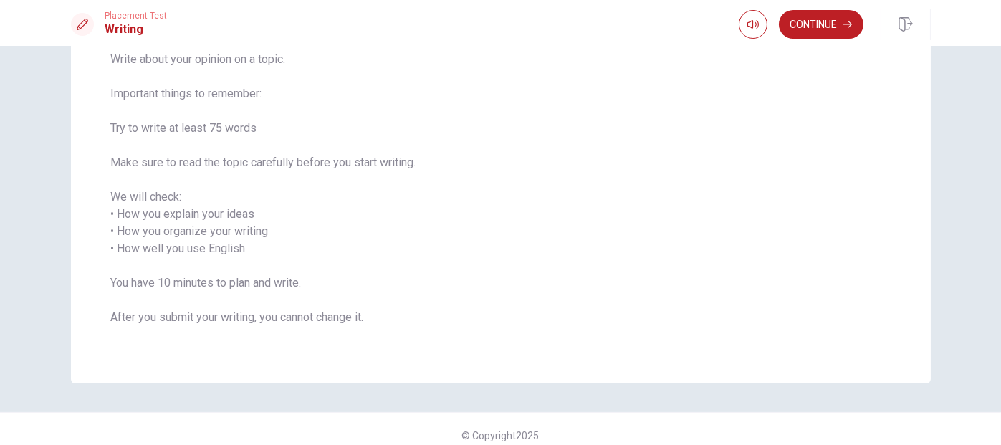
scroll to position [133, 0]
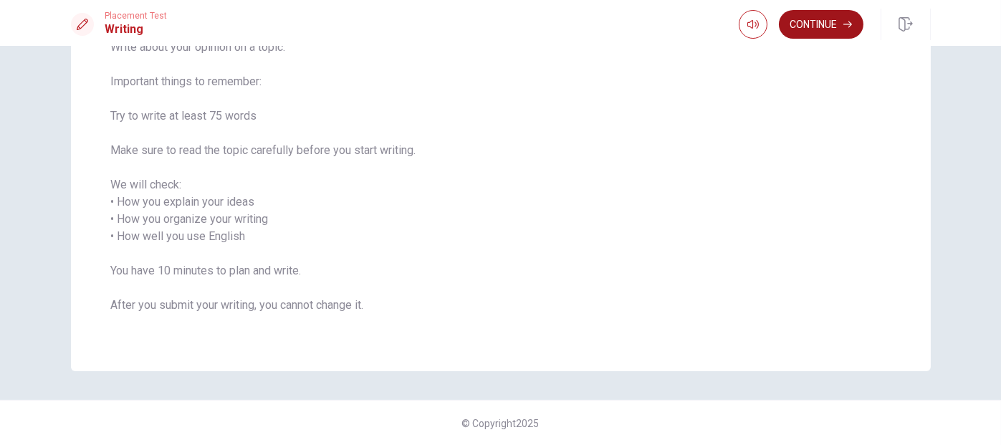
click at [845, 16] on button "Continue" at bounding box center [821, 24] width 85 height 29
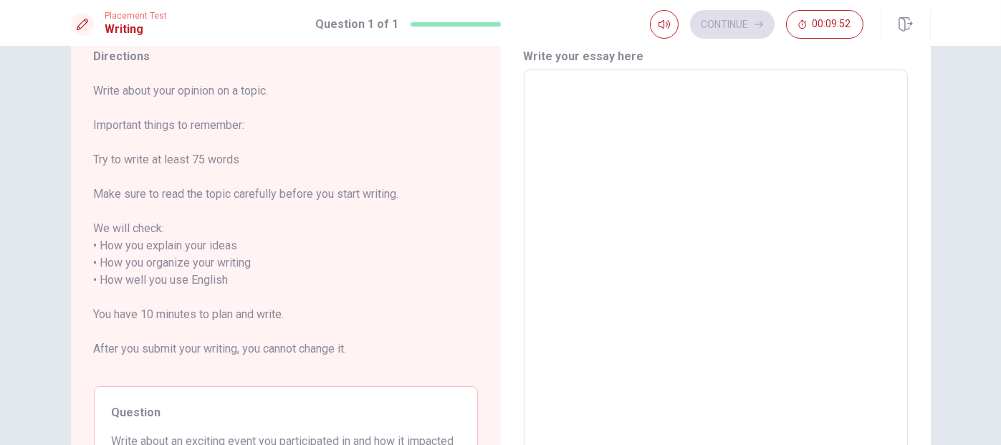
scroll to position [0, 0]
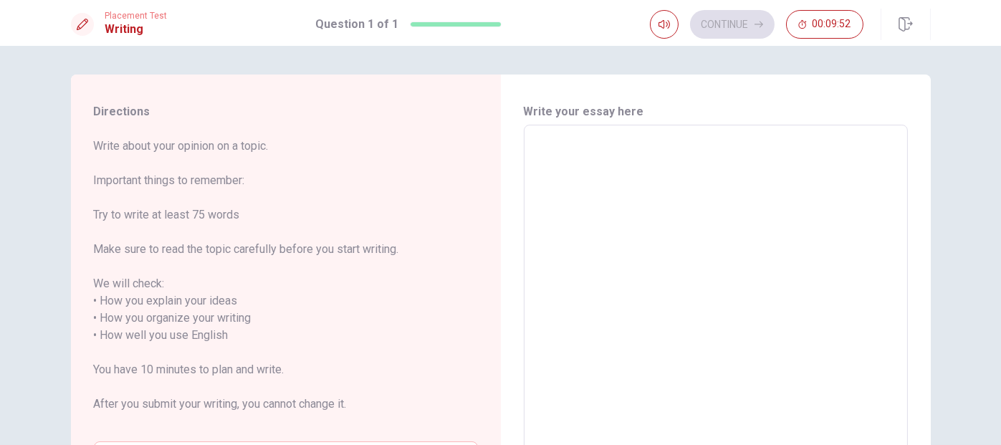
click at [704, 178] on textarea at bounding box center [716, 336] width 364 height 398
type textarea "R"
type textarea "x"
type textarea "Re"
type textarea "x"
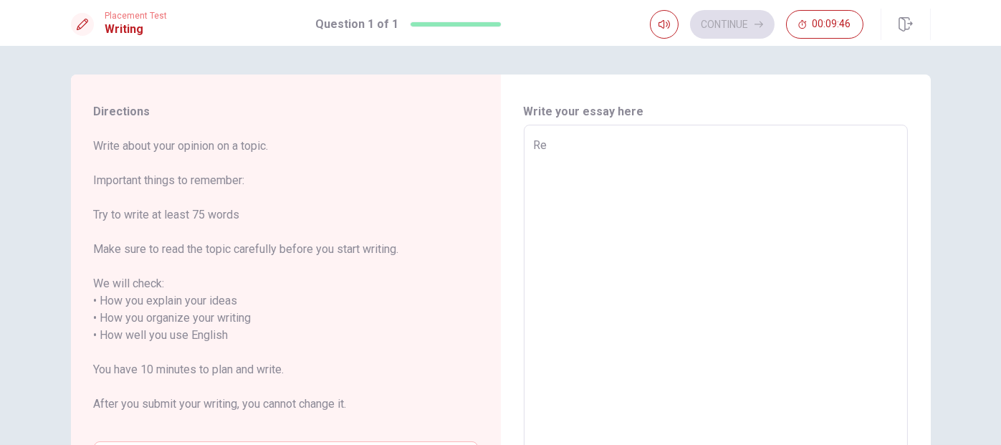
type textarea "Rec"
type textarea "x"
type textarea "Rece"
type textarea "x"
type textarea "Recen"
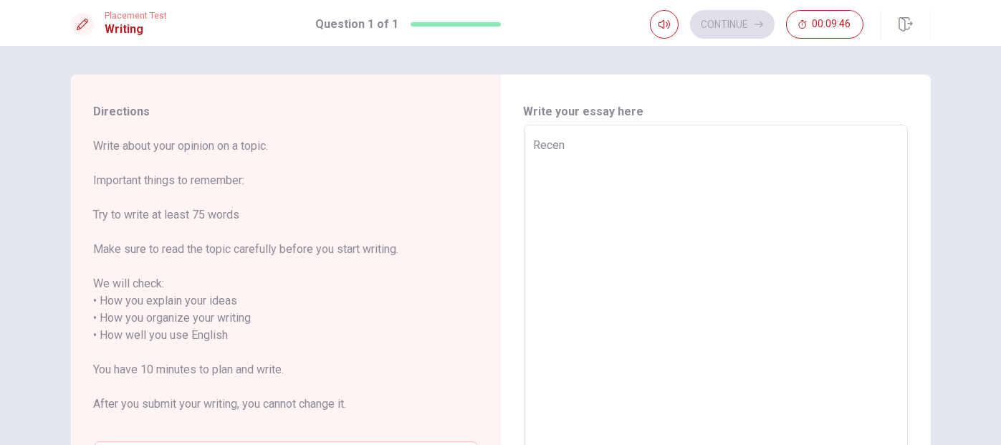
type textarea "x"
type textarea "Recent"
type textarea "x"
type textarea "Recentl"
type textarea "x"
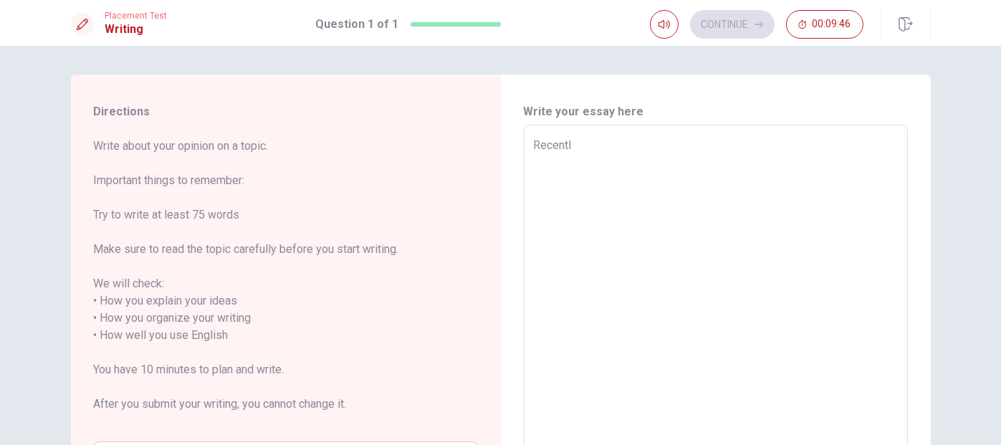
type textarea "Recently"
type textarea "x"
type textarea "Recently,"
type textarea "x"
type textarea "Recently,"
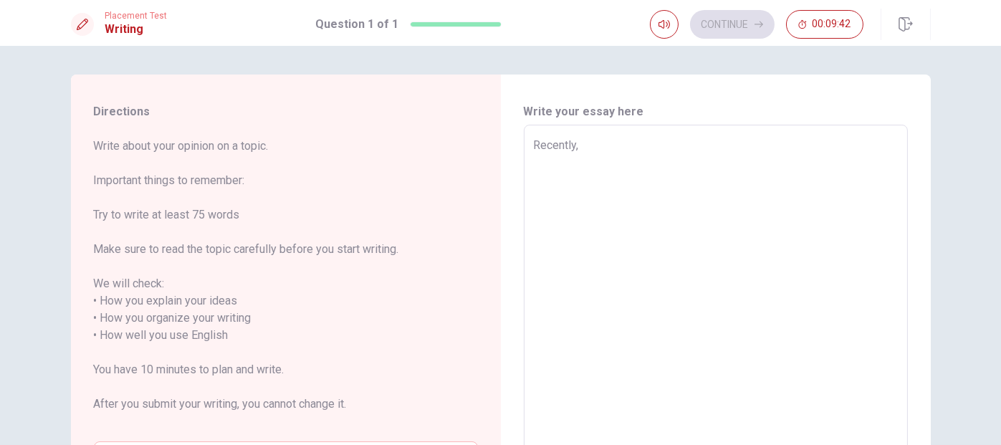
type textarea "x"
type textarea "Recently, i"
type textarea "x"
type textarea "Recently, i"
type textarea "x"
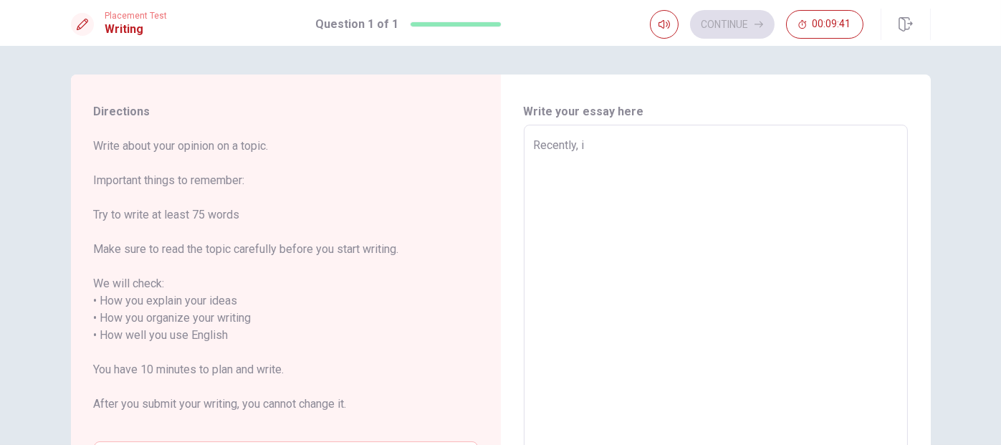
type textarea "Recently, i w"
type textarea "x"
type textarea "Recently, i [GEOGRAPHIC_DATA]"
type textarea "x"
type textarea "Recently, i was"
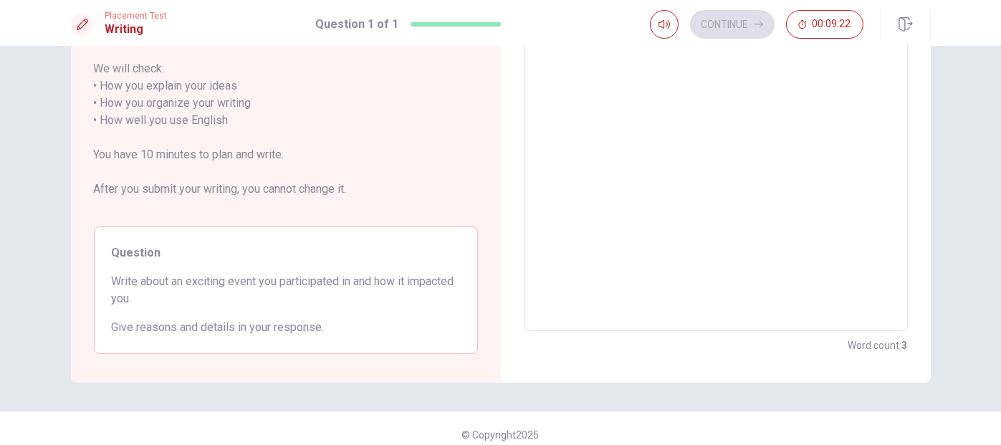
scroll to position [72, 0]
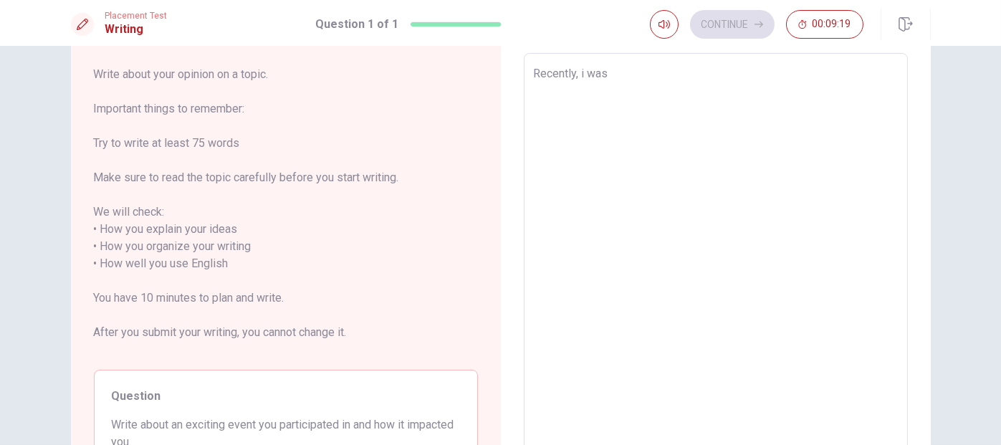
type textarea "x"
type textarea "Recently, i"
type textarea "x"
type textarea "Recently, i p"
type textarea "x"
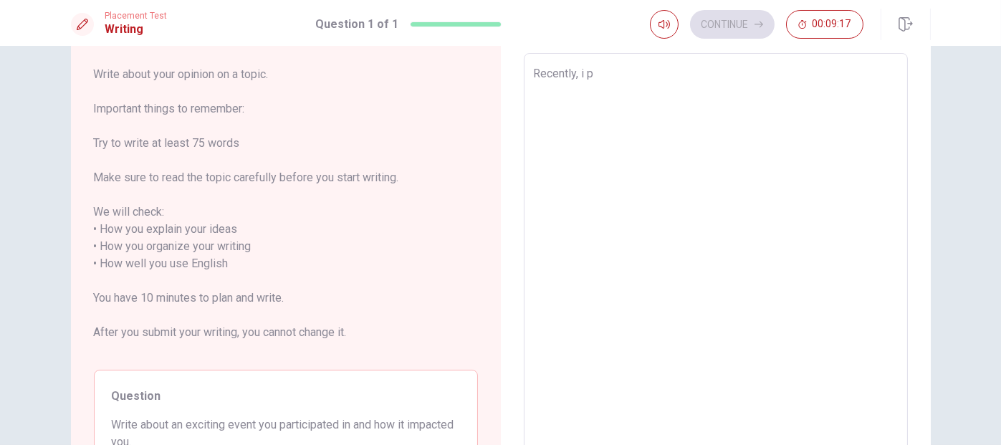
type textarea "Recently, i [GEOGRAPHIC_DATA]"
type textarea "x"
type textarea "Recently, i par"
type textarea "x"
type textarea "Recently, i part"
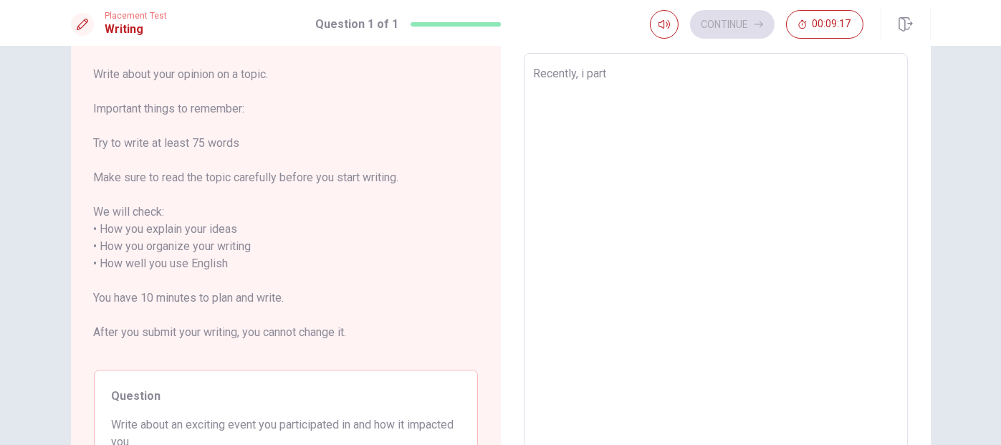
type textarea "x"
type textarea "Recently, i parti"
type textarea "x"
type textarea "Recently, i partic"
type textarea "x"
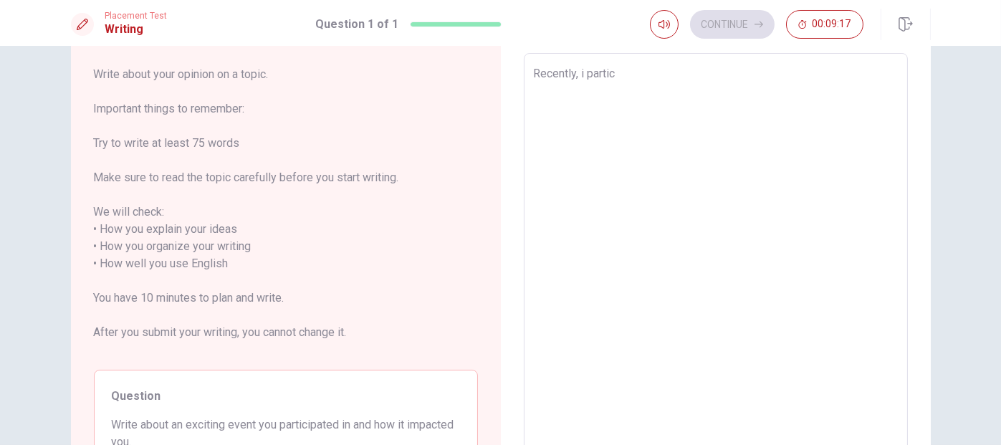
type textarea "Recently, i partici"
type textarea "x"
type textarea "Recently, i particip"
type textarea "x"
type textarea "Recently, i participa"
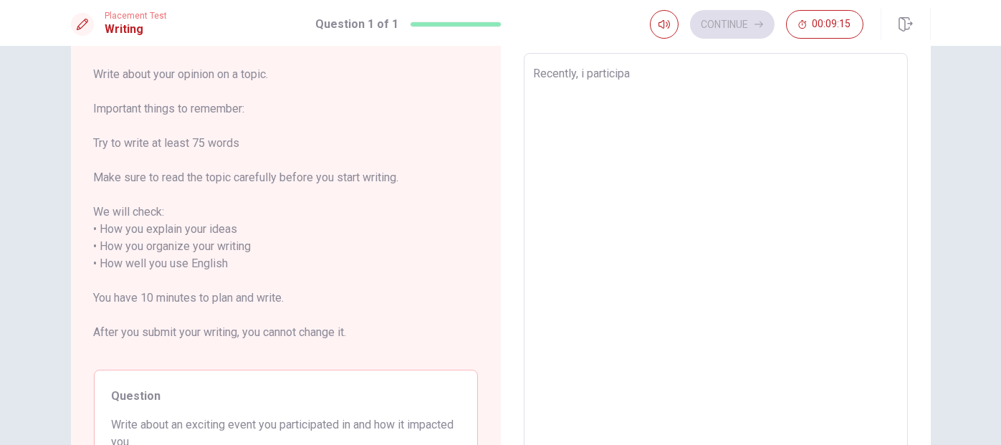
type textarea "x"
type textarea "Recently, i participat"
type textarea "x"
type textarea "Recently, i participate"
type textarea "x"
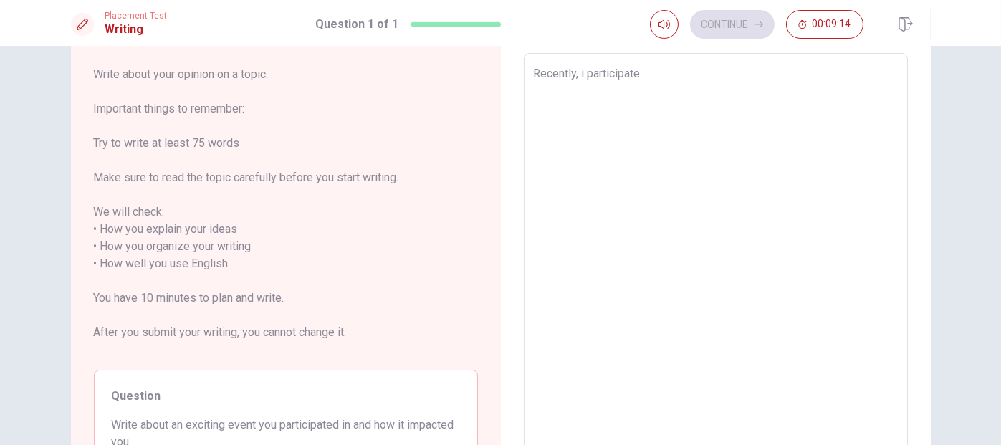
type textarea "Recently, i participated"
click at [585, 77] on textarea "Recently, i participated" at bounding box center [716, 264] width 364 height 398
type textarea "x"
type textarea "Recently, i hparticipated"
type textarea "x"
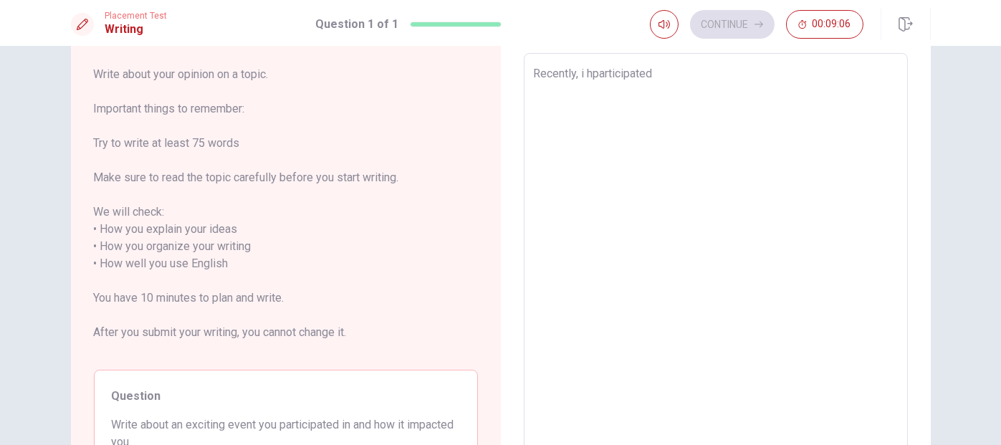
type textarea "Recently, i haparticipated"
type textarea "x"
type textarea "Recently, i hadparticipated"
type textarea "x"
type textarea "Recently, i had participated"
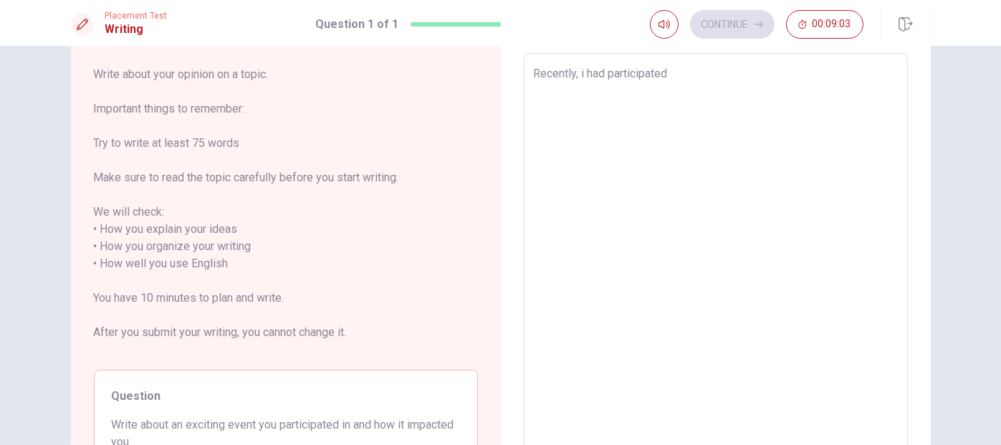
type textarea "x"
type textarea "Recently, i participated"
type textarea "x"
type textarea "Recently, i"
type textarea "x"
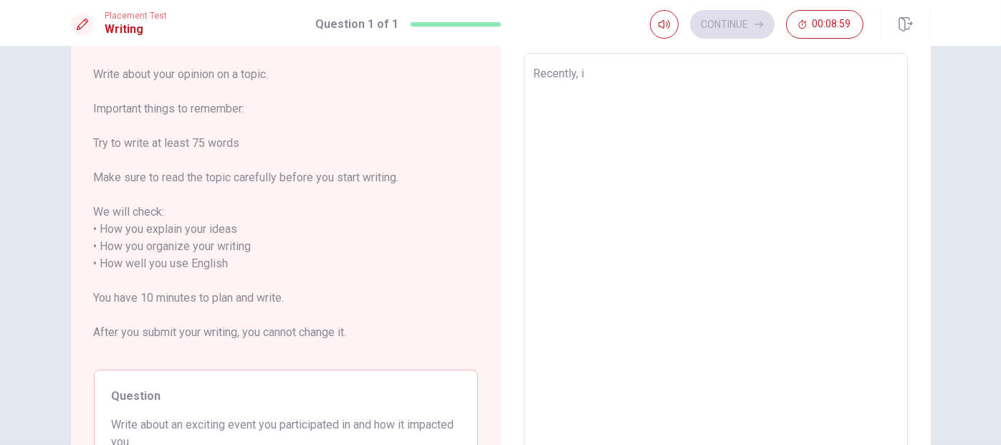
type textarea "Recently, i a"
type textarea "x"
type textarea "Recently, i aw"
type textarea "x"
type textarea "Recently, i a"
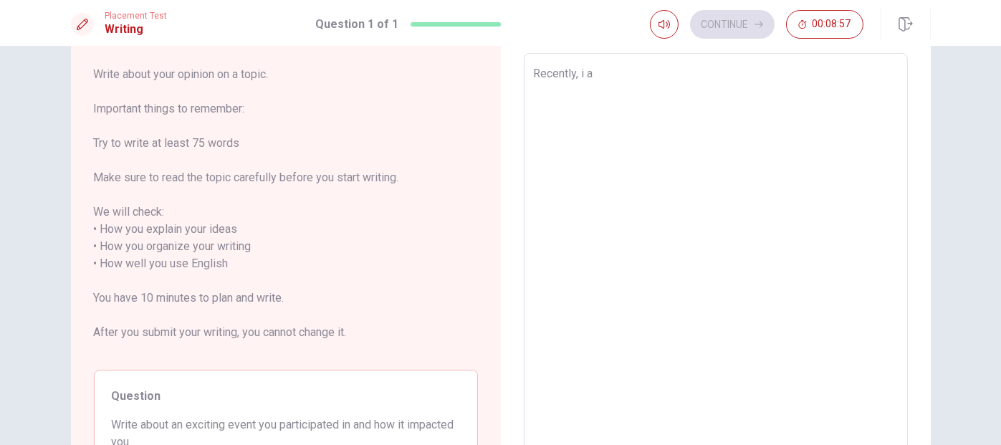
type textarea "x"
type textarea "Recently, i"
type textarea "x"
type textarea "Recently, i"
type textarea "x"
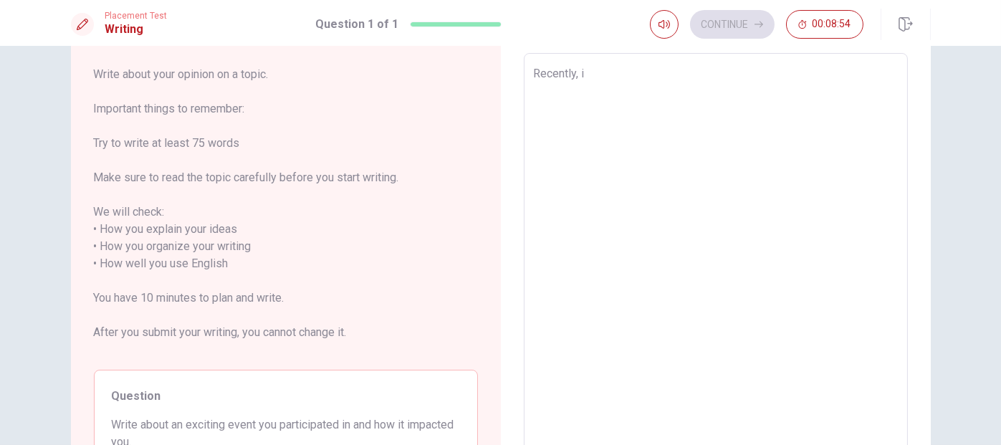
type textarea "Recently,"
type textarea "x"
type textarea "Recently, I"
type textarea "x"
type textarea "Recently, I"
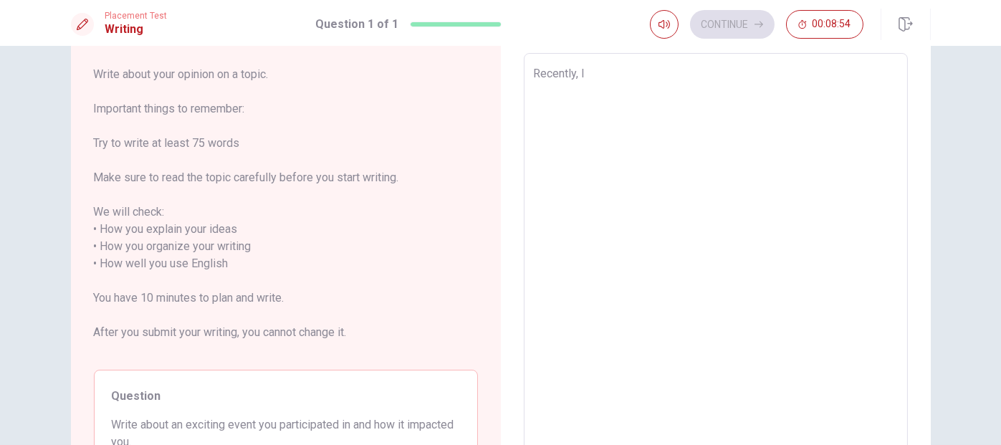
type textarea "x"
type textarea "Recently, I w"
type textarea "x"
type textarea "Recently, I we"
type textarea "x"
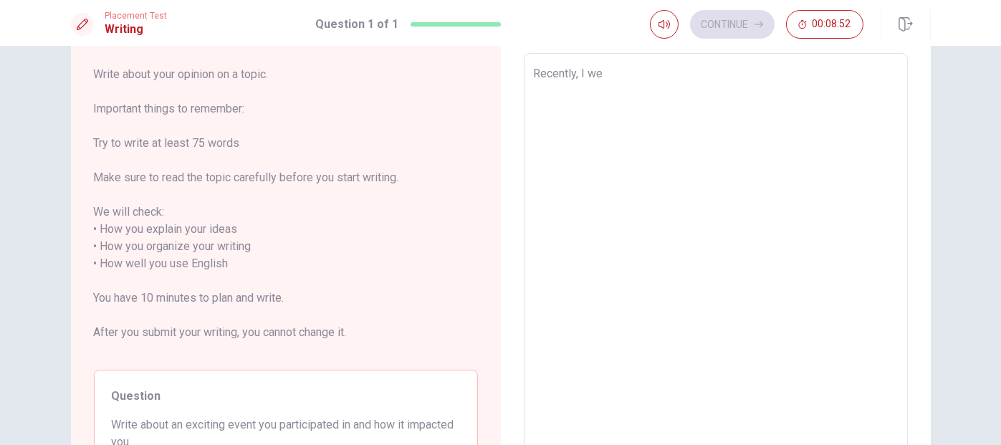
type textarea "Recently, I wem"
type textarea "x"
type textarea "Recently, I wemt"
type textarea "x"
type textarea "Recently, I wemt"
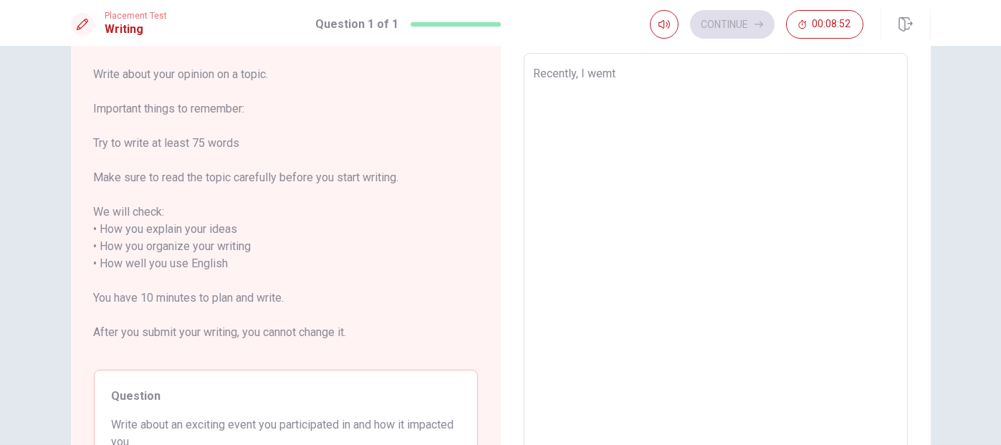
type textarea "x"
type textarea "Recently, I wemt"
type textarea "x"
type textarea "Recently, I wem"
type textarea "x"
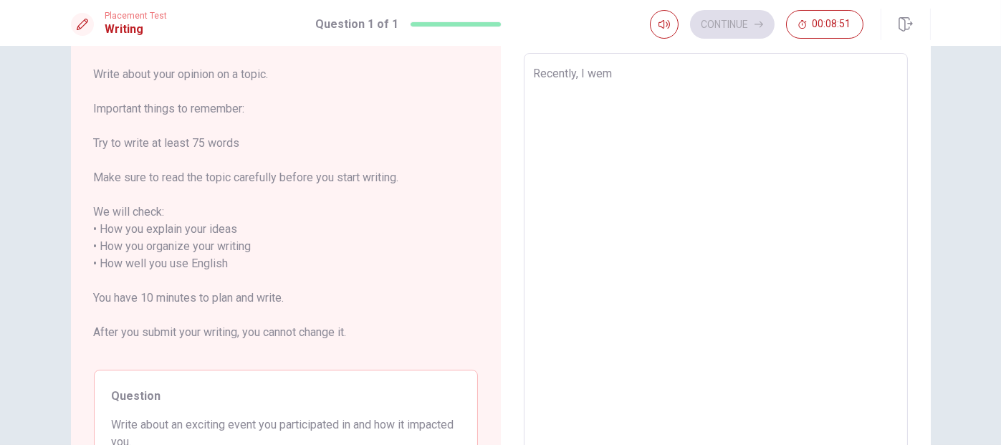
type textarea "Recently, I we"
type textarea "x"
type textarea "Recently, I wem"
type textarea "x"
type textarea "Recently, I wemt"
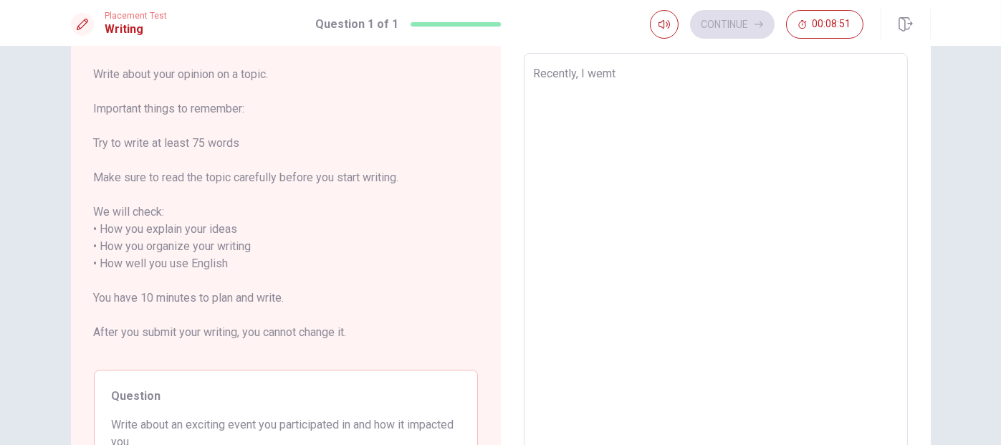
type textarea "x"
type textarea "Recently, I wem"
type textarea "x"
type textarea "Recently, I we"
type textarea "x"
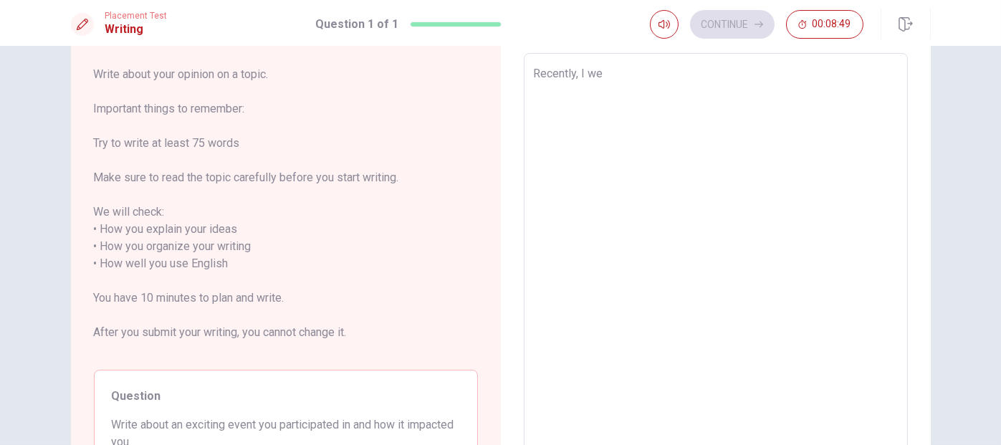
type textarea "Recently, I wen"
type textarea "x"
type textarea "Recently, I went"
type textarea "x"
type textarea "Recently, I went"
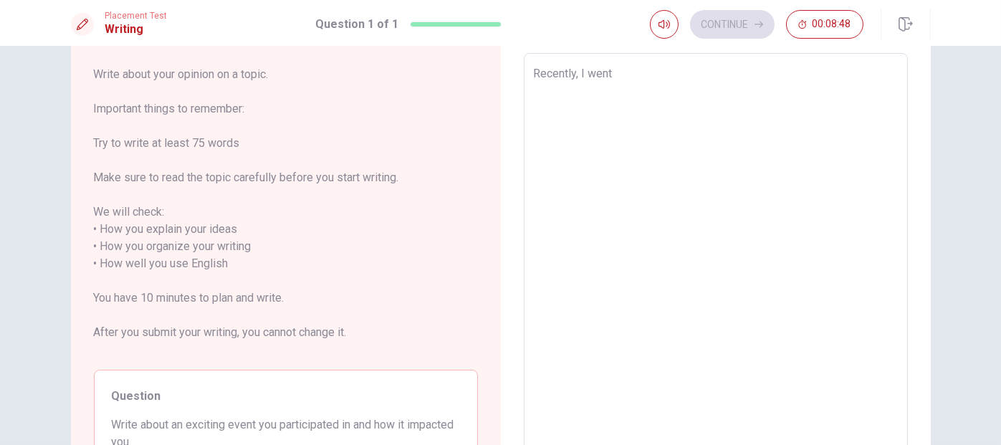
type textarea "x"
type textarea "Recently, I went a"
type textarea "x"
type textarea "Recently, I went"
type textarea "x"
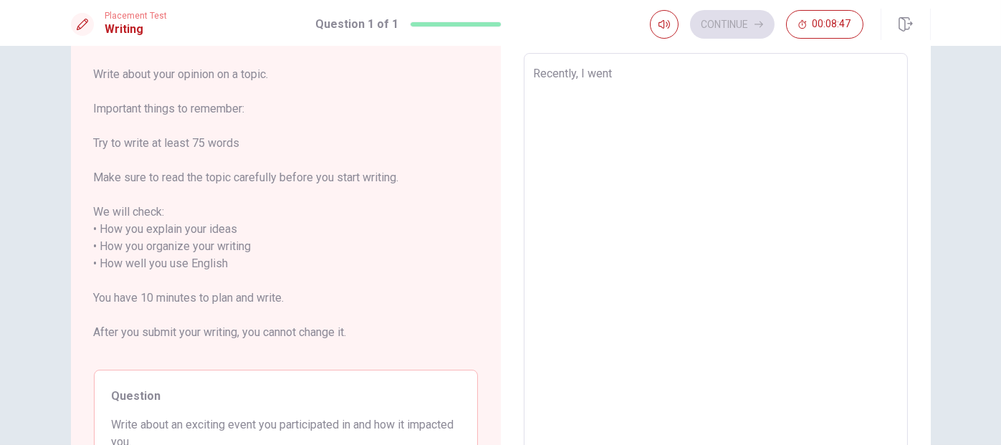
type textarea "Recently, I went i"
type textarea "x"
type textarea "Recently, I went i"
type textarea "x"
type textarea "Recently, I went i"
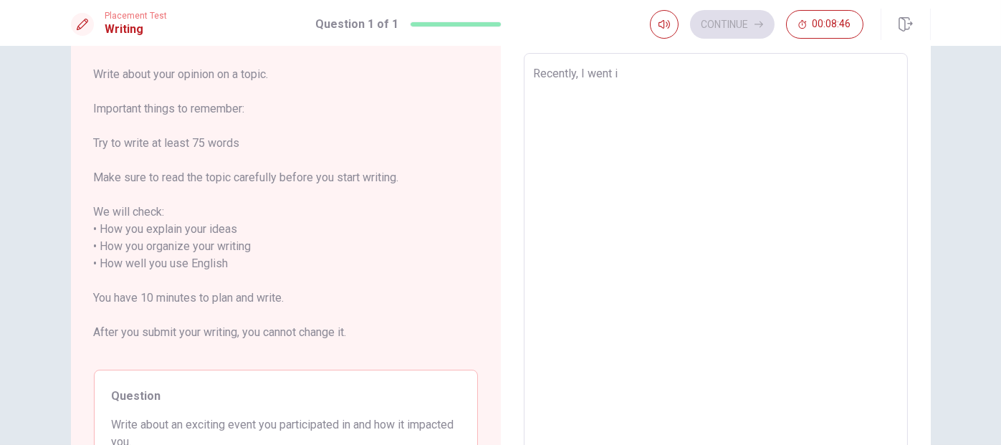
type textarea "x"
type textarea "Recently, I went in"
type textarea "x"
type textarea "Recently, I went in"
type textarea "x"
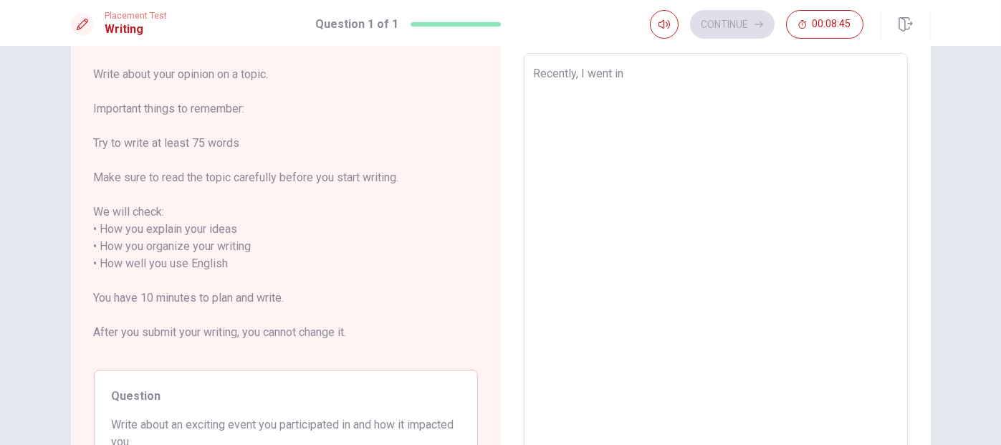
type textarea "Recently, I went in a"
type textarea "x"
type textarea "Recently, I went in a"
type textarea "x"
type textarea "Recently, I went in a"
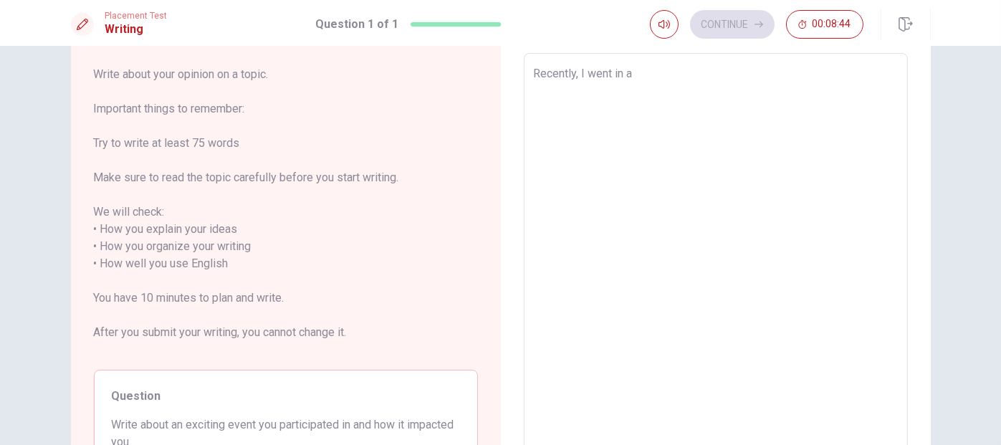
type textarea "x"
type textarea "Recently, I went in"
type textarea "x"
type textarea "Recently, I went in"
type textarea "x"
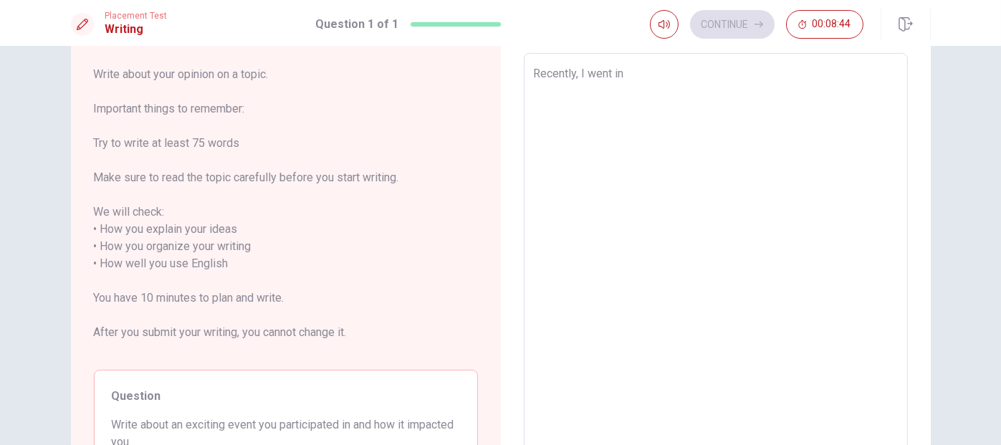
type textarea "Recently, I went i"
type textarea "x"
type textarea "Recently, I went"
type textarea "x"
type textarea "Recently, I went a"
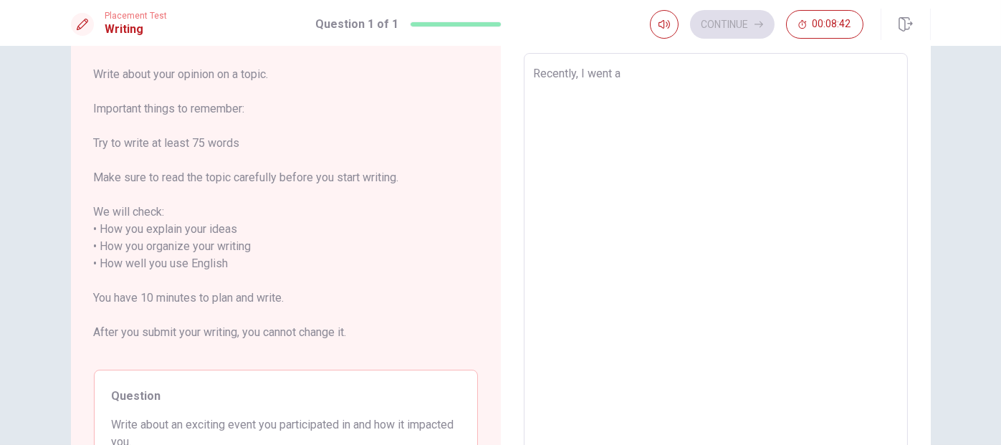
type textarea "x"
type textarea "Recently, I went at"
type textarea "x"
type textarea "Recently, I went at"
type textarea "x"
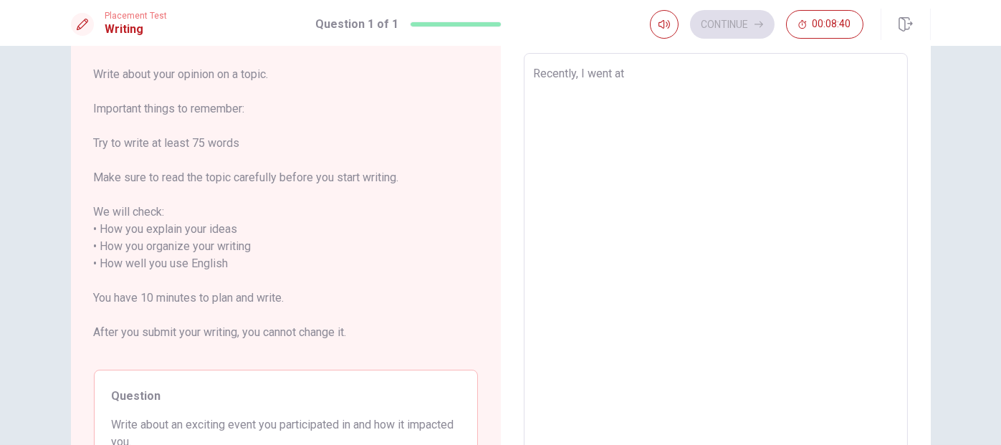
type textarea "Recently, I went at L"
type textarea "x"
type textarea "Recently, I went at Lo"
type textarea "x"
type textarea "Recently, I went at [GEOGRAPHIC_DATA]"
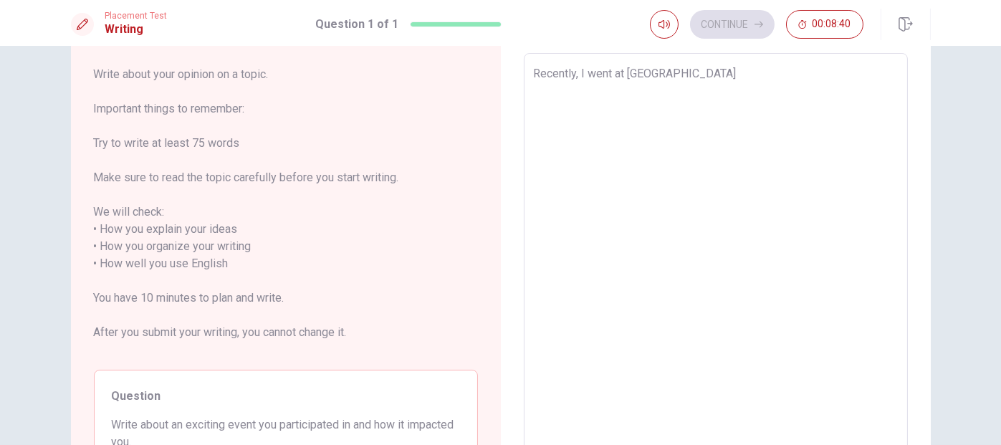
type textarea "x"
type textarea "Recently, I went at [GEOGRAPHIC_DATA]"
type textarea "x"
type textarea "Recently, I went at [GEOGRAPHIC_DATA]"
type textarea "x"
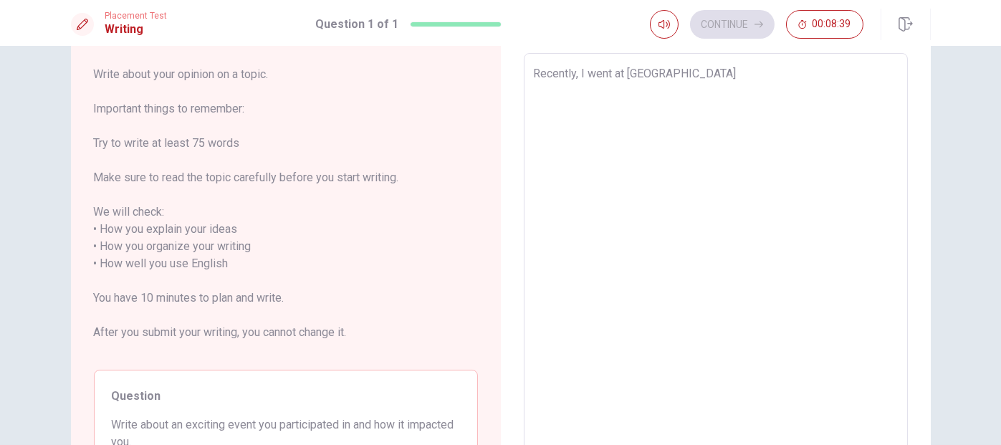
type textarea "Recently, I went at [GEOGRAPHIC_DATA]"
type textarea "x"
type textarea "Recently, I went at [GEOGRAPHIC_DATA]"
type textarea "x"
type textarea "Recently, I went at [GEOGRAPHIC_DATA]"
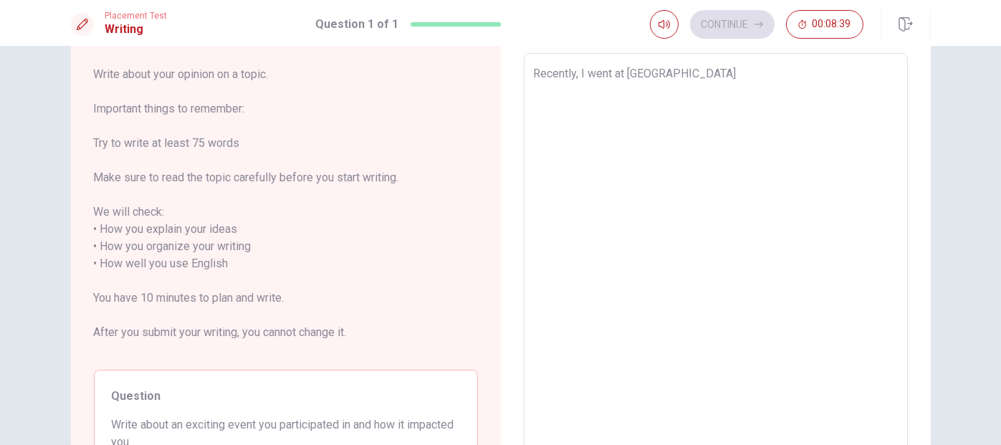
type textarea "x"
type textarea "Recently, I went at [GEOGRAPHIC_DATA]"
type textarea "x"
type textarea "Recently, I went at [GEOGRAPHIC_DATA]"
type textarea "x"
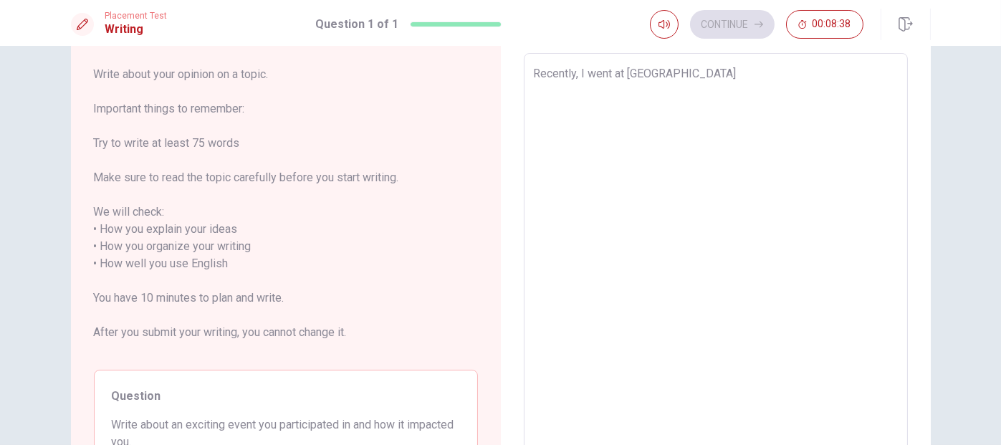
type textarea "Recently, I went at [GEOGRAPHIC_DATA]"
type textarea "x"
type textarea "Recently, I went at [GEOGRAPHIC_DATA]"
type textarea "x"
type textarea "Recently, I went at [GEOGRAPHIC_DATA]"
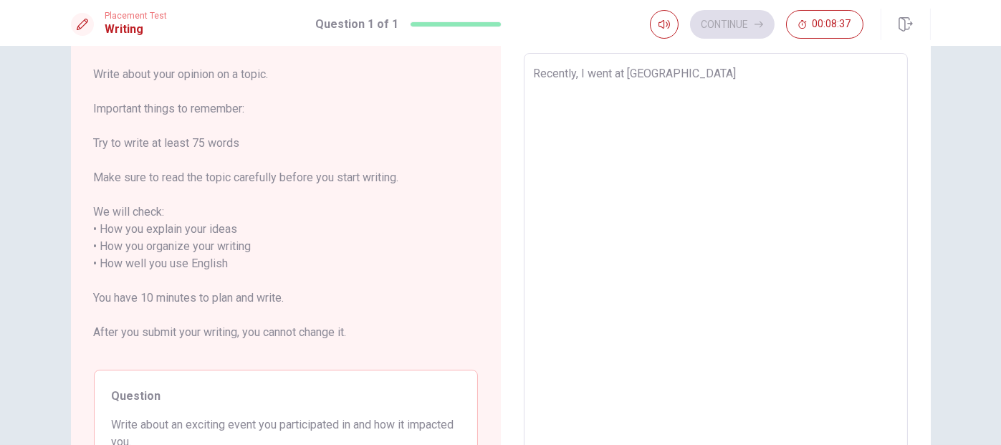
type textarea "x"
type textarea "Recently, I went at [GEOGRAPHIC_DATA]"
type textarea "x"
type textarea "Recently, I went at [GEOGRAPHIC_DATA]"
type textarea "x"
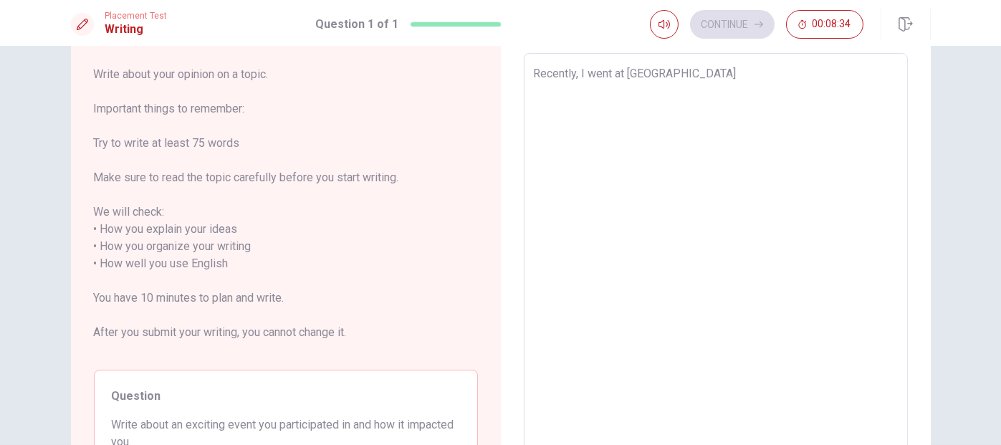
type textarea "Recently, I went at [GEOGRAPHIC_DATA],"
type textarea "x"
type textarea "Recently, I went at [GEOGRAPHIC_DATA],"
type textarea "x"
type textarea "Recently, I went at [GEOGRAPHIC_DATA], a"
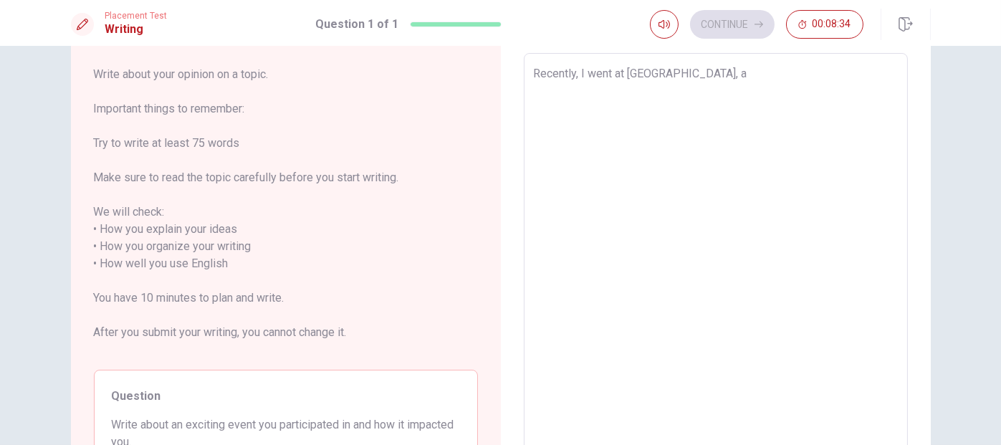
type textarea "x"
type textarea "Recently, I went at [GEOGRAPHIC_DATA], an"
type textarea "x"
type textarea "Recently, I went at [GEOGRAPHIC_DATA], an"
type textarea "x"
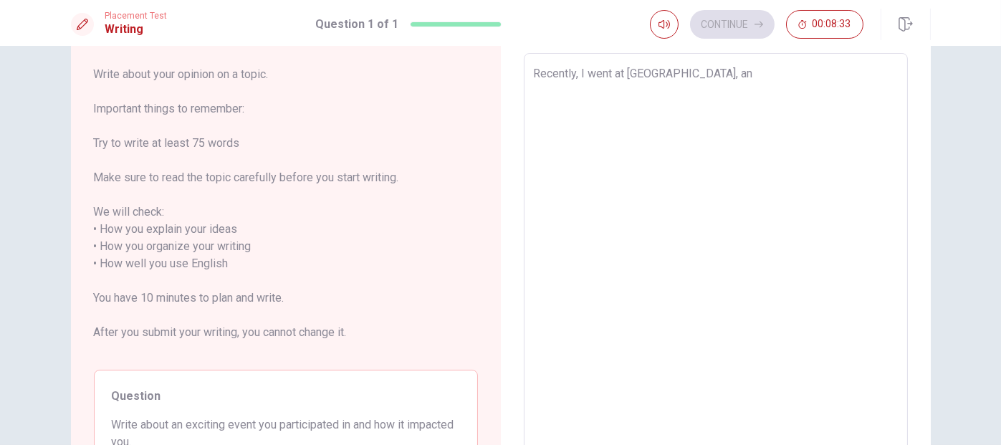
type textarea "Recently, I went at [GEOGRAPHIC_DATA], an t"
type textarea "x"
type textarea "Recently, I went at [GEOGRAPHIC_DATA], an te"
type textarea "x"
type textarea "Recently, I went at [GEOGRAPHIC_DATA], an tee"
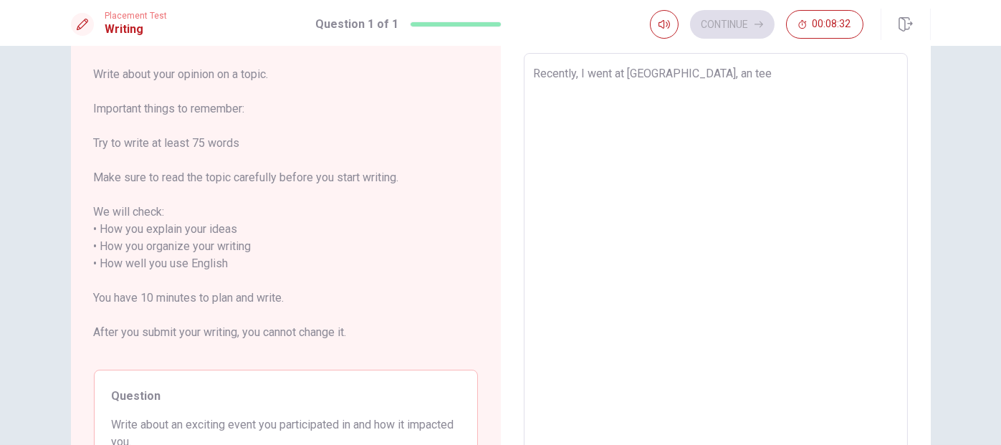
type textarea "x"
type textarea "Recently, I went at [GEOGRAPHIC_DATA], an teen"
type textarea "x"
type textarea "Recently, I went at [GEOGRAPHIC_DATA], an [PERSON_NAME]"
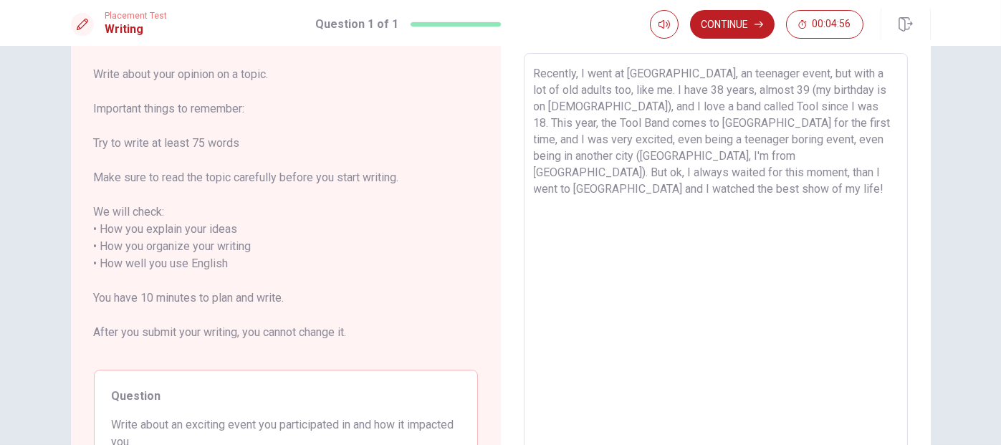
click at [713, 156] on textarea "Recently, I went at [GEOGRAPHIC_DATA], an teenager event, but with a lot of old…" at bounding box center [716, 264] width 364 height 398
click at [708, 154] on textarea "Recently, I went at [GEOGRAPHIC_DATA], an teenager event, but with a lot of old…" at bounding box center [716, 264] width 364 height 398
click at [777, 153] on textarea "Recently, I went at [GEOGRAPHIC_DATA], an teenager event, but with a lot of old…" at bounding box center [716, 264] width 364 height 398
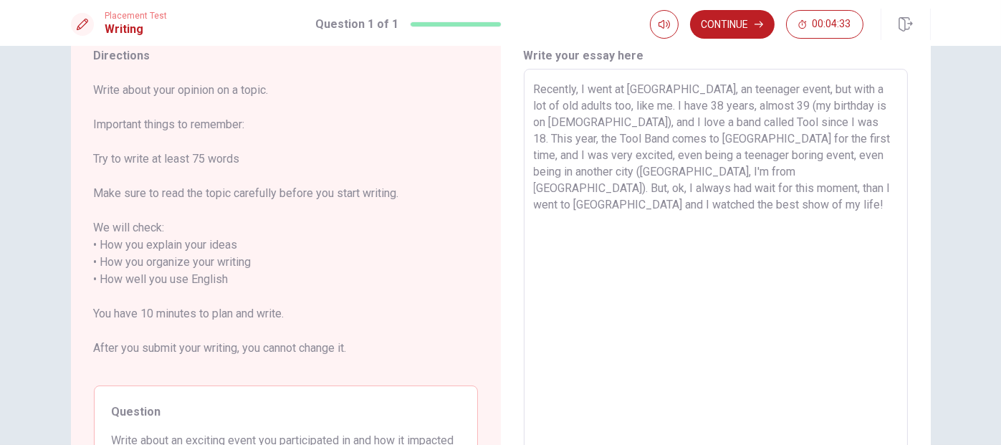
scroll to position [17, 0]
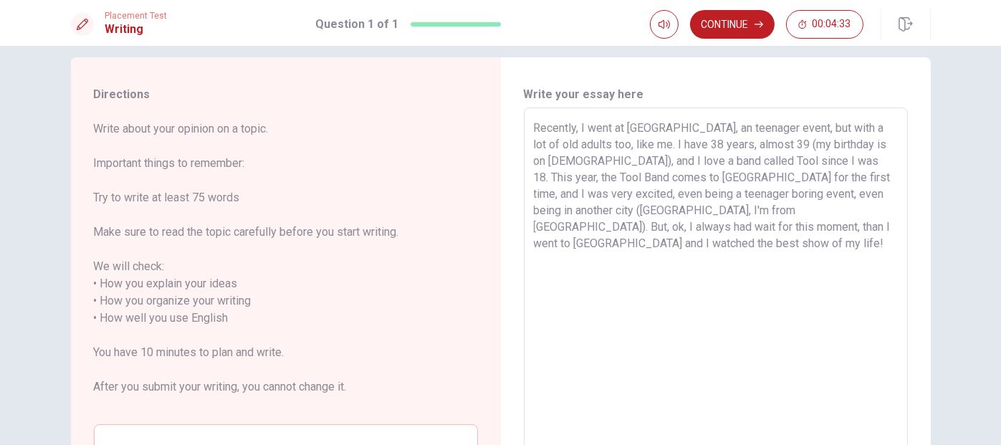
drag, startPoint x: 592, startPoint y: 186, endPoint x: 516, endPoint y: 49, distance: 156.6
click at [516, 49] on div "Directions Write about your opinion on a topic. Important things to remember: T…" at bounding box center [500, 245] width 1001 height 399
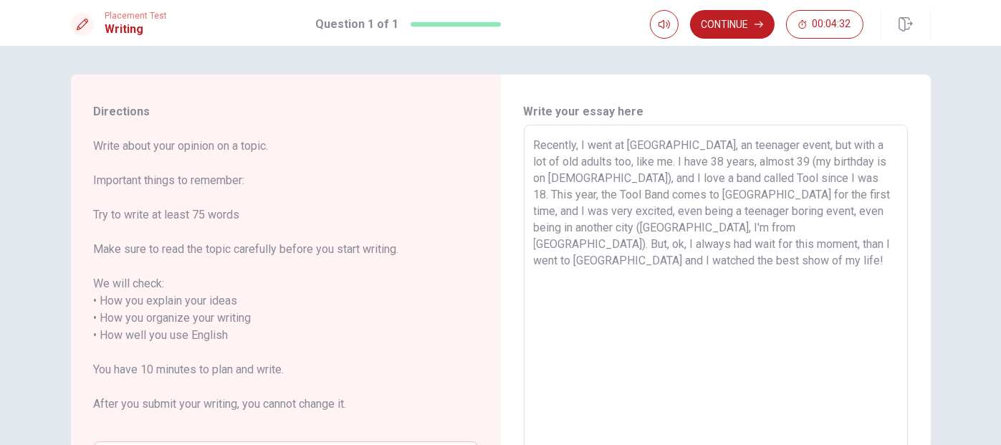
scroll to position [0, 0]
click at [732, 242] on textarea "Recently, I went at [GEOGRAPHIC_DATA], an teenager event, but with a lot of old…" at bounding box center [716, 336] width 364 height 398
drag, startPoint x: 797, startPoint y: 242, endPoint x: 767, endPoint y: 246, distance: 30.4
click at [767, 246] on textarea "Recently, I went at [GEOGRAPHIC_DATA], an teenager event, but with a lot of old…" at bounding box center [716, 336] width 364 height 398
click at [749, 244] on textarea "Recently, I went at [GEOGRAPHIC_DATA], an teenager event, but with a lot of old…" at bounding box center [716, 336] width 364 height 398
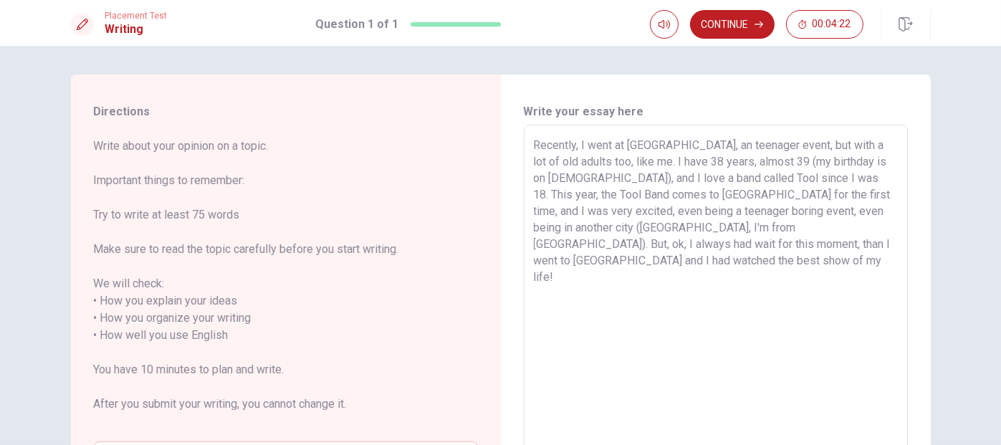
drag, startPoint x: 755, startPoint y: 242, endPoint x: 734, endPoint y: 242, distance: 20.8
click at [734, 242] on textarea "Recently, I went at [GEOGRAPHIC_DATA], an teenager event, but with a lot of old…" at bounding box center [716, 336] width 364 height 398
click at [779, 252] on textarea "Recently, I went at [GEOGRAPHIC_DATA], an teenager event, but with a lot of old…" at bounding box center [716, 336] width 364 height 398
click at [771, 259] on textarea "Recently, I went at [GEOGRAPHIC_DATA], an teenager event, but with a lot of old…" at bounding box center [716, 336] width 364 height 398
drag, startPoint x: 587, startPoint y: 265, endPoint x: 432, endPoint y: 92, distance: 233.0
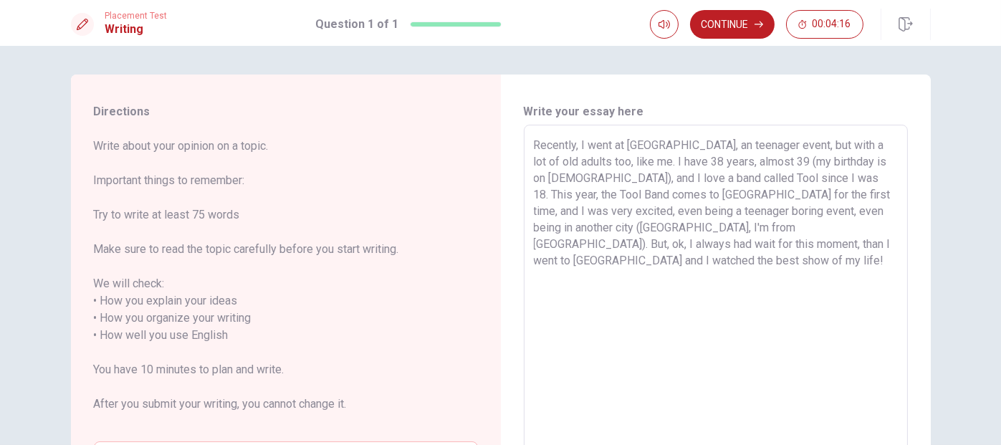
click at [432, 92] on div "Directions Write about your opinion on a topic. Important things to remember: T…" at bounding box center [501, 336] width 860 height 523
click at [752, 18] on button "Continue" at bounding box center [732, 24] width 85 height 29
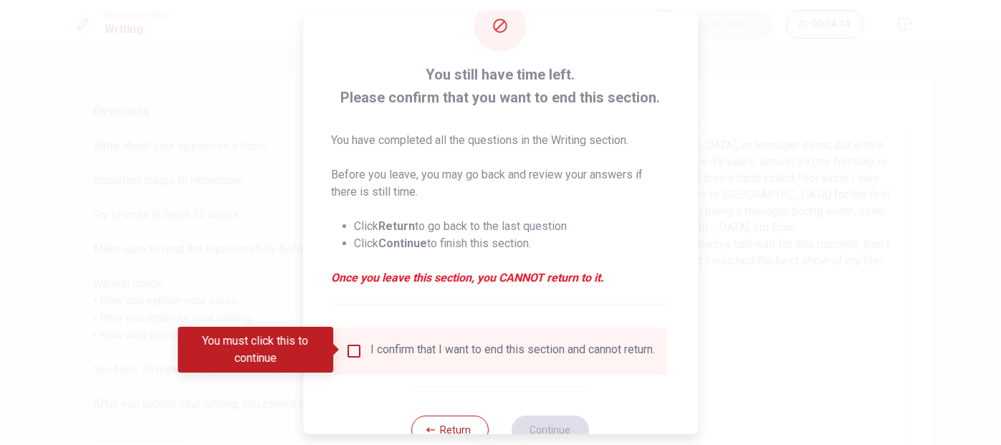
scroll to position [72, 0]
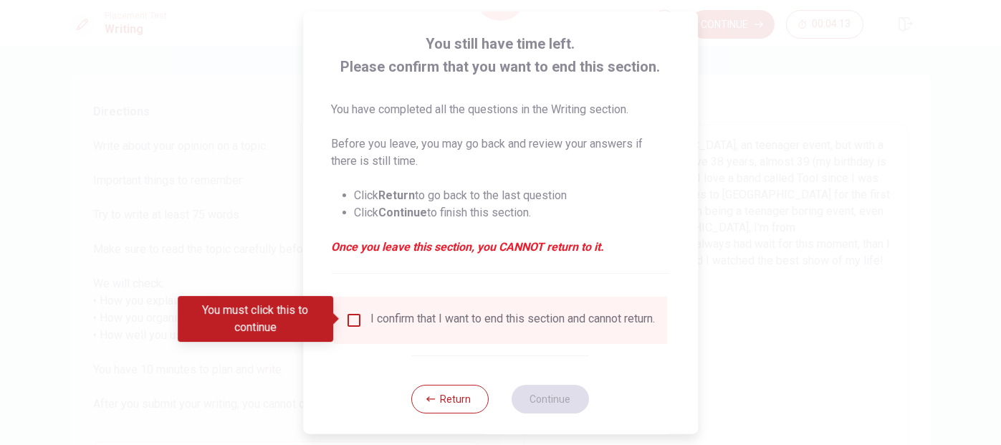
click at [346, 320] on input "You must click this to continue" at bounding box center [354, 319] width 17 height 17
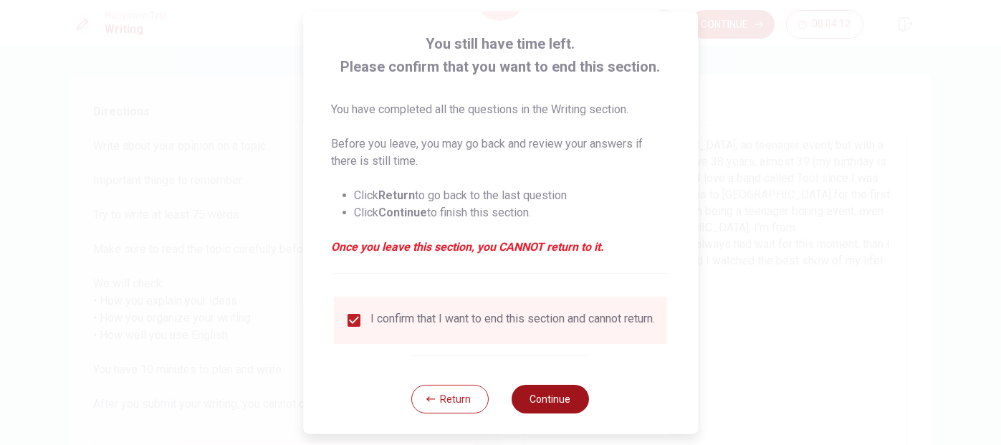
click at [553, 406] on button "Continue" at bounding box center [551, 398] width 77 height 29
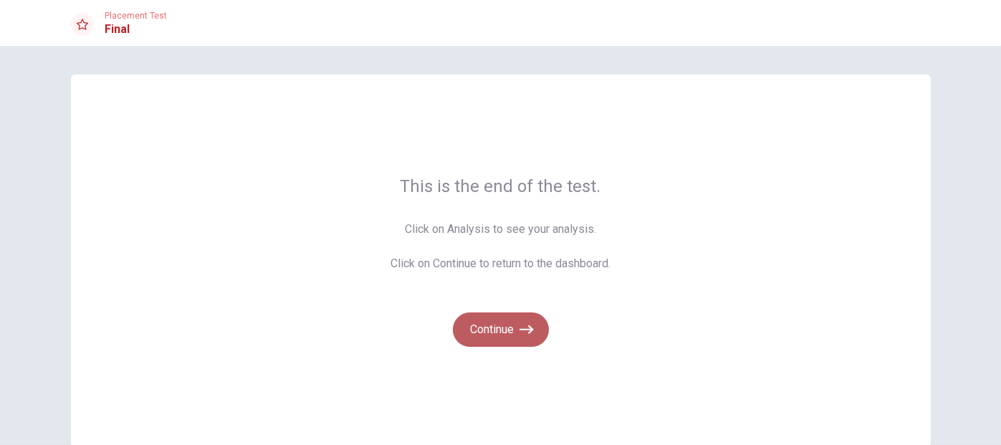
click at [507, 338] on button "Continue" at bounding box center [501, 330] width 96 height 34
